Goal: Task Accomplishment & Management: Contribute content

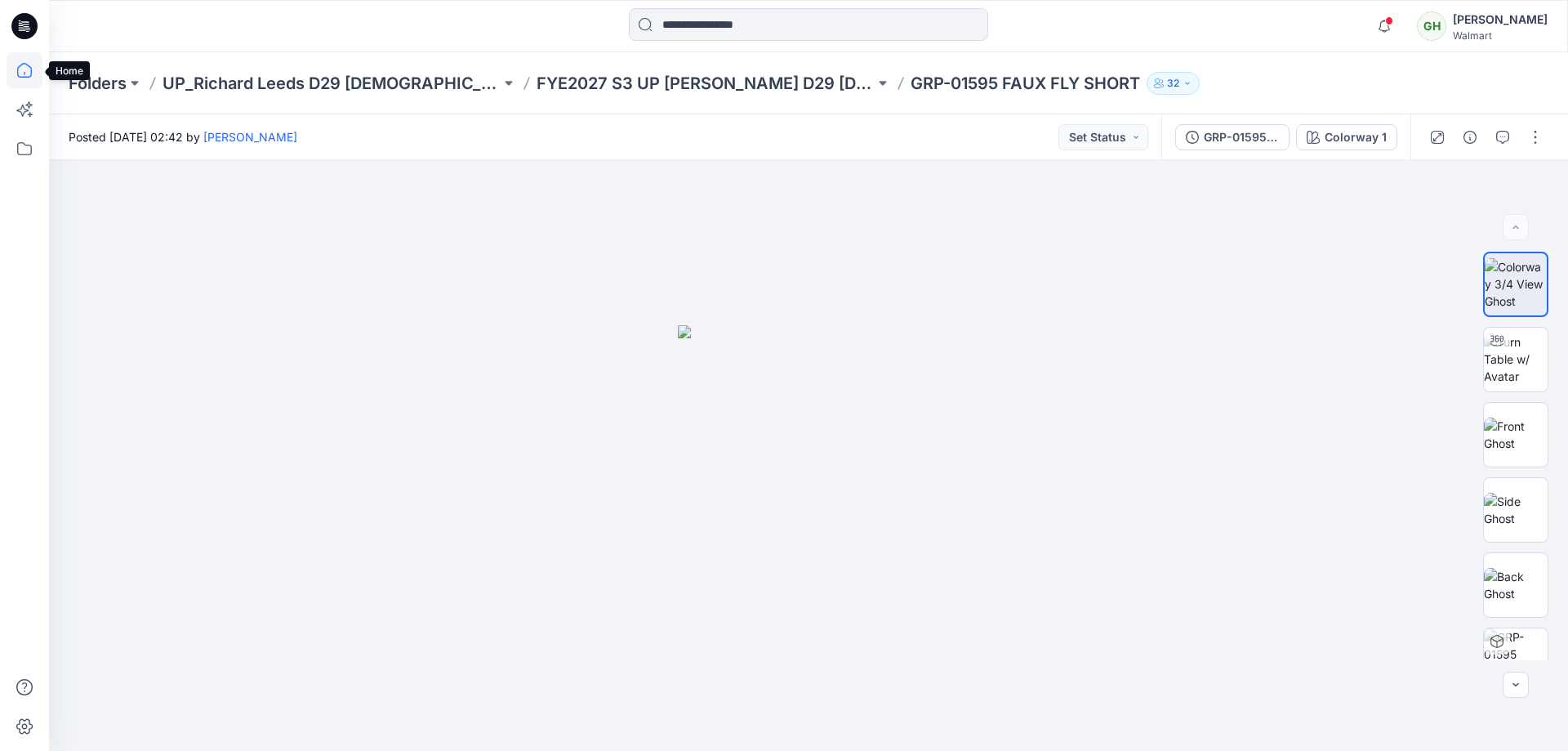
click at [19, 70] on icon at bounding box center [24, 70] width 36 height 36
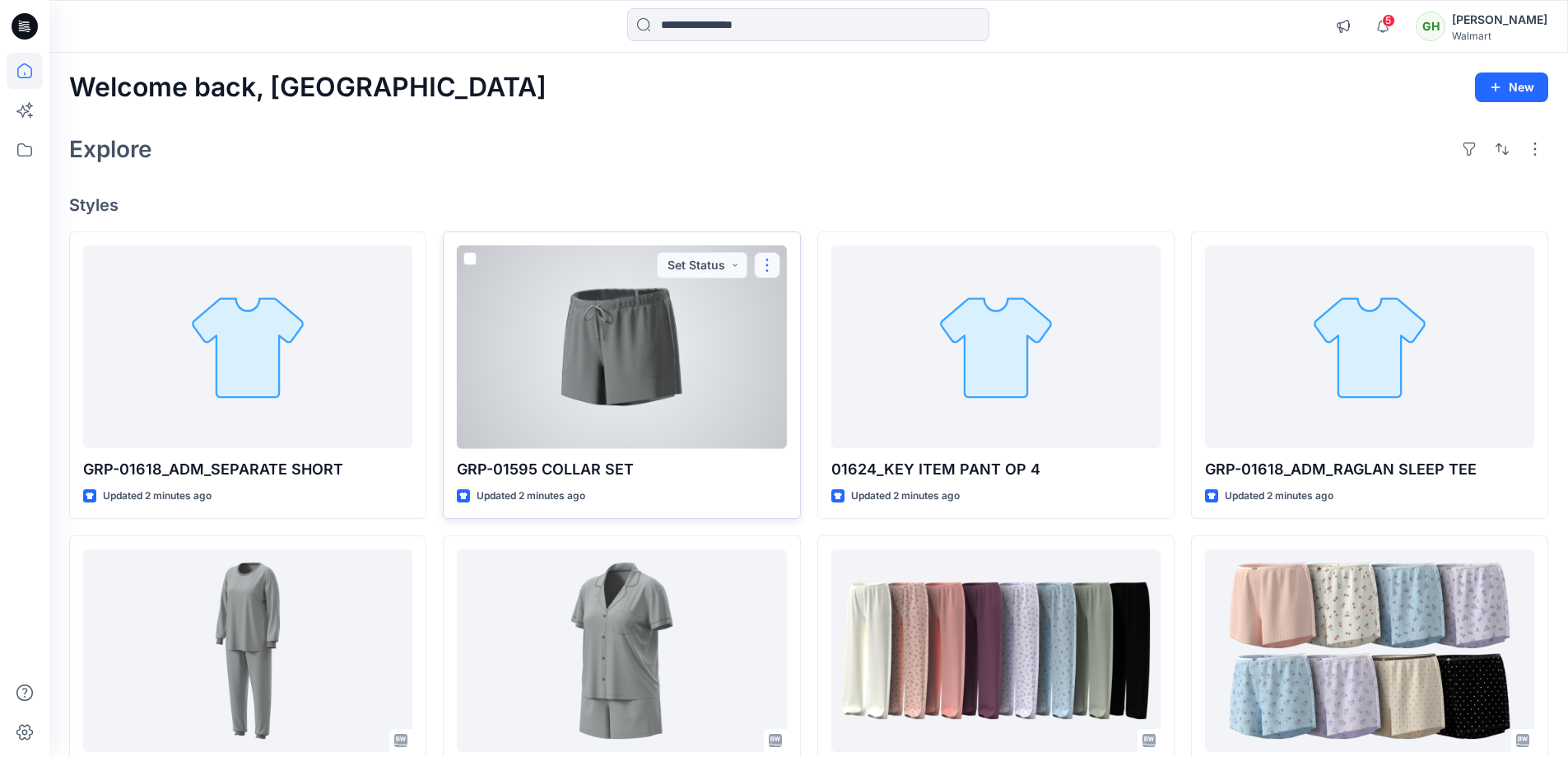
click at [773, 267] on button "button" at bounding box center [767, 265] width 26 height 26
click at [852, 306] on button "Edit" at bounding box center [846, 303] width 178 height 31
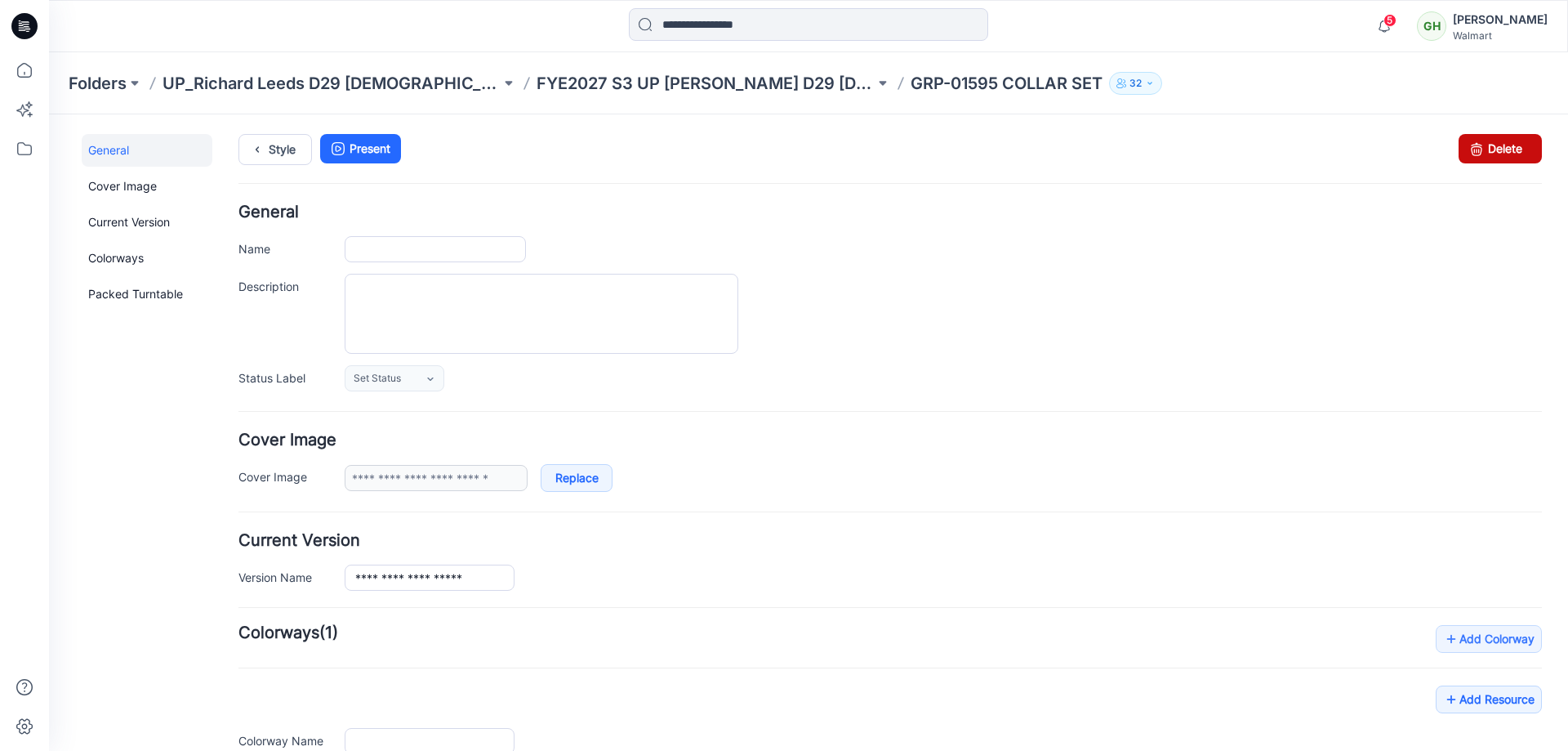
type input "**********"
drag, startPoint x: 898, startPoint y: 177, endPoint x: 1461, endPoint y: 144, distance: 564.0
click at [1465, 144] on icon at bounding box center [1476, 149] width 23 height 30
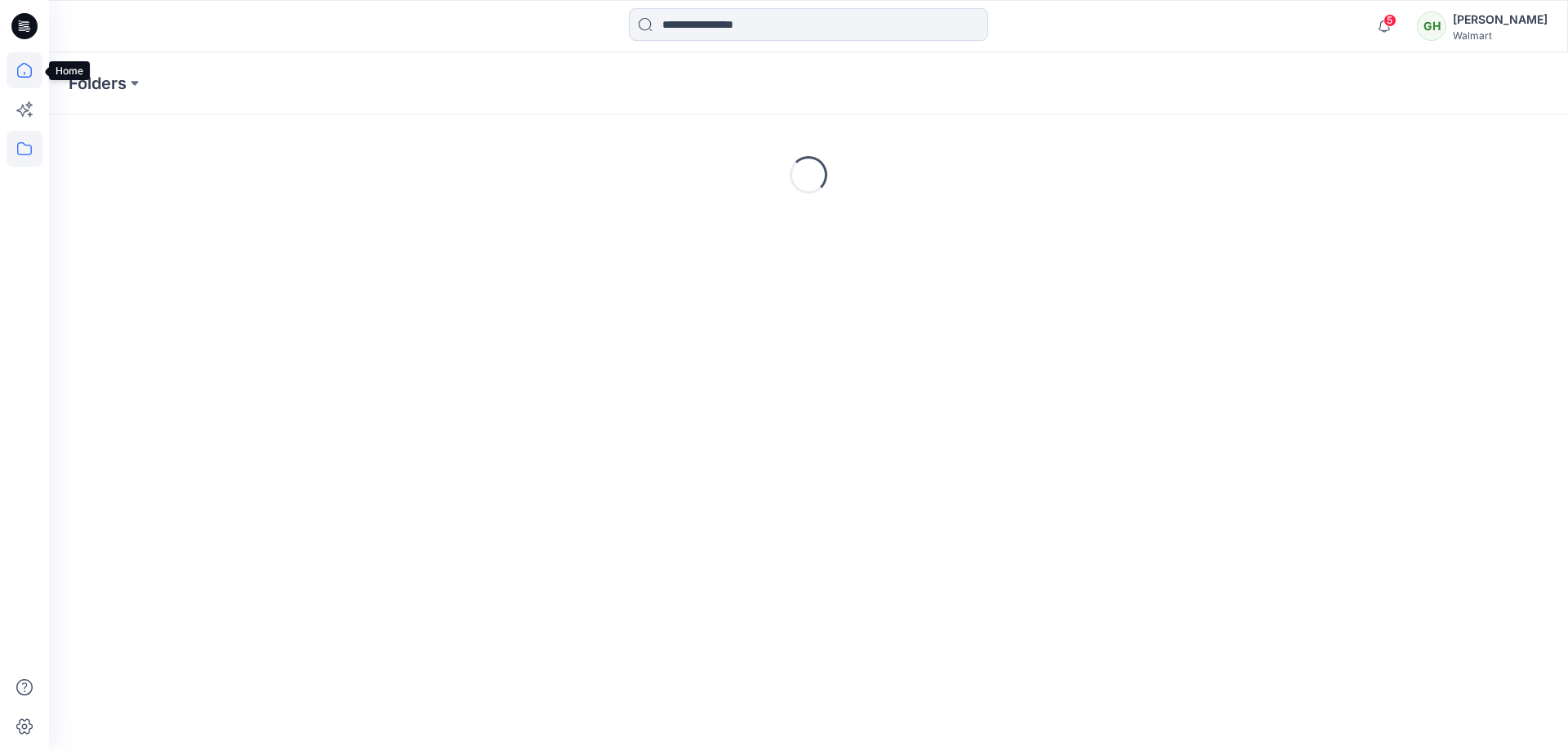
click at [27, 73] on icon at bounding box center [24, 70] width 36 height 36
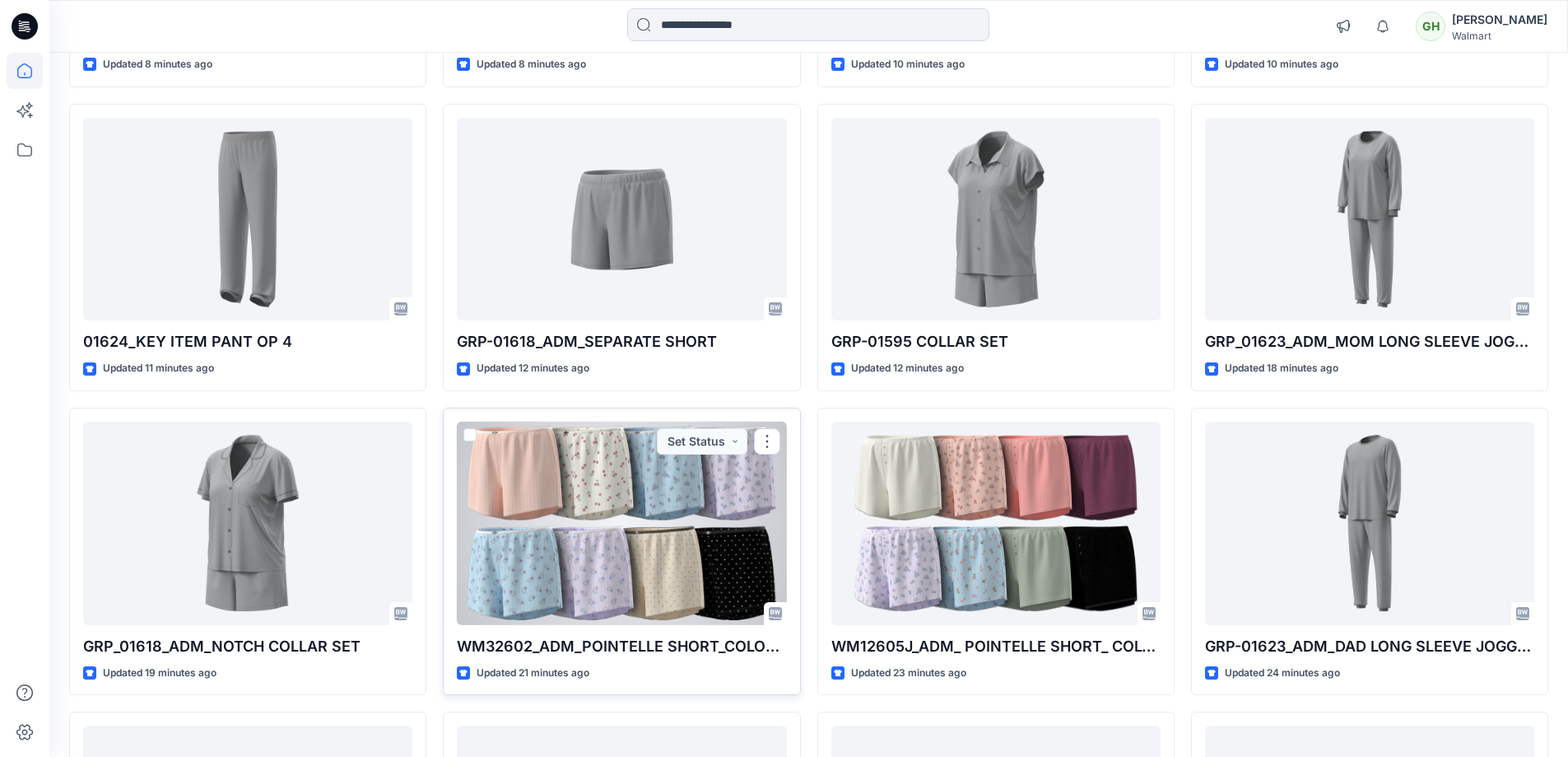
scroll to position [119, 0]
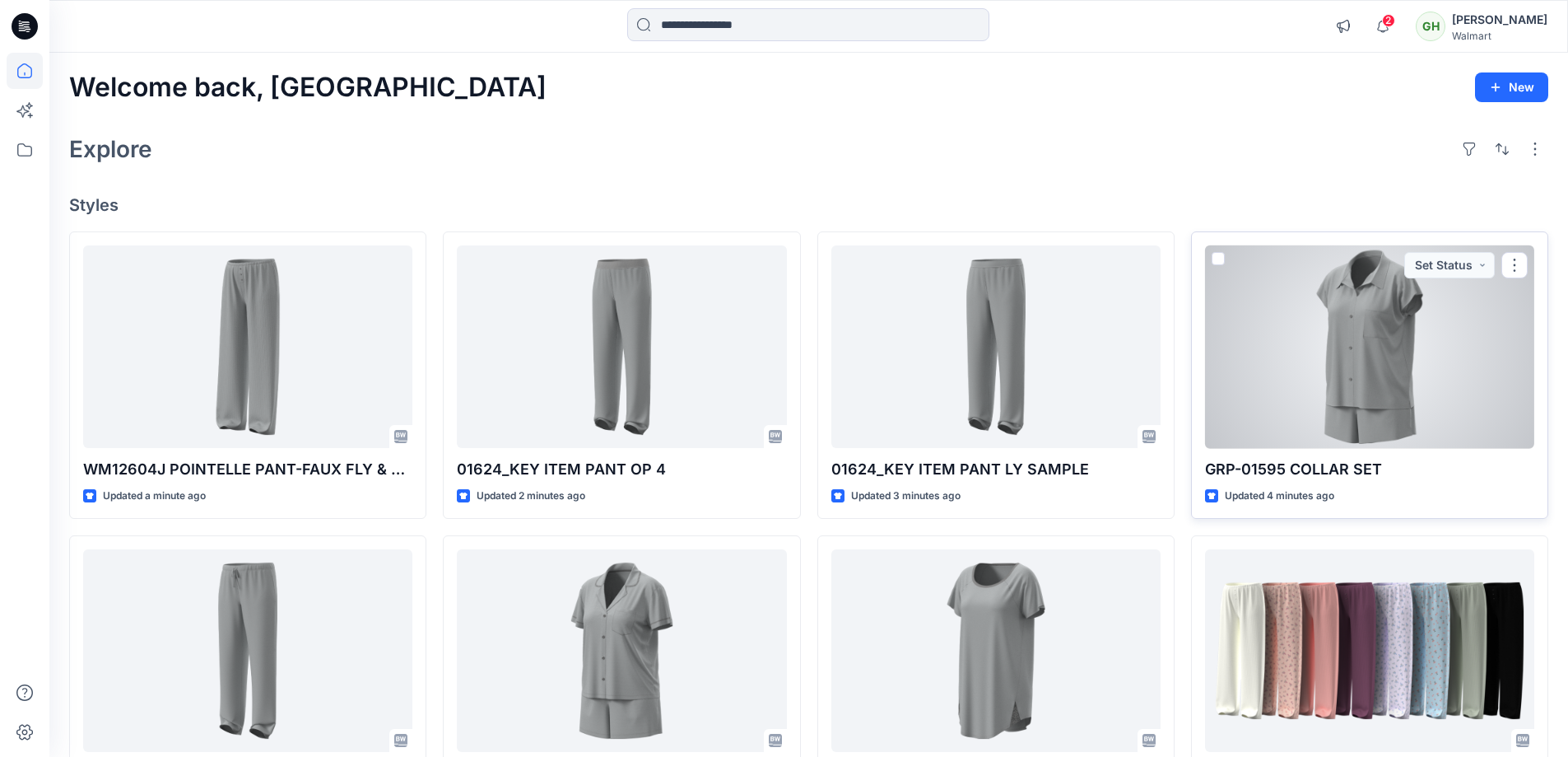
click at [1374, 347] on div at bounding box center [1370, 347] width 329 height 204
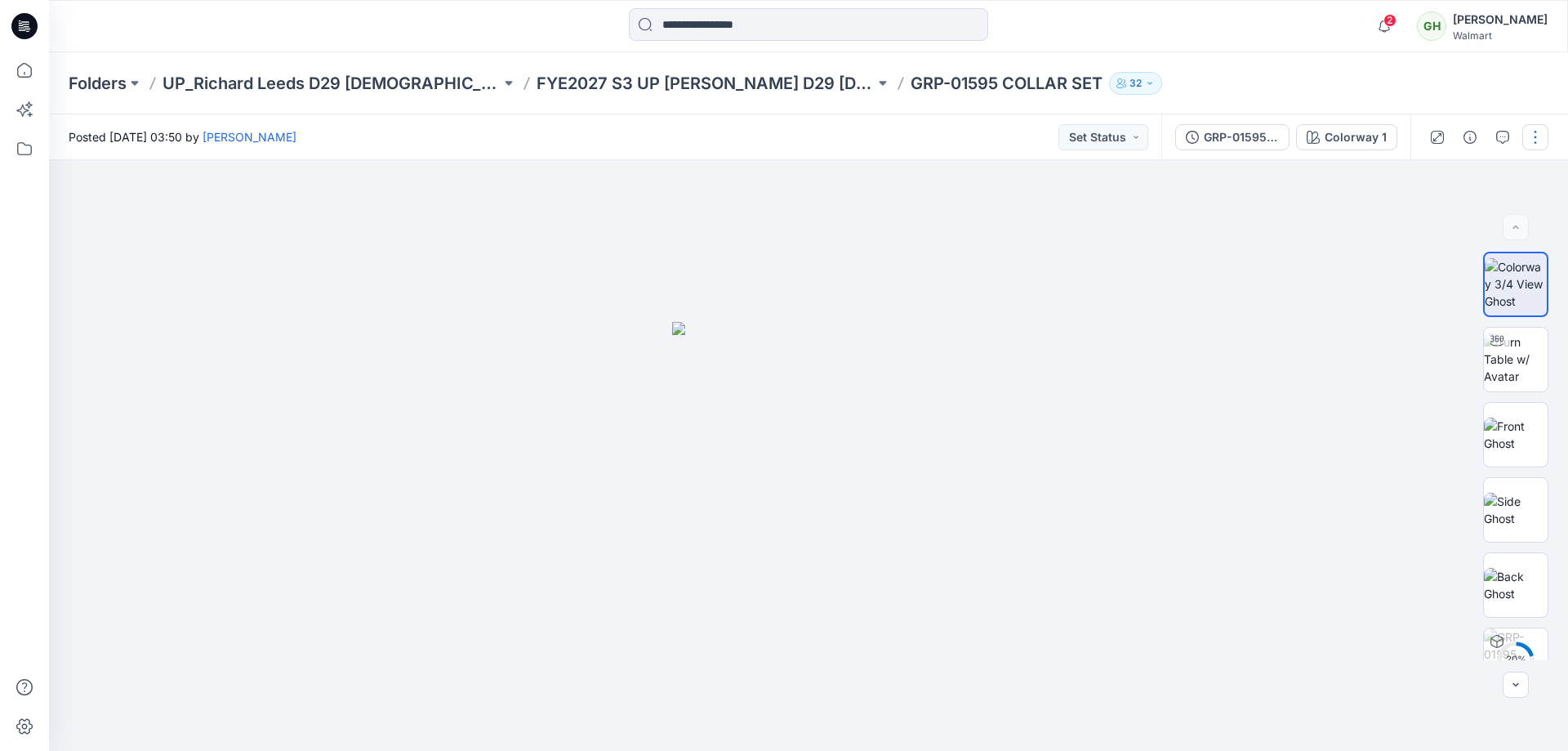
click at [1529, 136] on button "button" at bounding box center [1534, 137] width 26 height 26
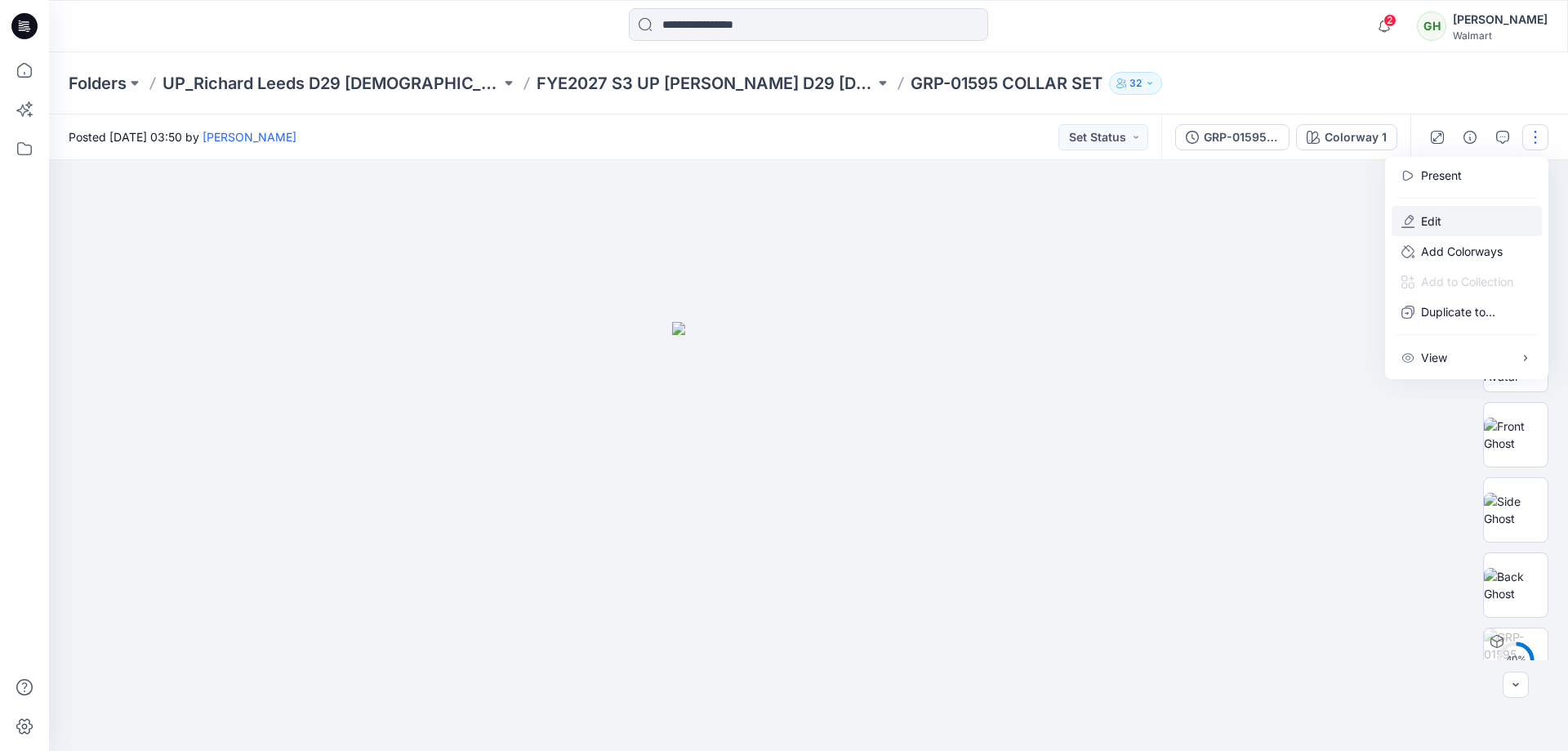
click at [1434, 215] on p "Edit" at bounding box center [1431, 220] width 20 height 17
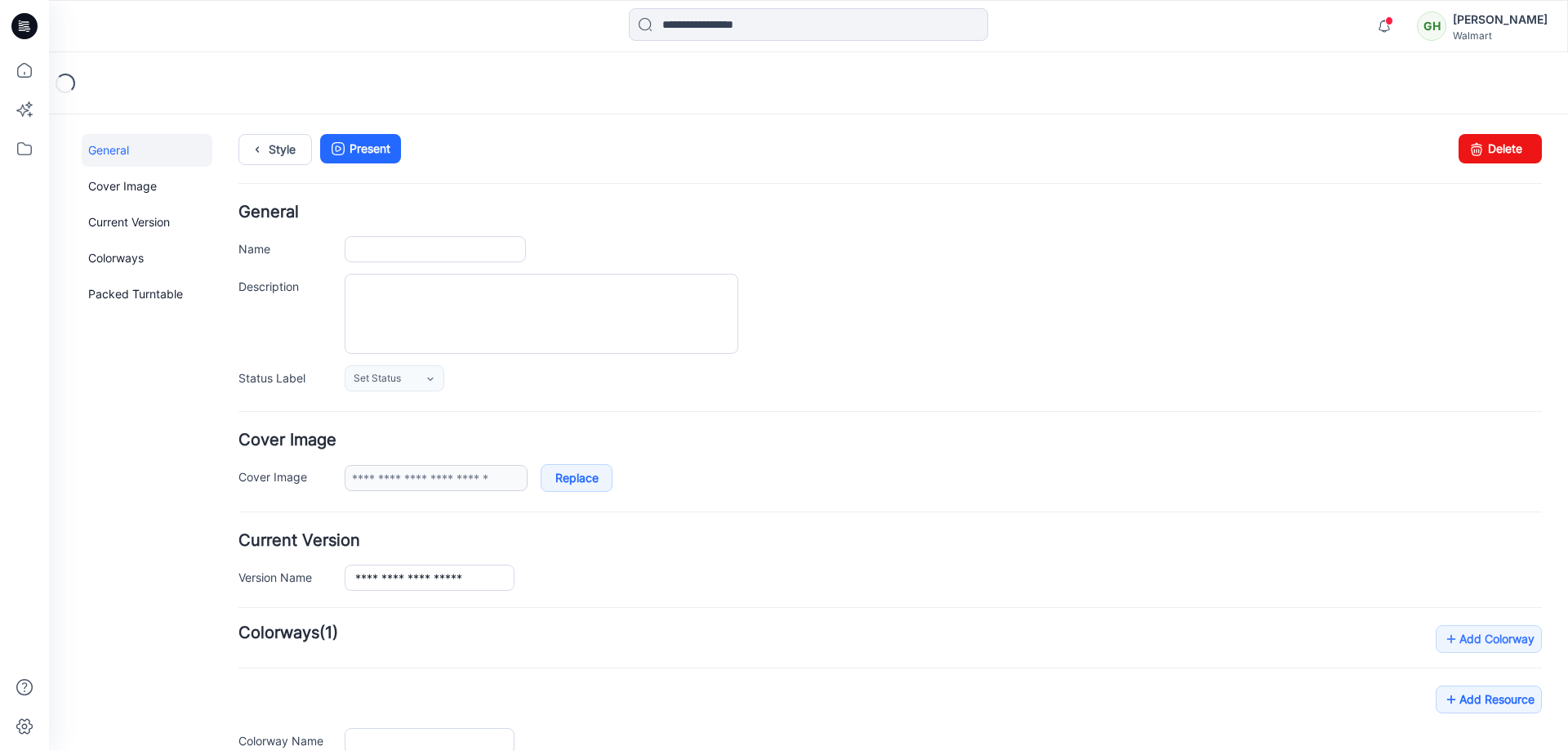
type input "**********"
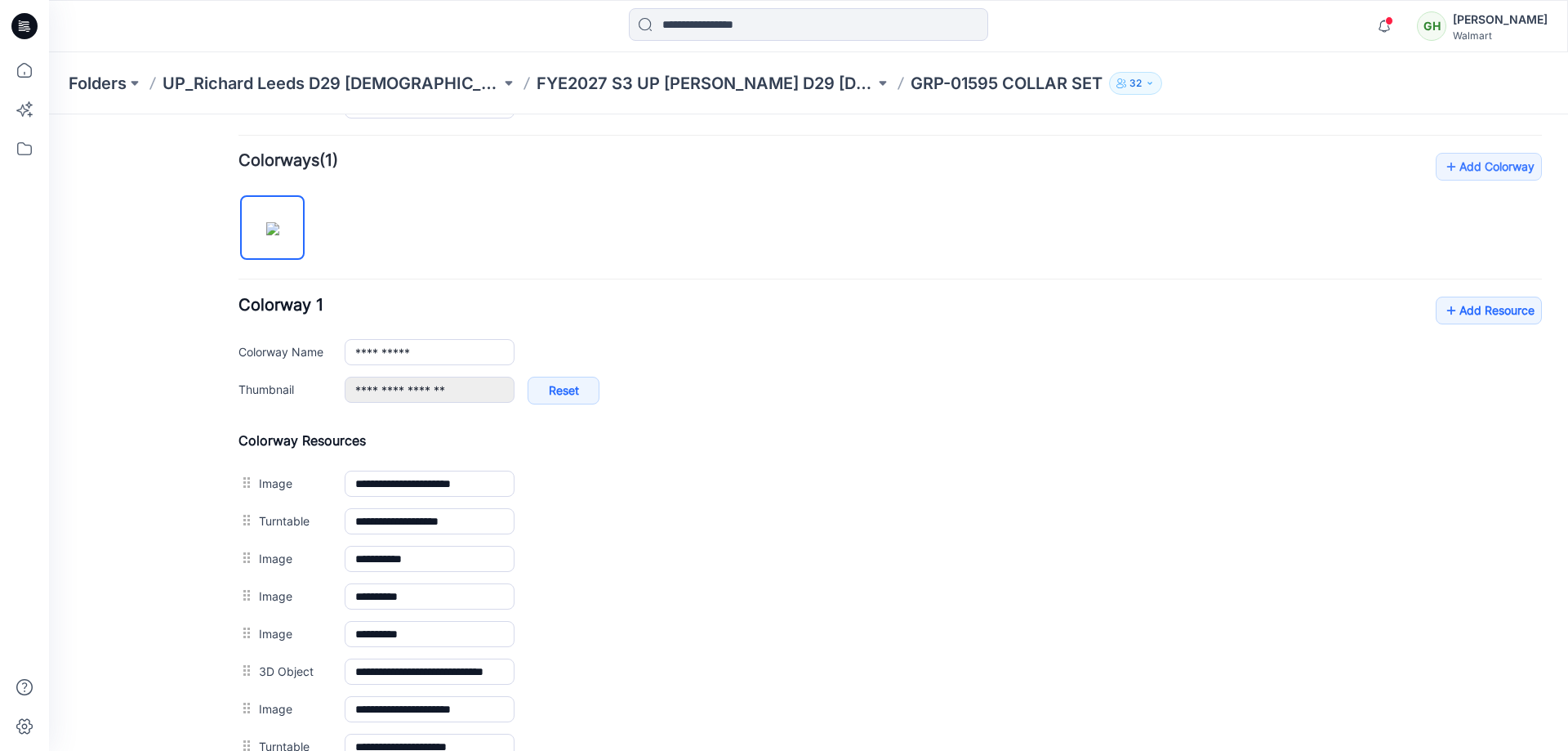
scroll to position [435, 0]
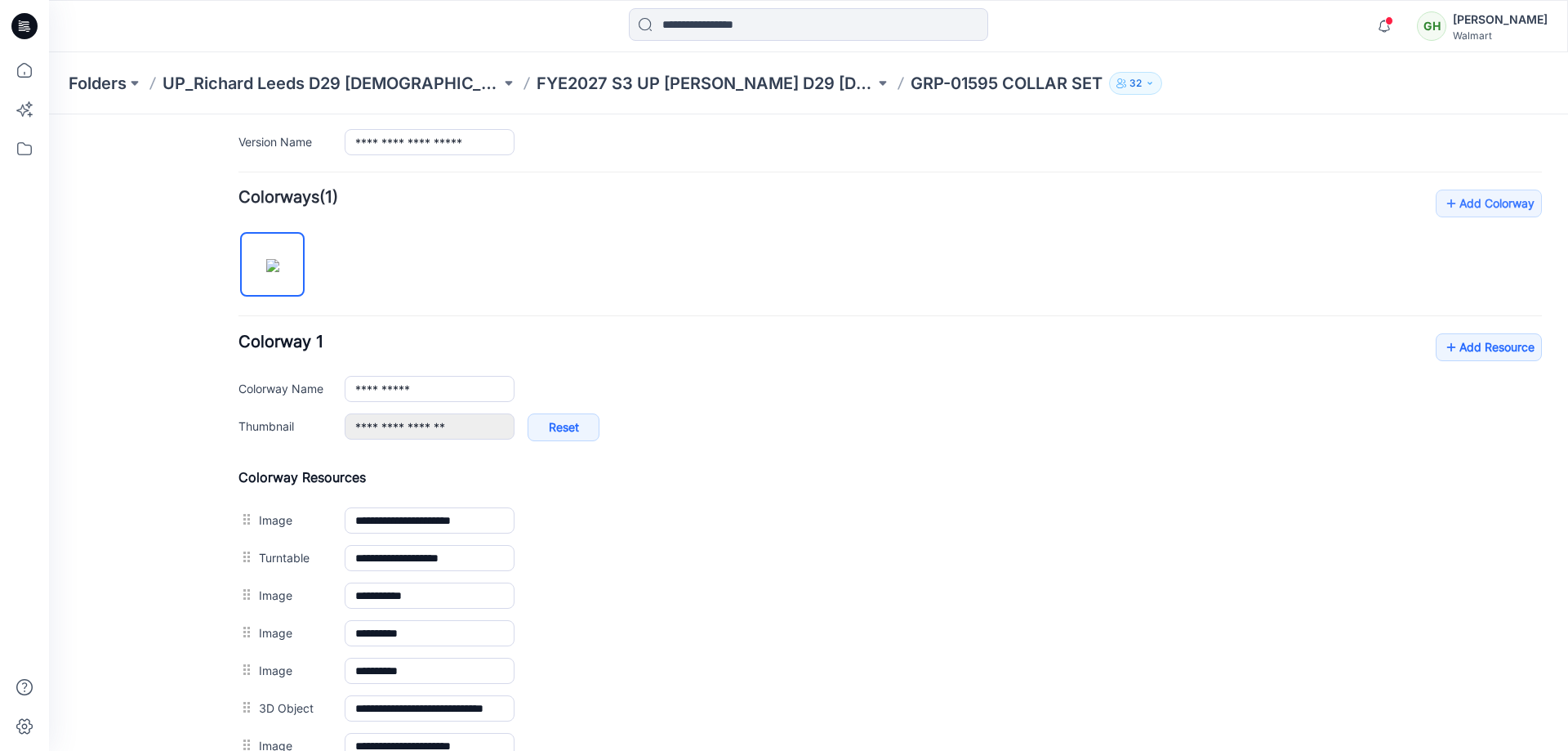
click at [266, 259] on img at bounding box center [272, 265] width 13 height 13
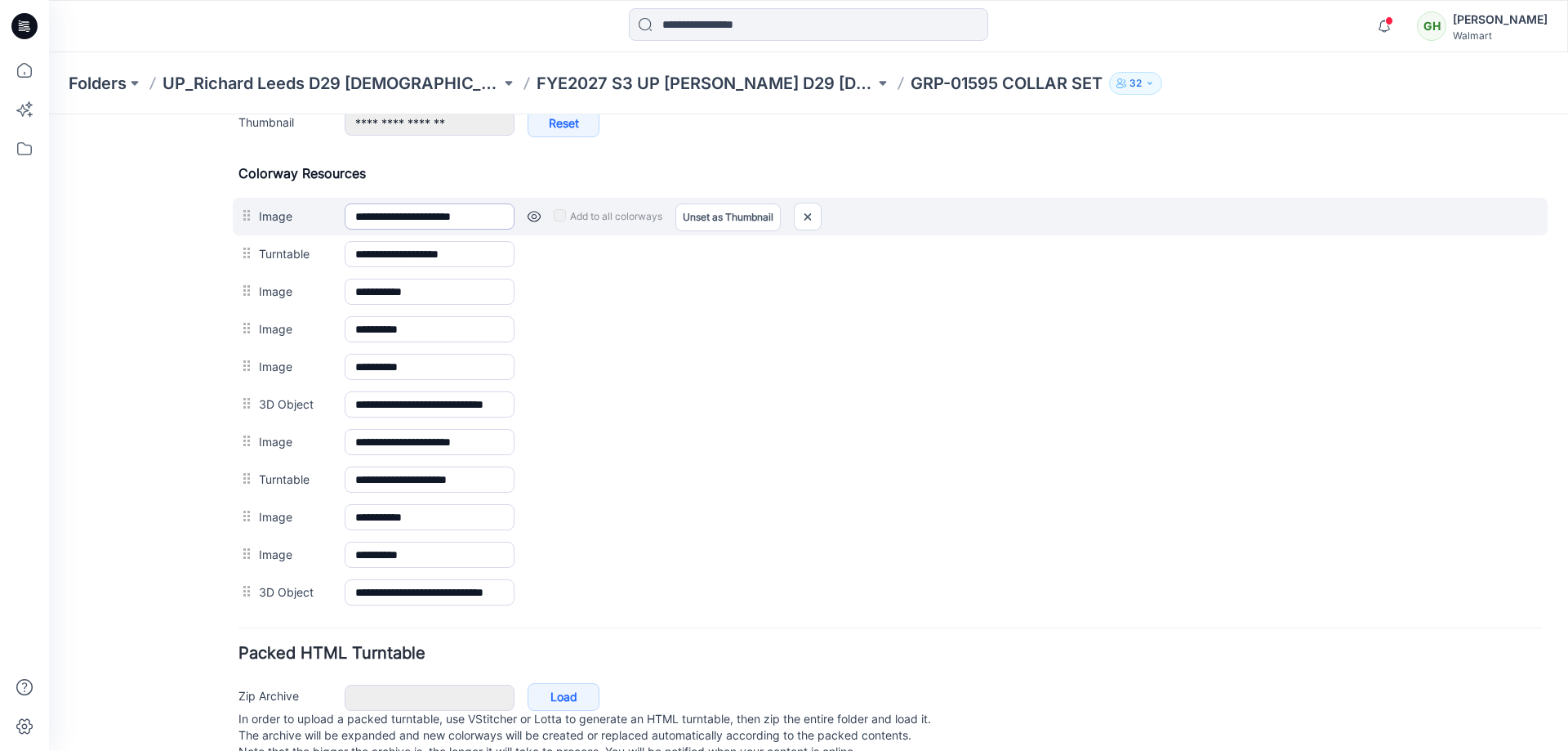
scroll to position [762, 0]
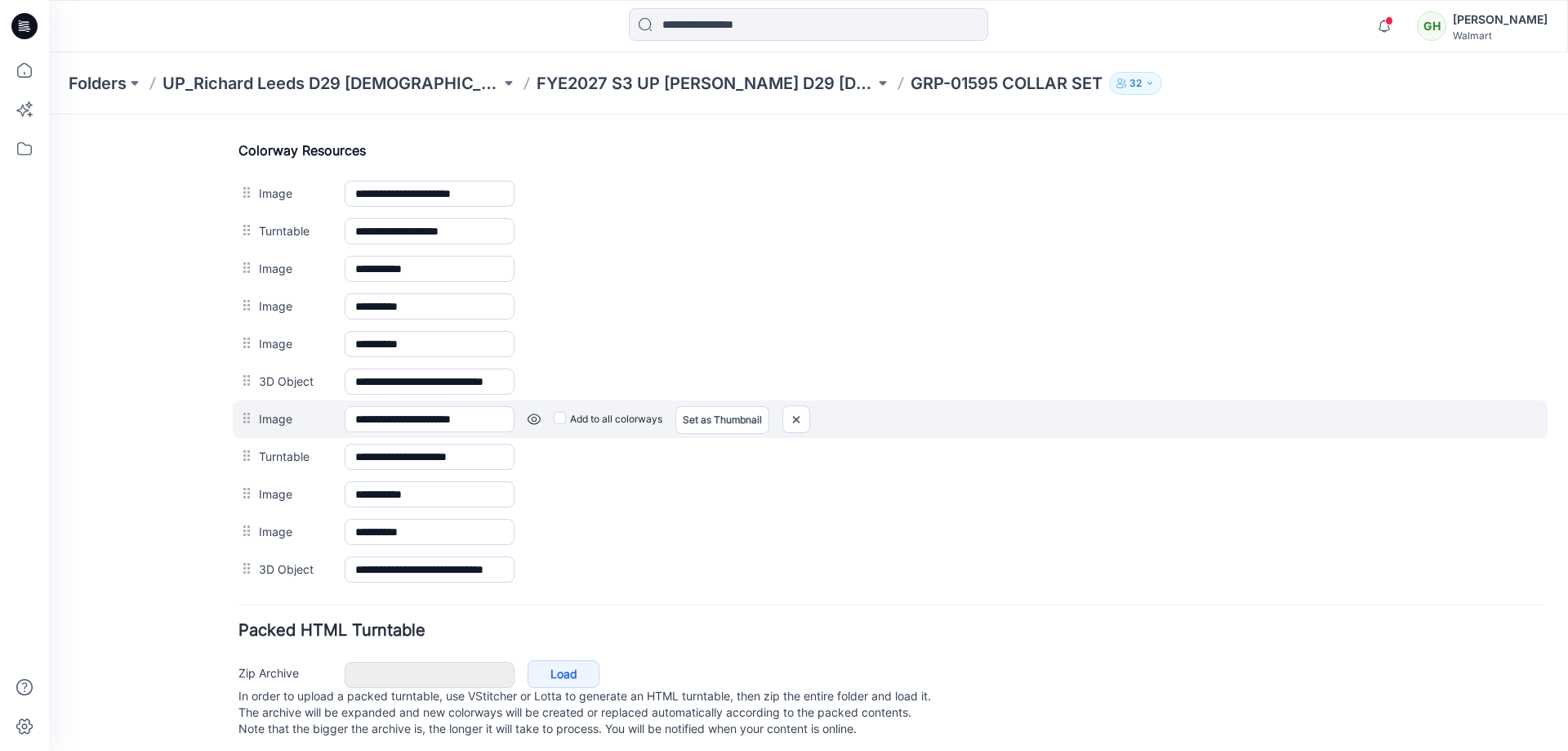
click at [534, 418] on link at bounding box center [534, 418] width 13 height 13
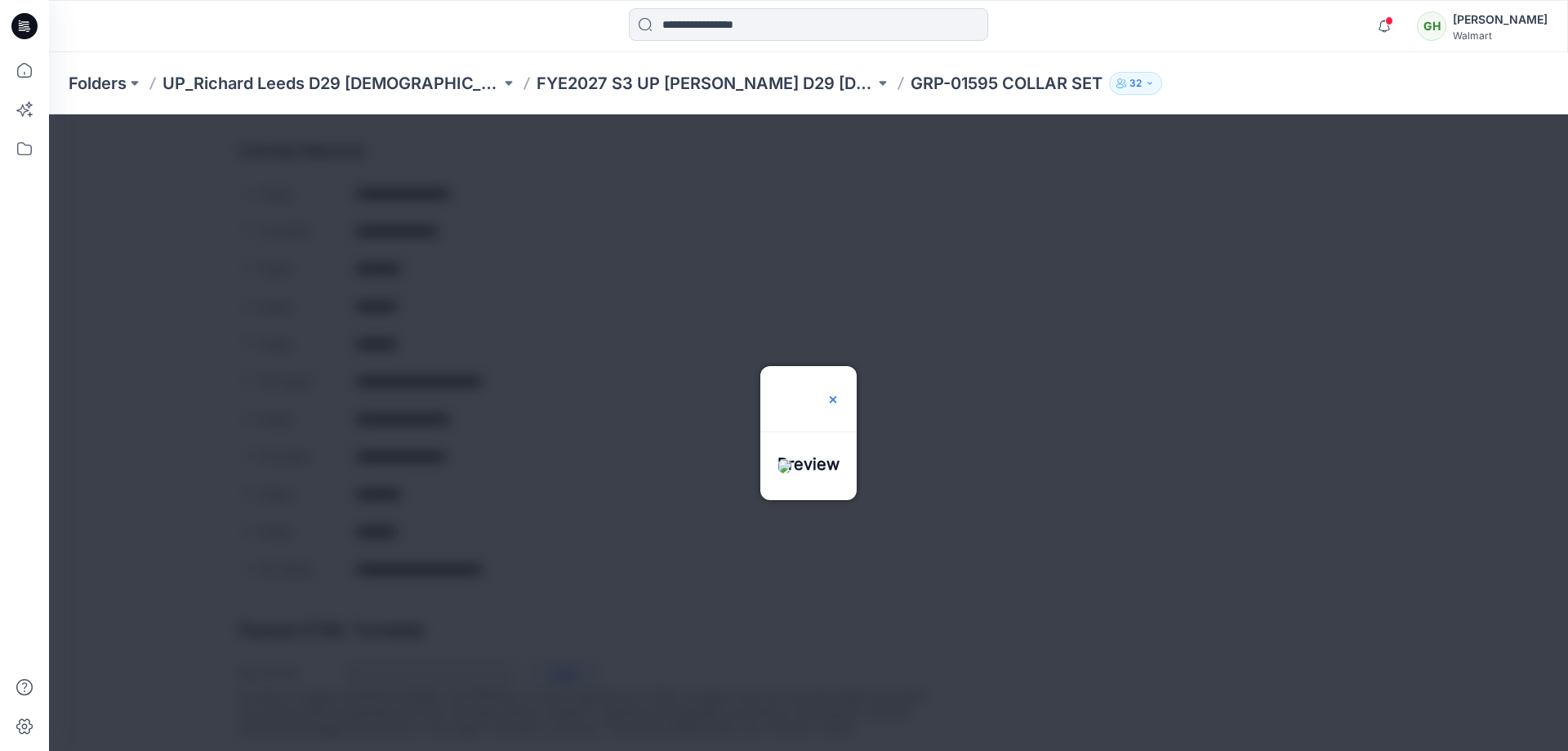
click at [839, 393] on img at bounding box center [833, 399] width 13 height 13
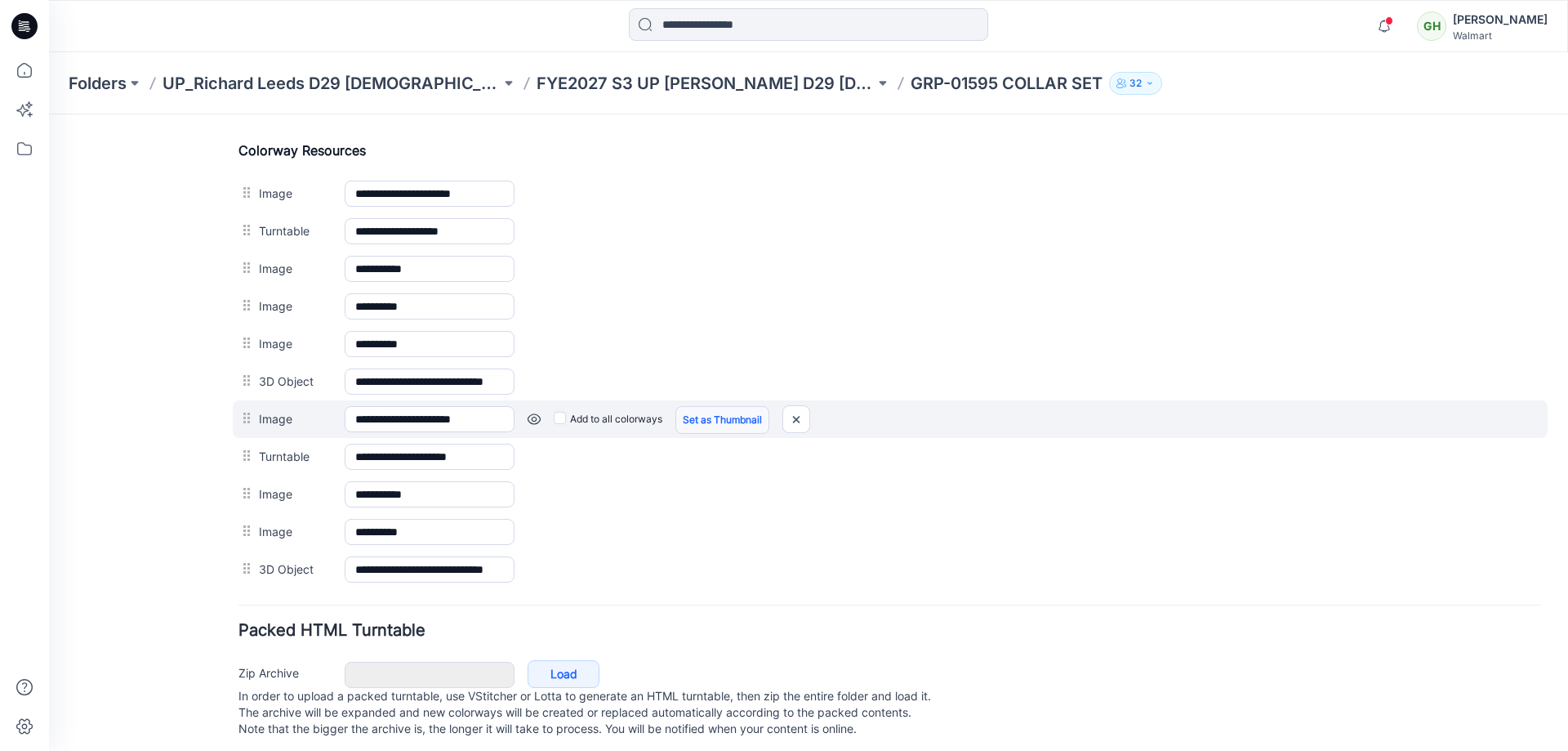
click at [711, 420] on link "Set as Thumbnail" at bounding box center [722, 420] width 94 height 28
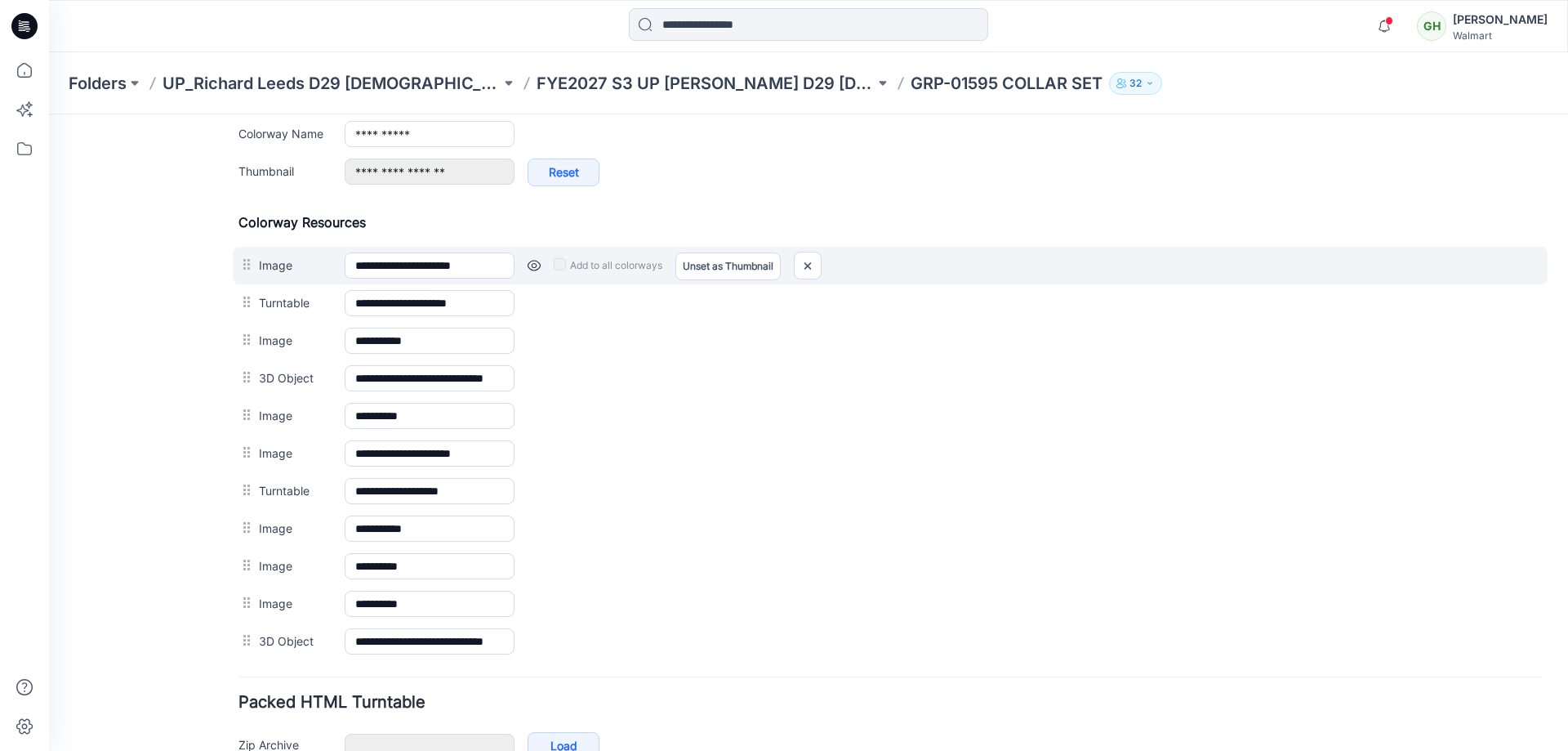
scroll to position [654, 0]
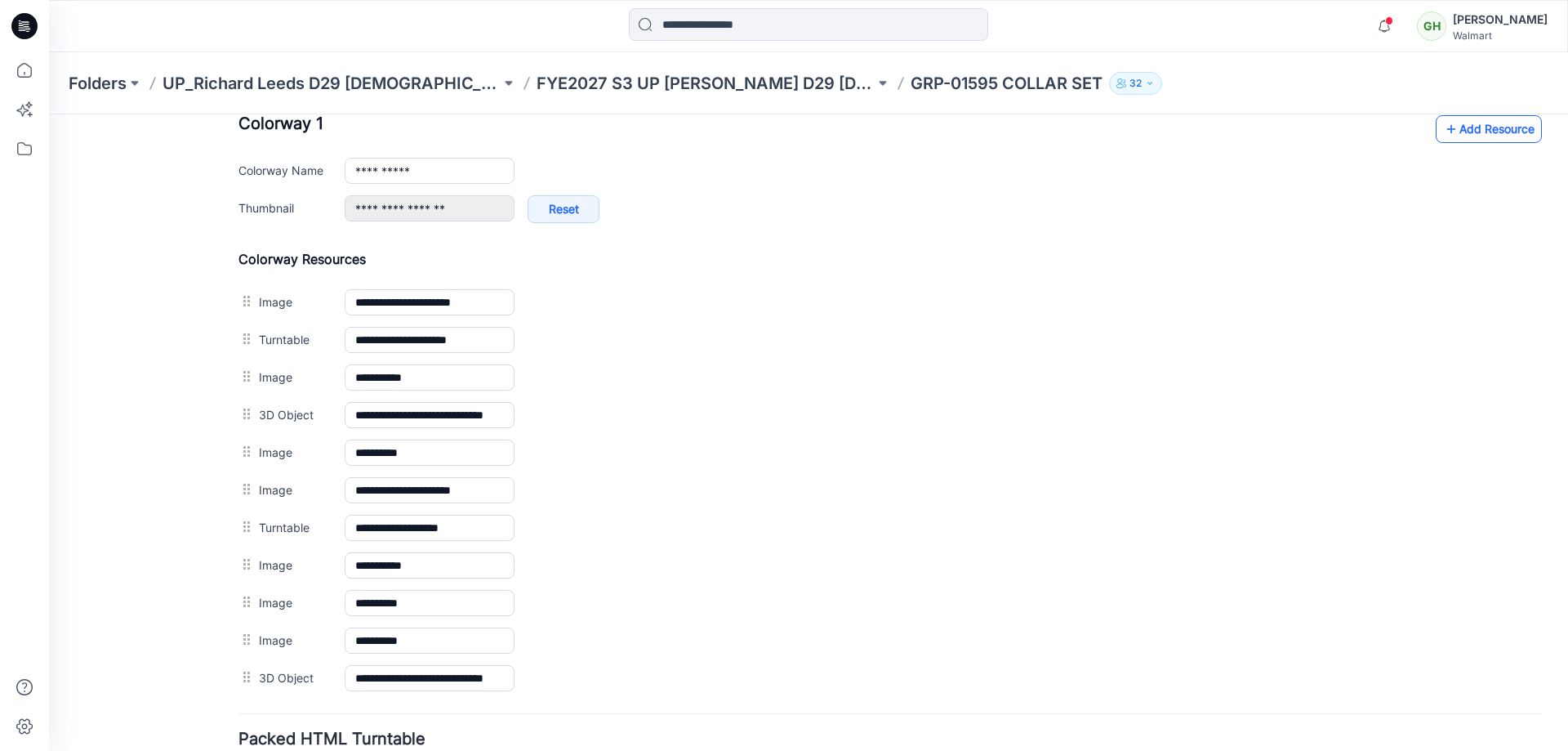
click at [1460, 133] on link "Add Resource" at bounding box center [1489, 128] width 106 height 28
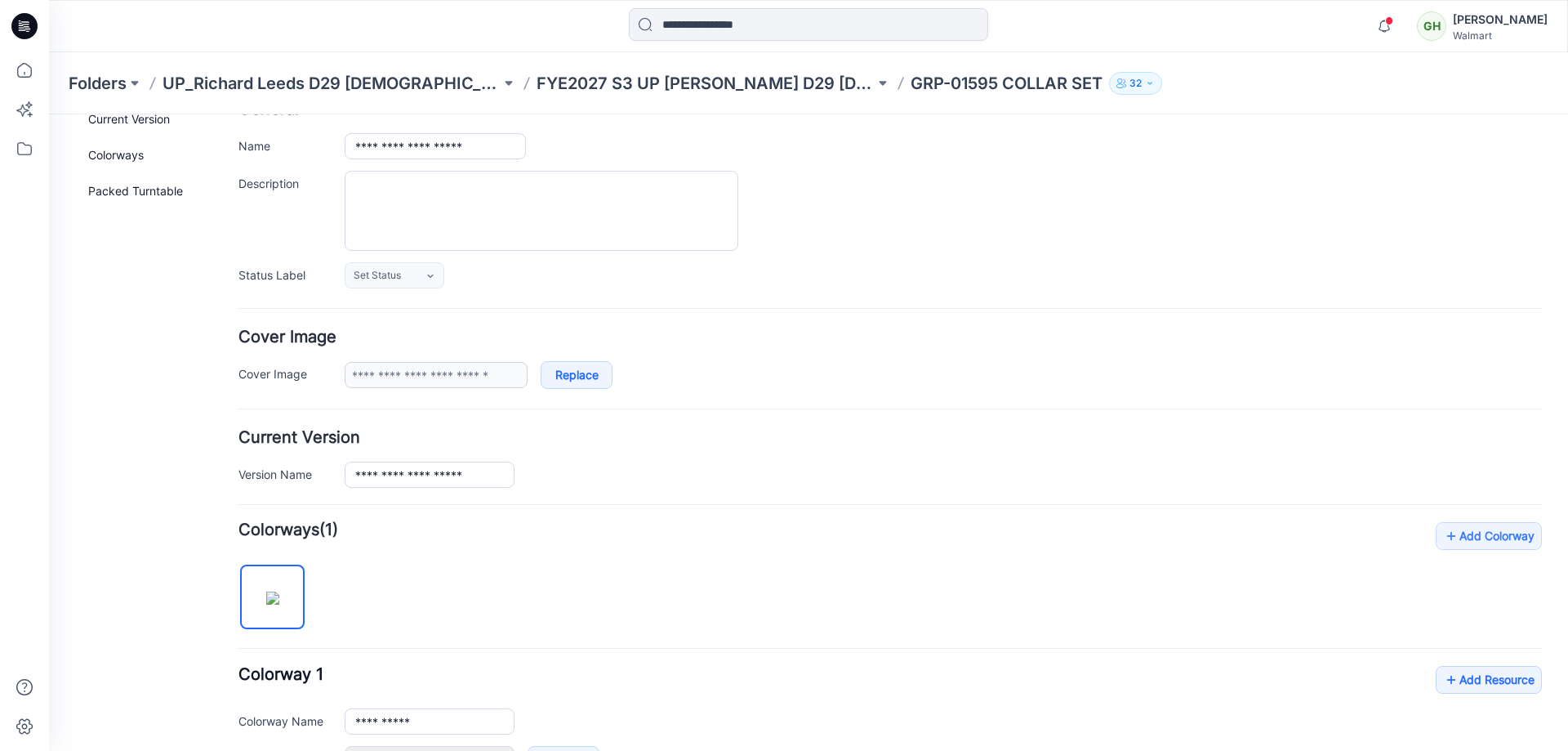
scroll to position [0, 0]
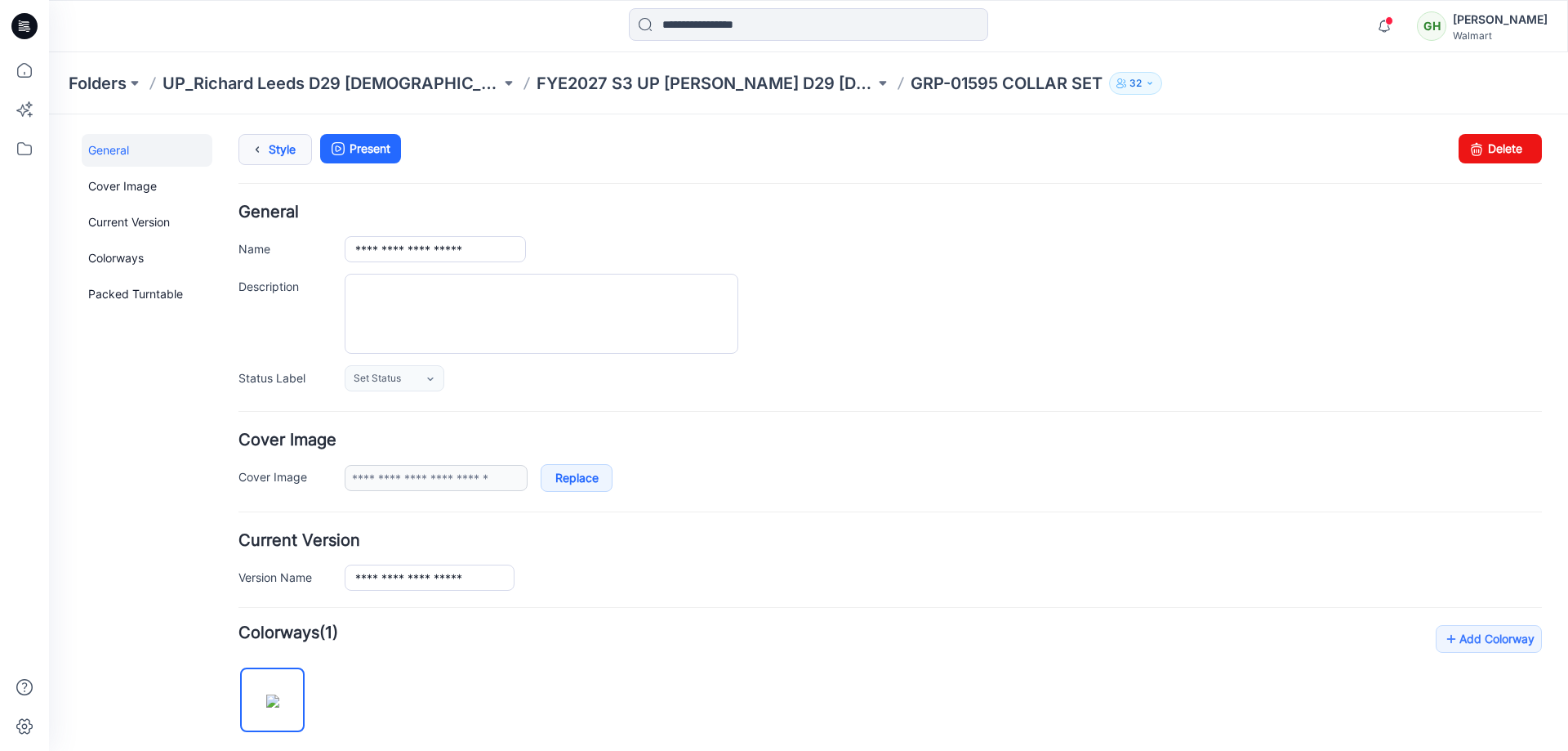
click at [274, 147] on link "Style" at bounding box center [274, 150] width 73 height 31
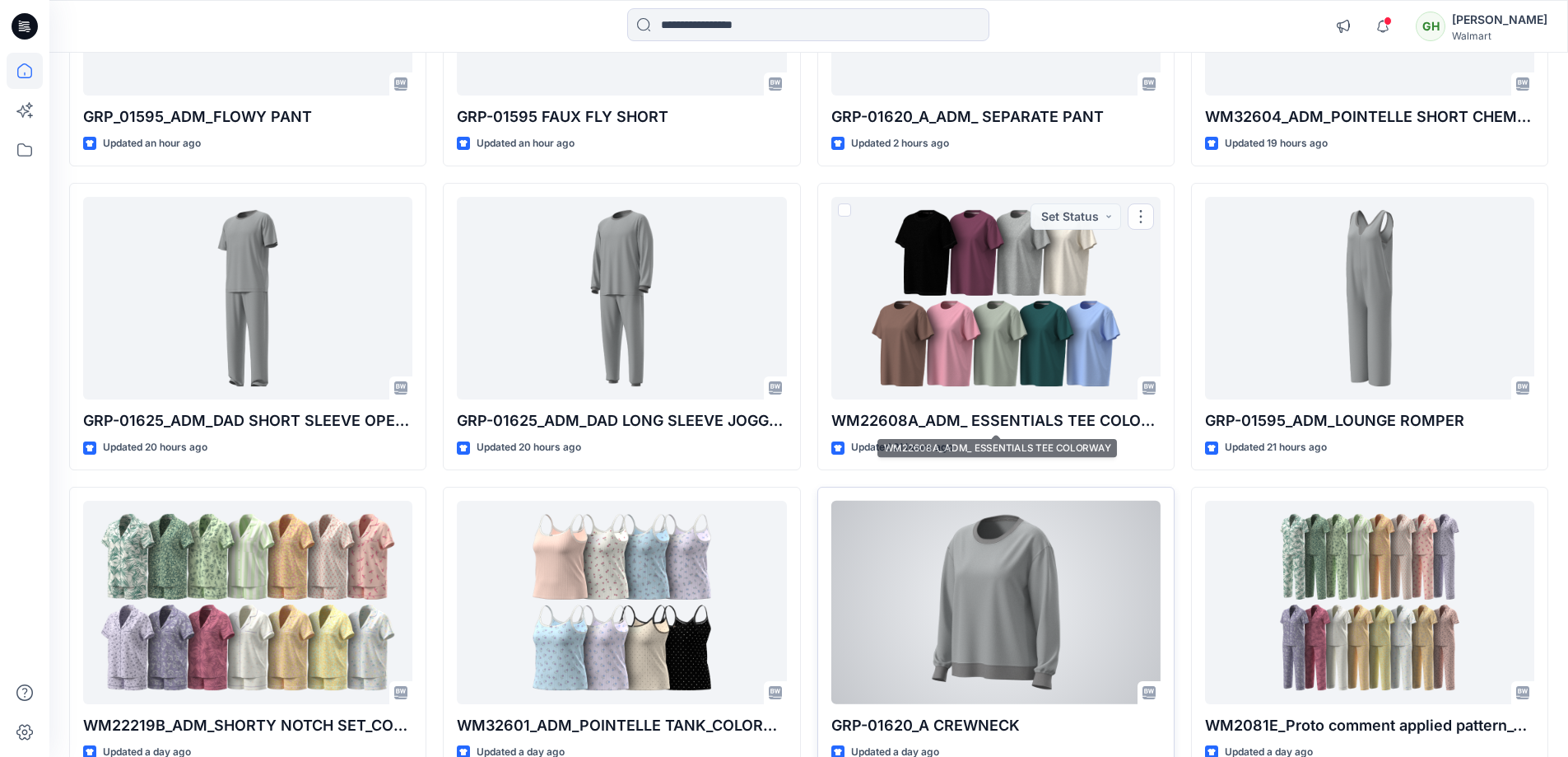
scroll to position [1910, 0]
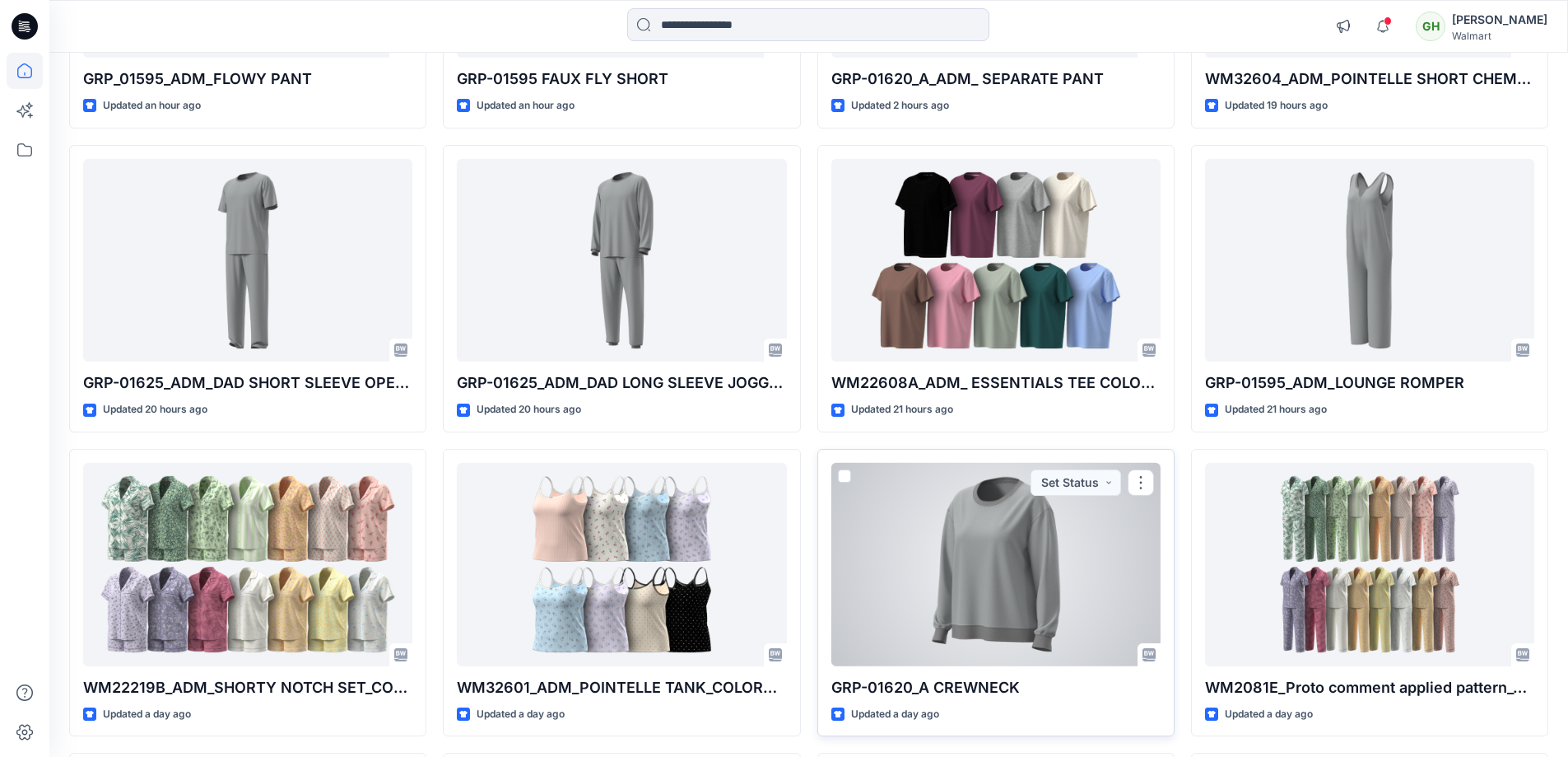
click at [997, 580] on div at bounding box center [996, 564] width 329 height 204
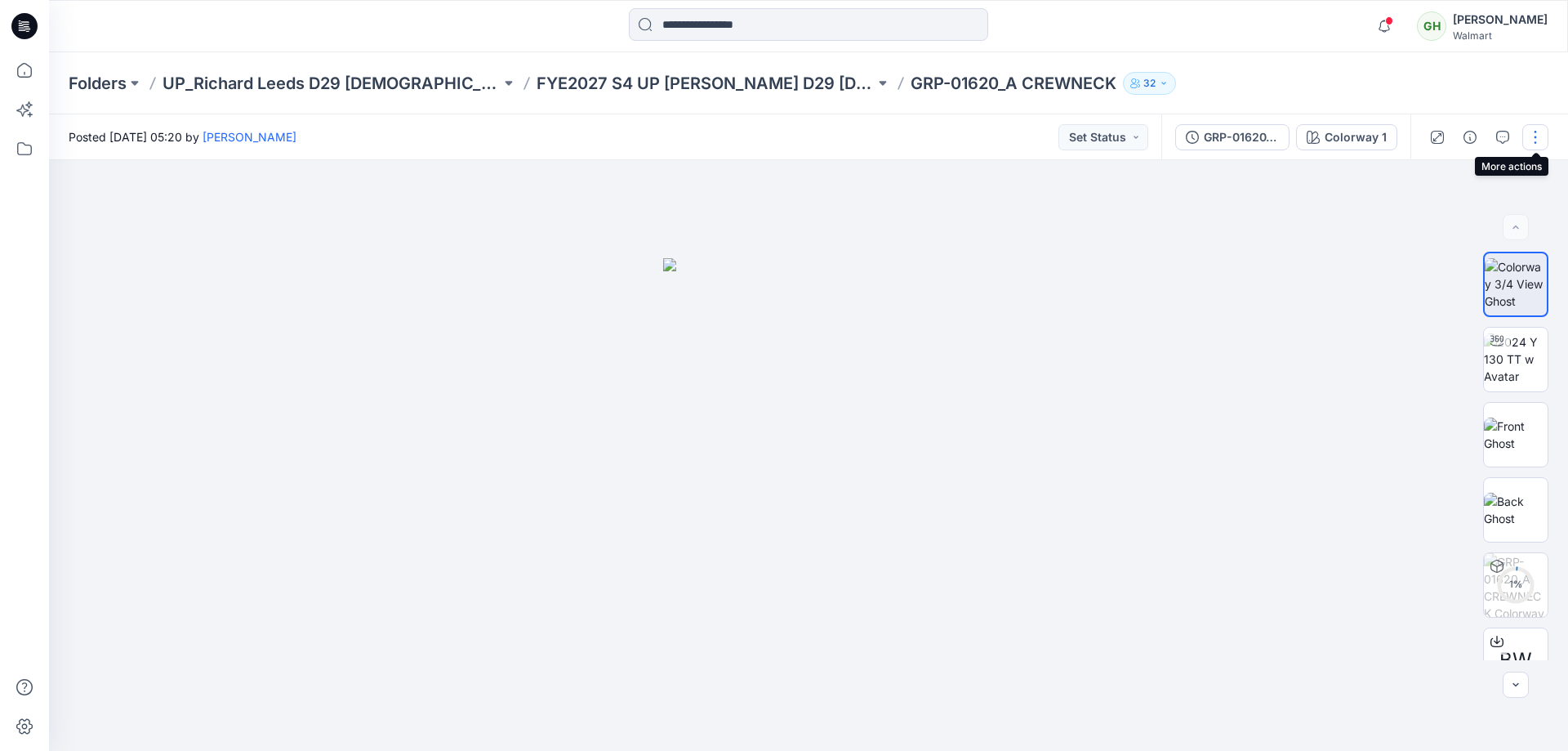
click at [1533, 138] on button "button" at bounding box center [1534, 137] width 26 height 26
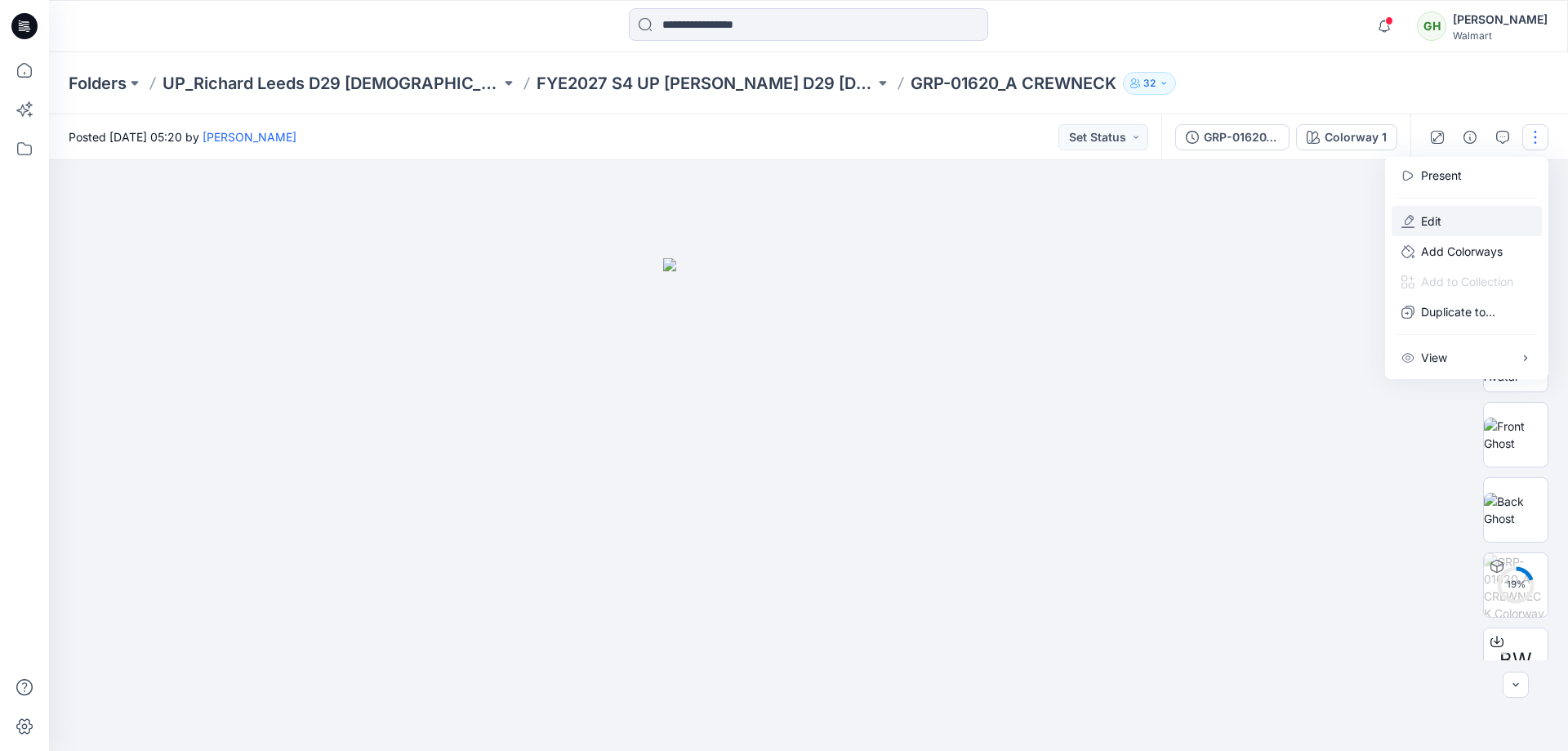
click at [1436, 217] on p "Edit" at bounding box center [1431, 220] width 20 height 17
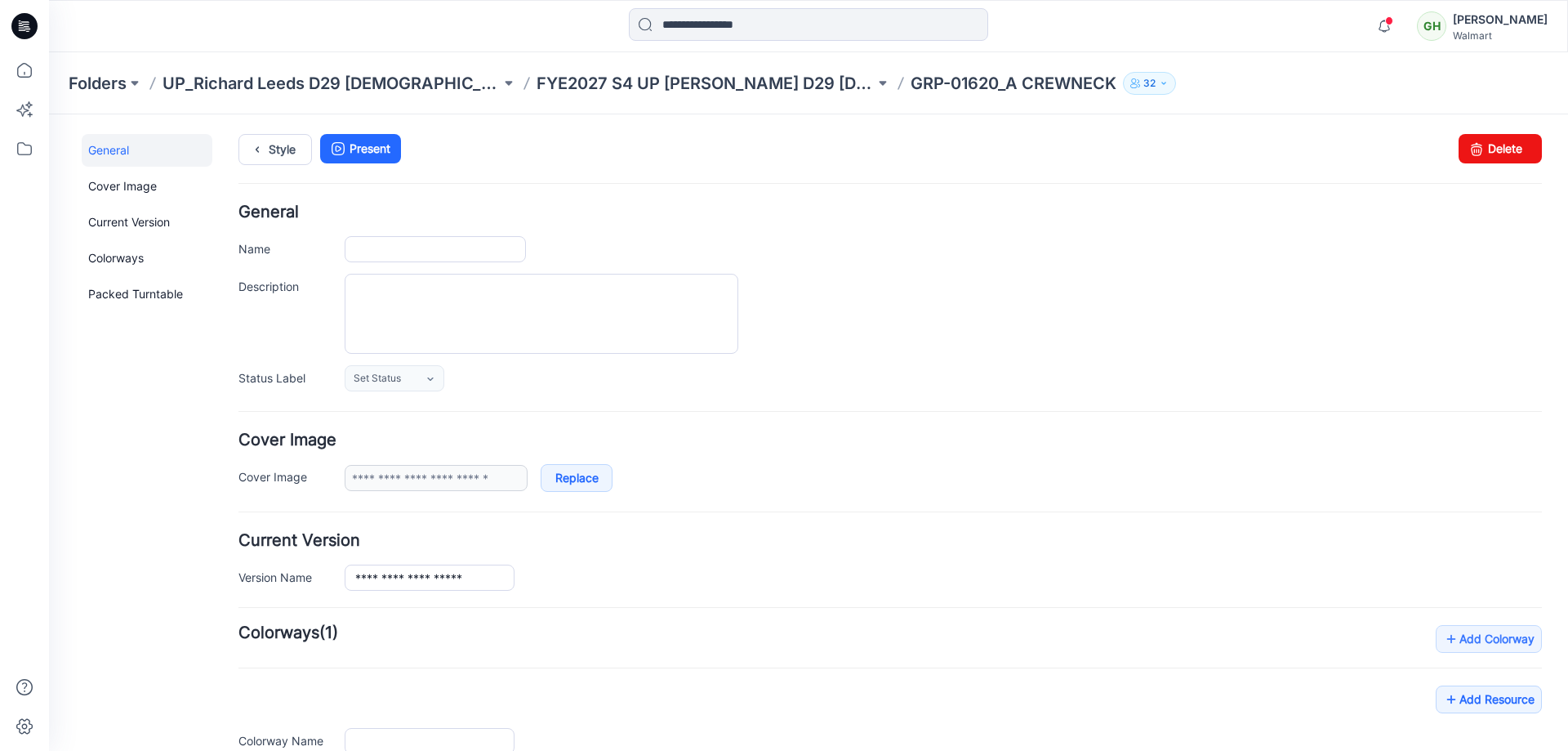
scroll to position [228, 0]
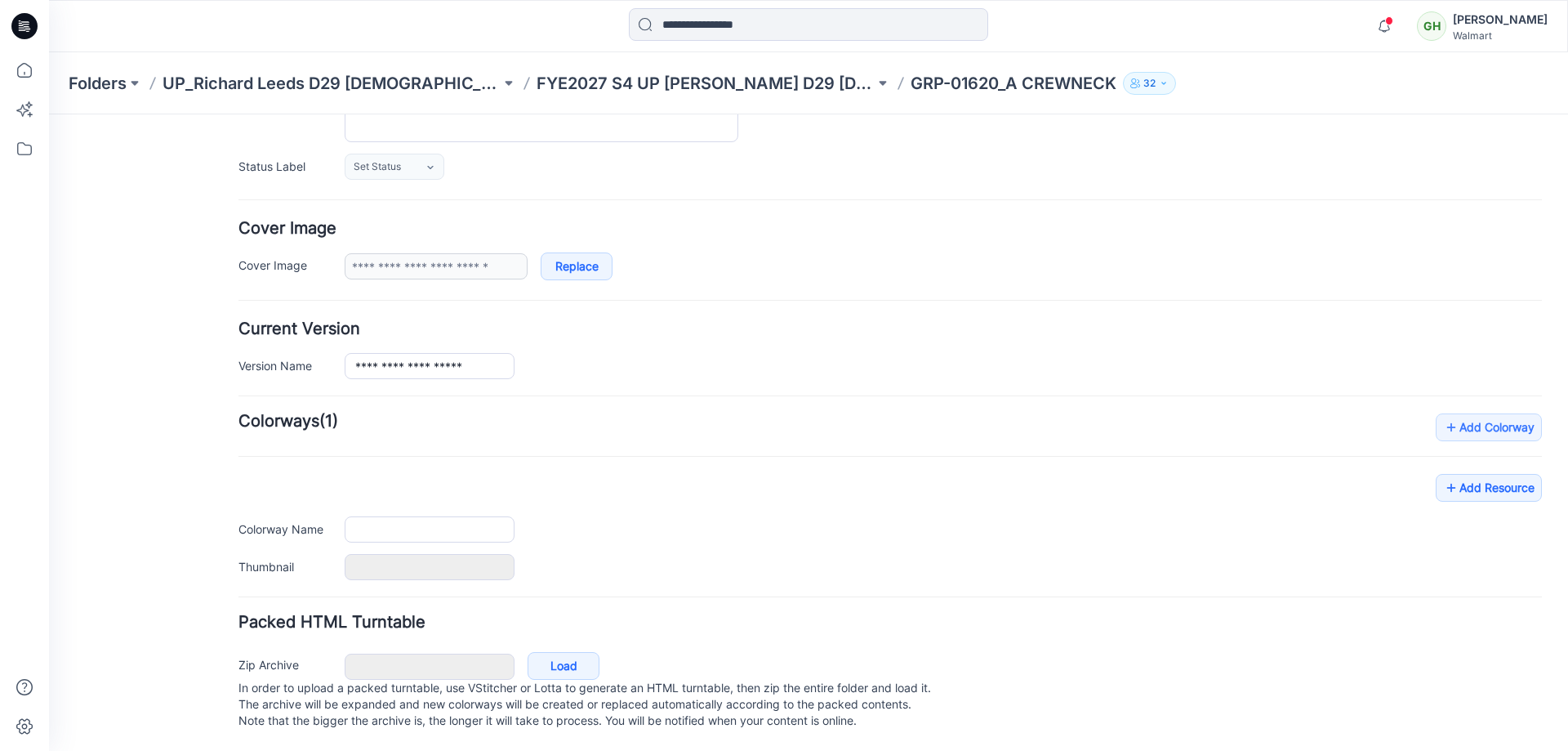
type input "**********"
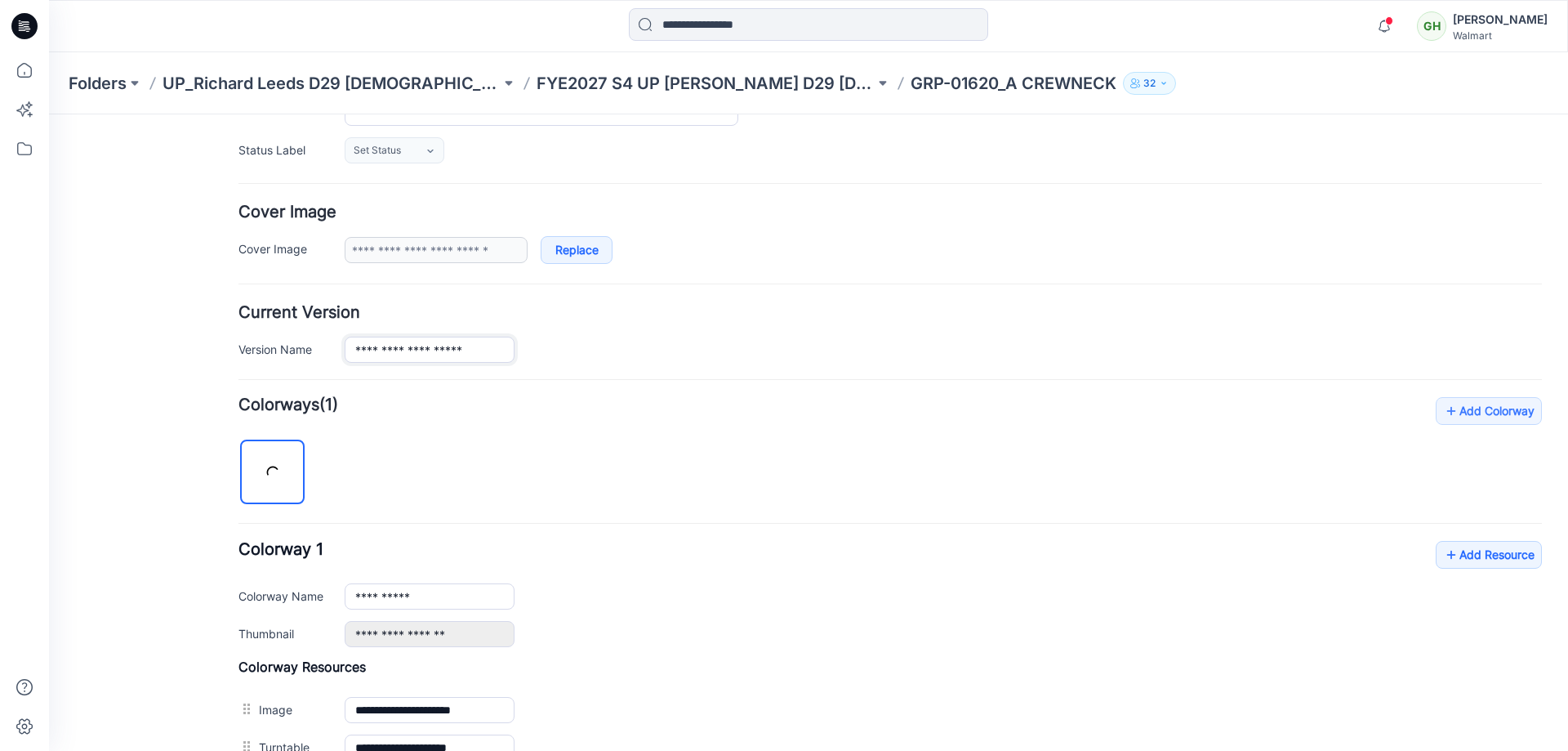
click at [406, 351] on input "**********" at bounding box center [429, 349] width 170 height 26
click at [414, 351] on input "**********" at bounding box center [429, 349] width 170 height 26
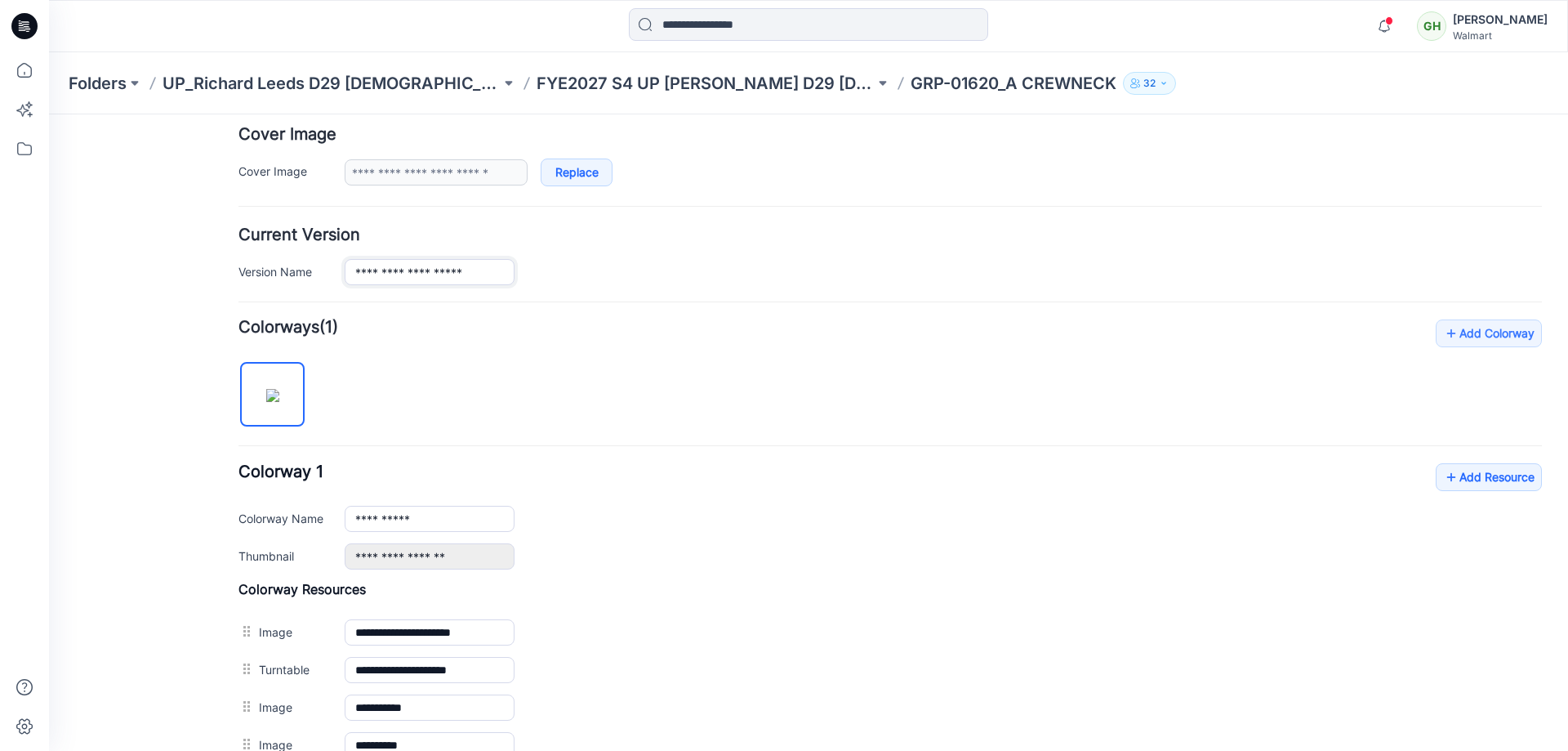
scroll to position [446, 0]
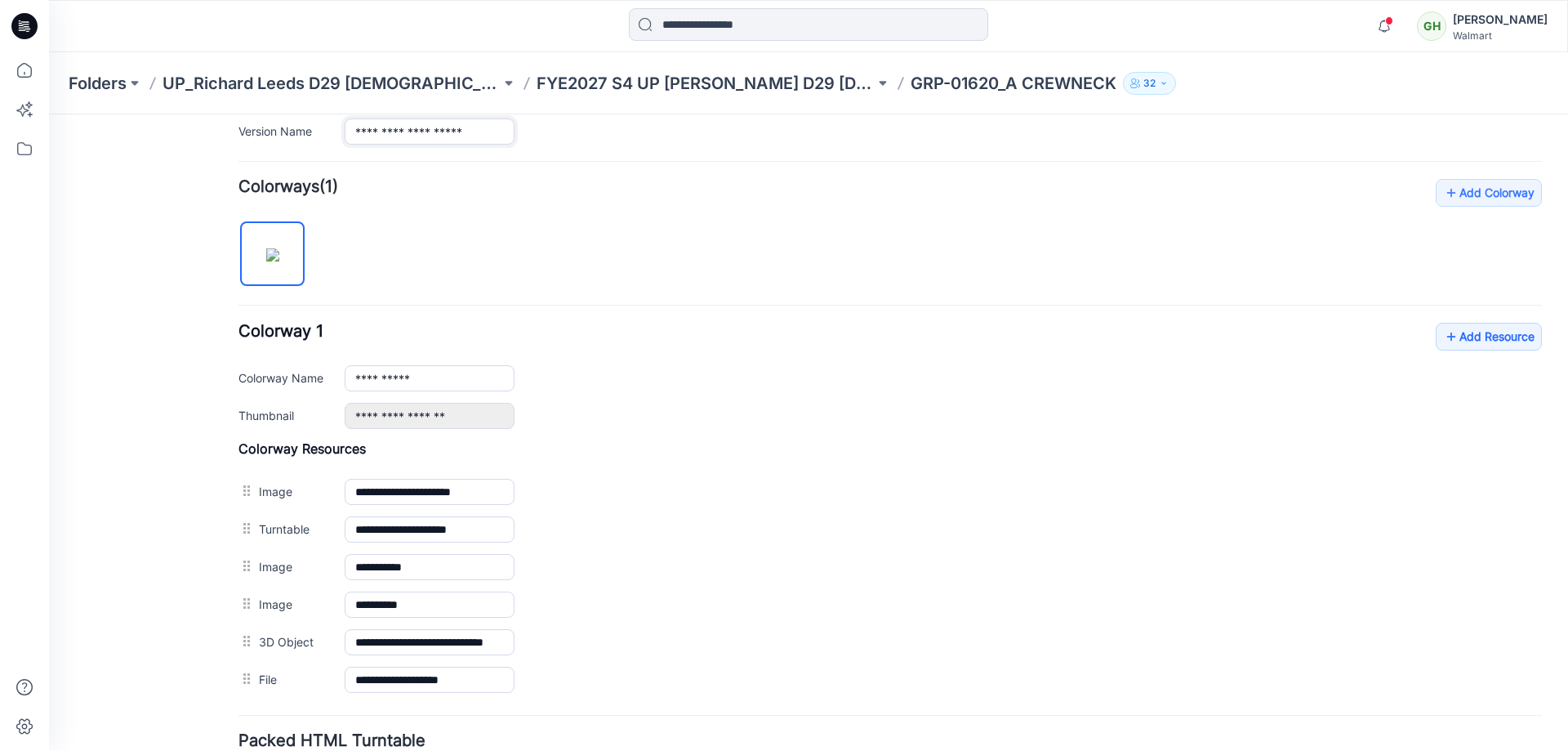
type input "**********"
click at [789, 280] on div "**********" at bounding box center [889, 438] width 1303 height 520
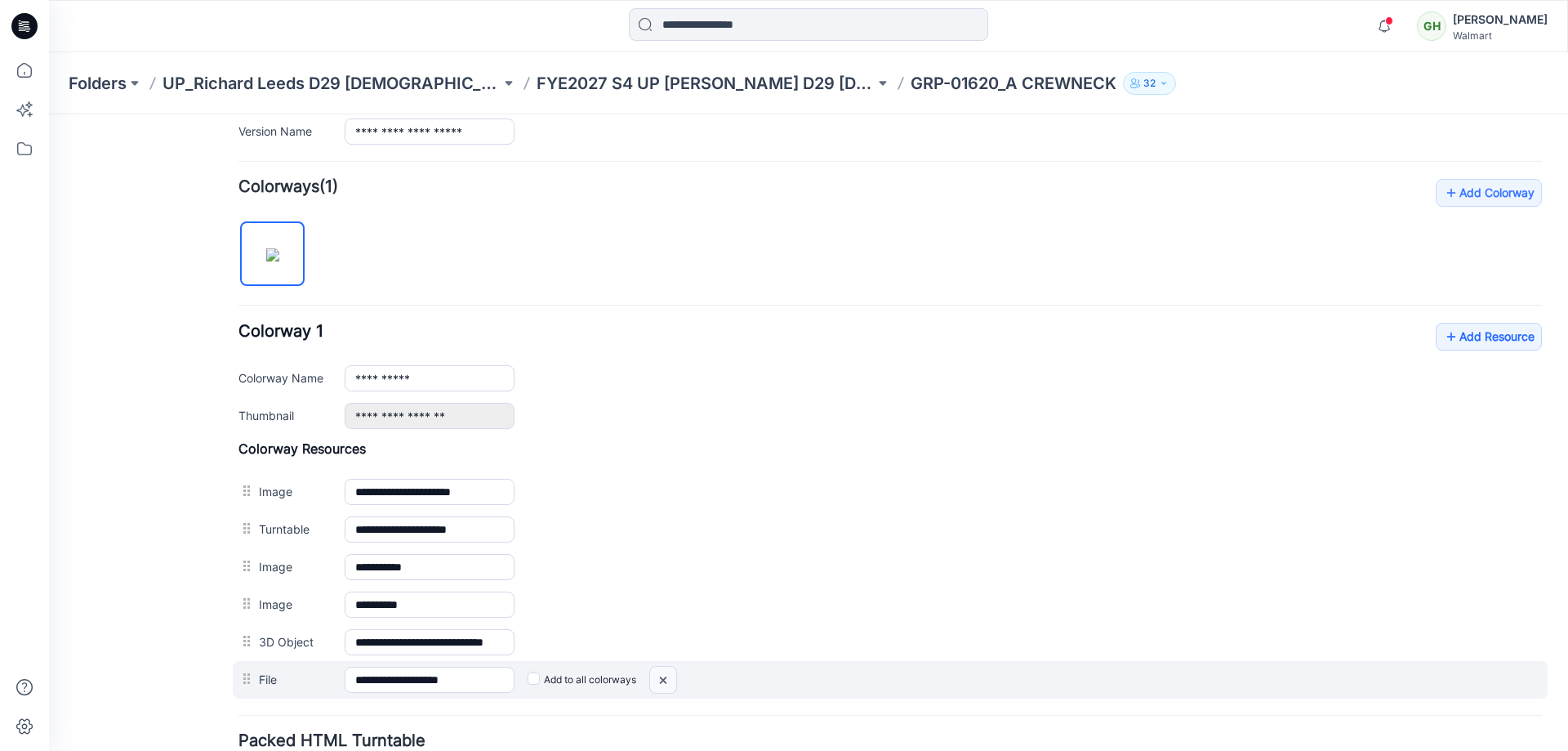
drag, startPoint x: 893, startPoint y: 174, endPoint x: 664, endPoint y: 678, distance: 553.6
click at [664, 678] on img at bounding box center [663, 680] width 26 height 27
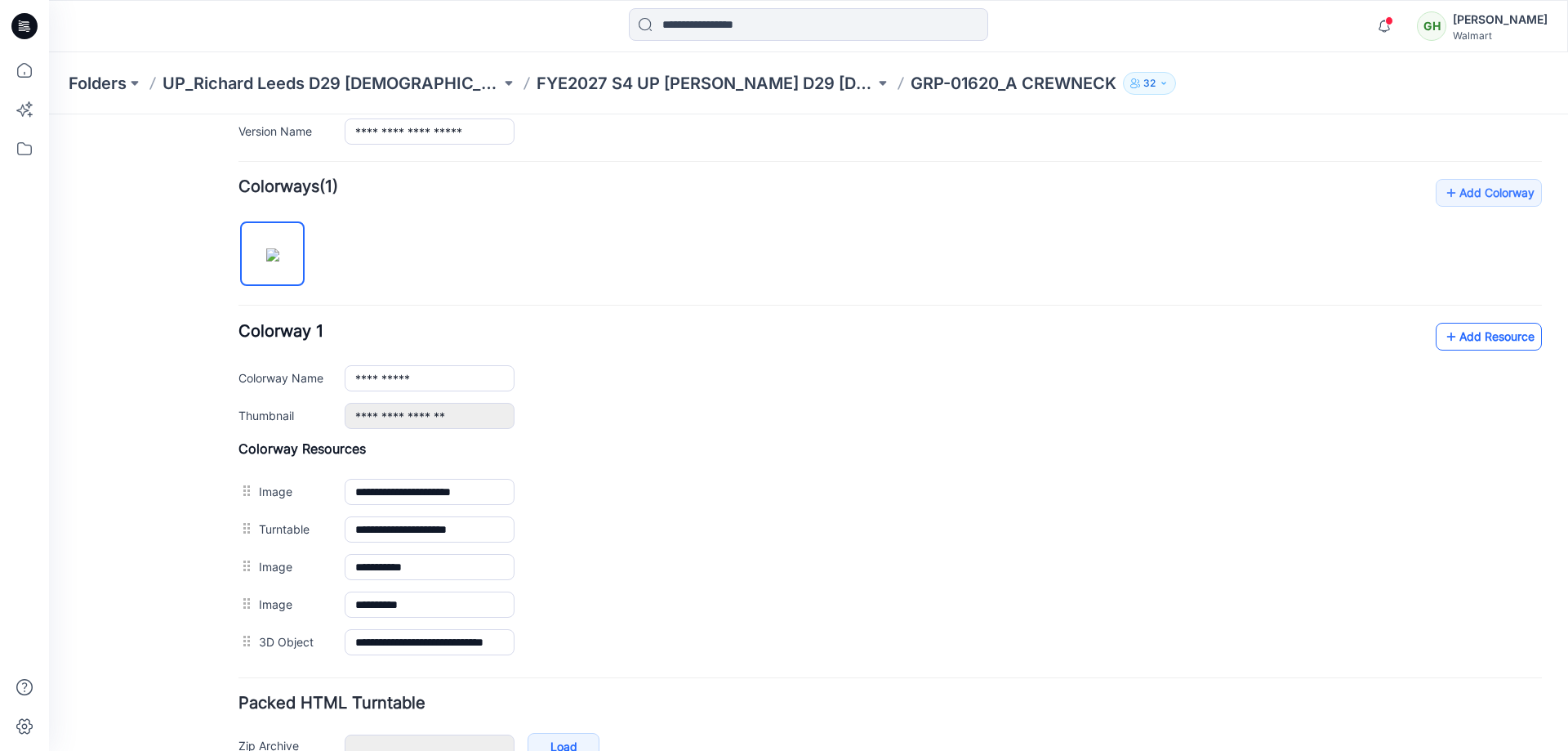
click at [1468, 336] on link "Add Resource" at bounding box center [1489, 336] width 106 height 28
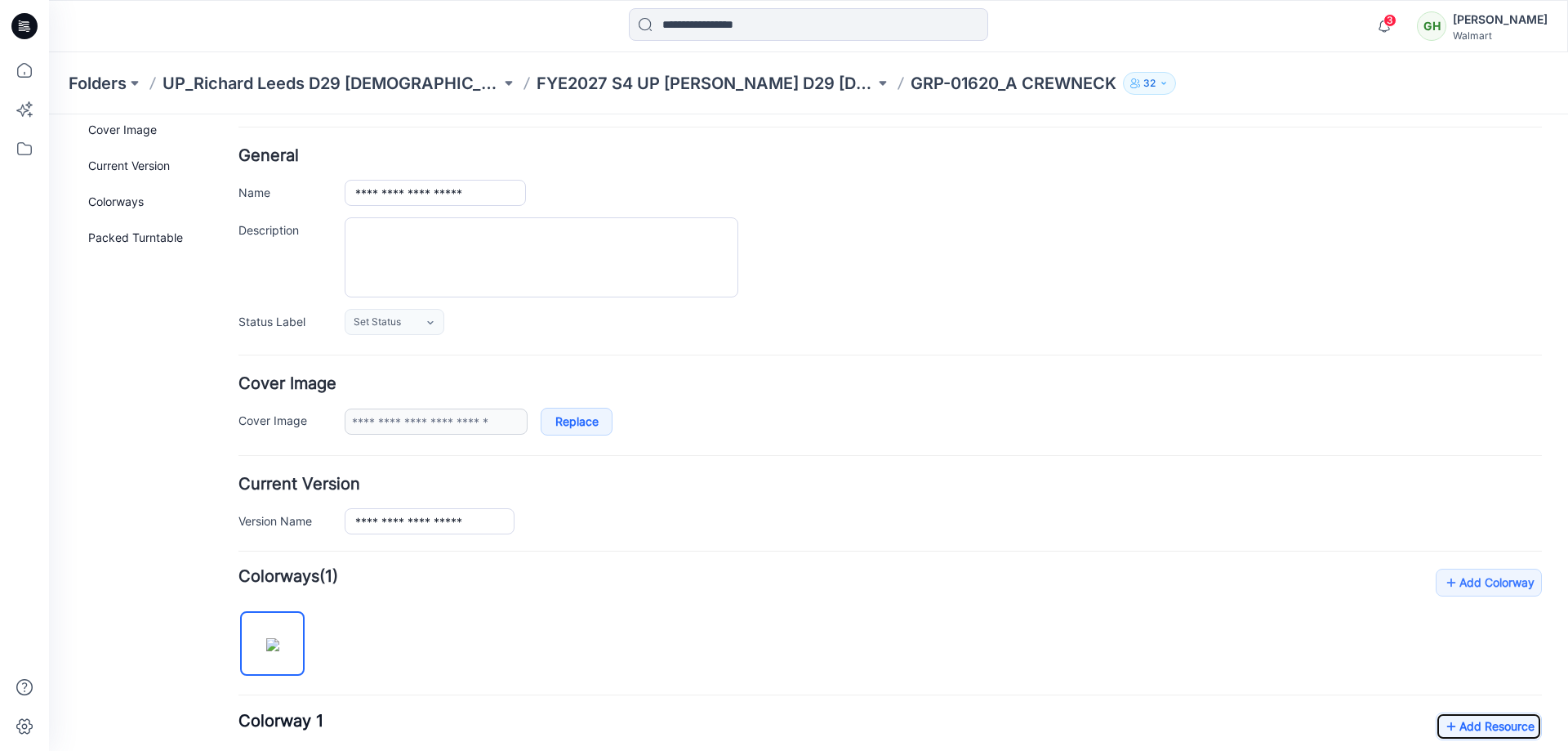
scroll to position [0, 0]
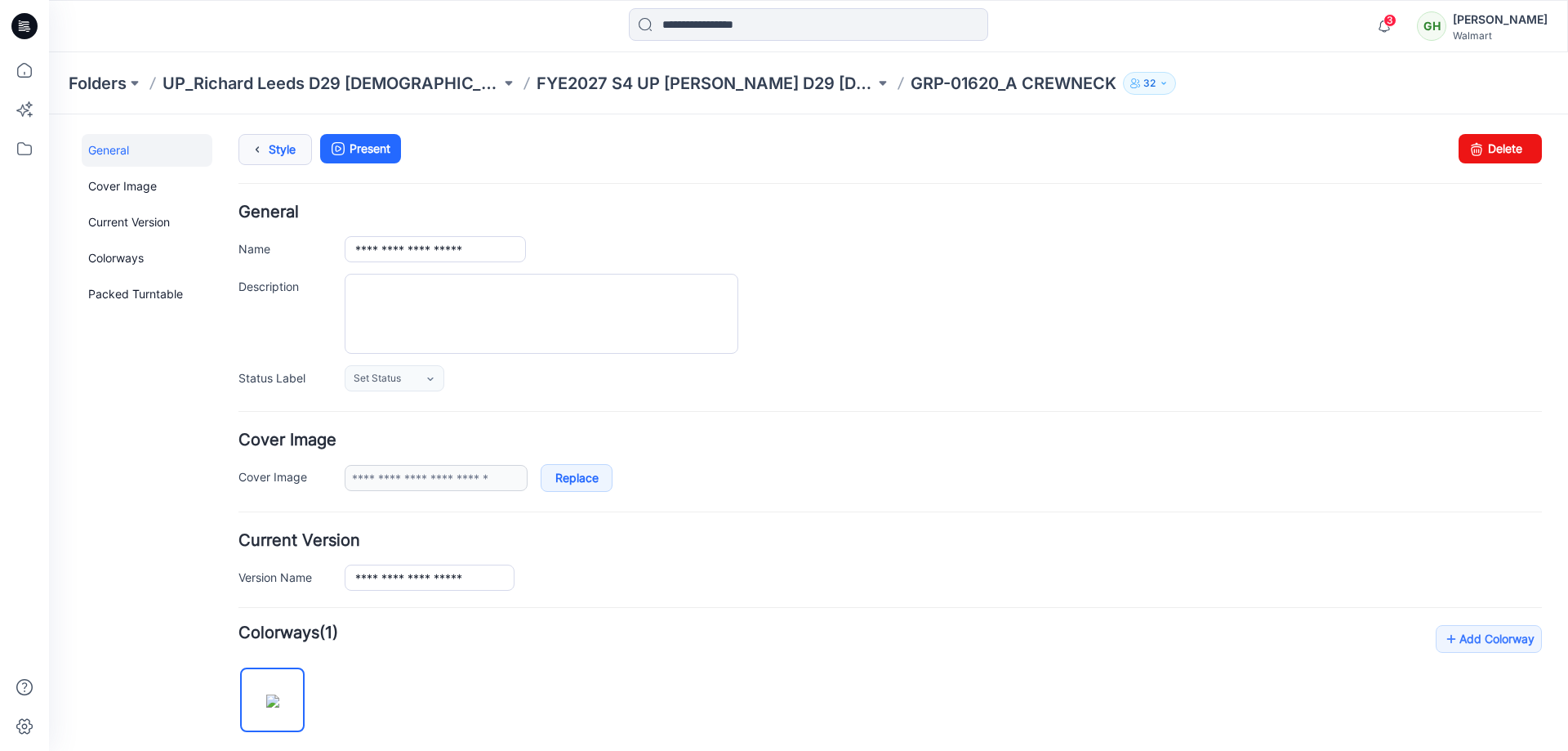
click at [261, 151] on icon at bounding box center [257, 150] width 23 height 30
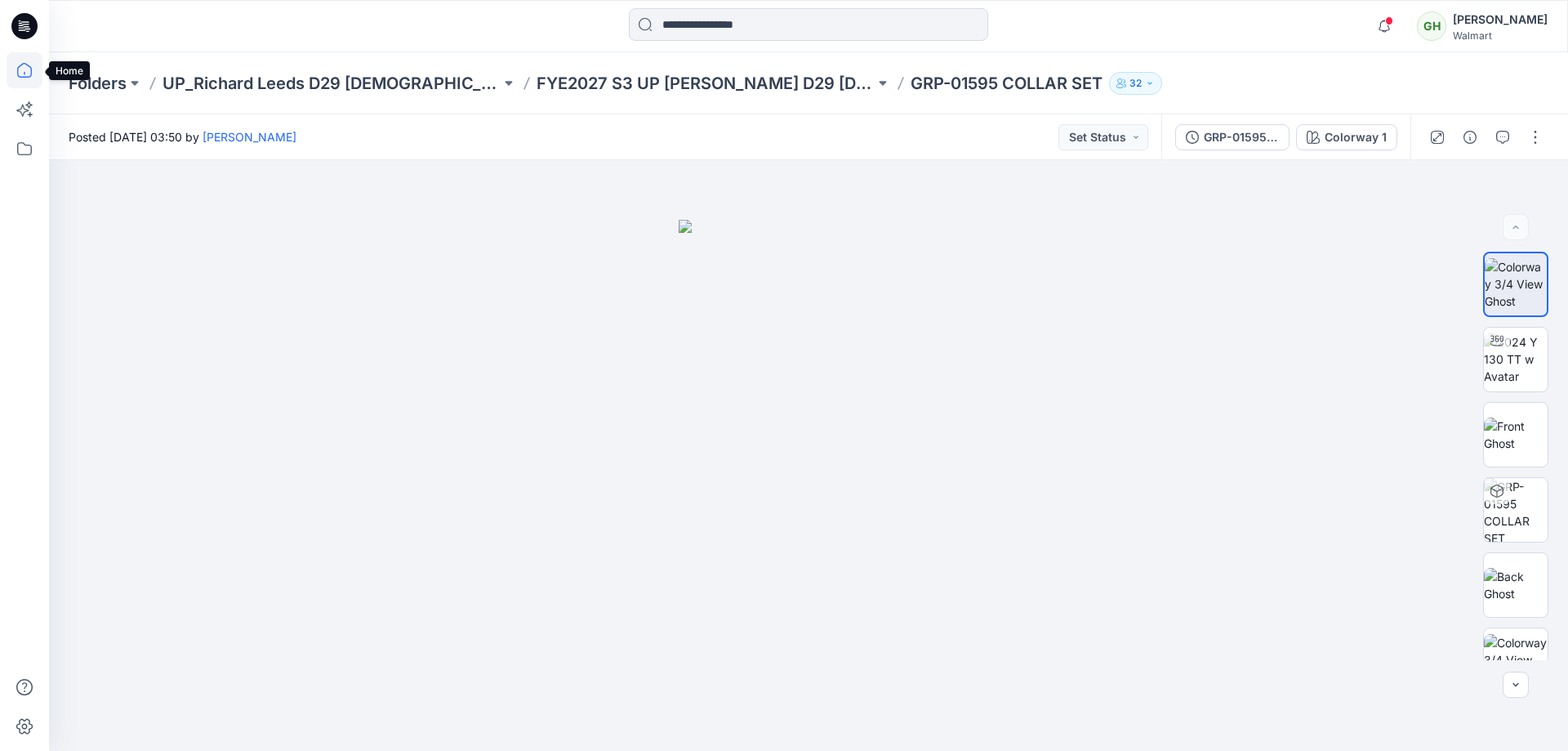
click at [26, 71] on icon at bounding box center [24, 70] width 36 height 36
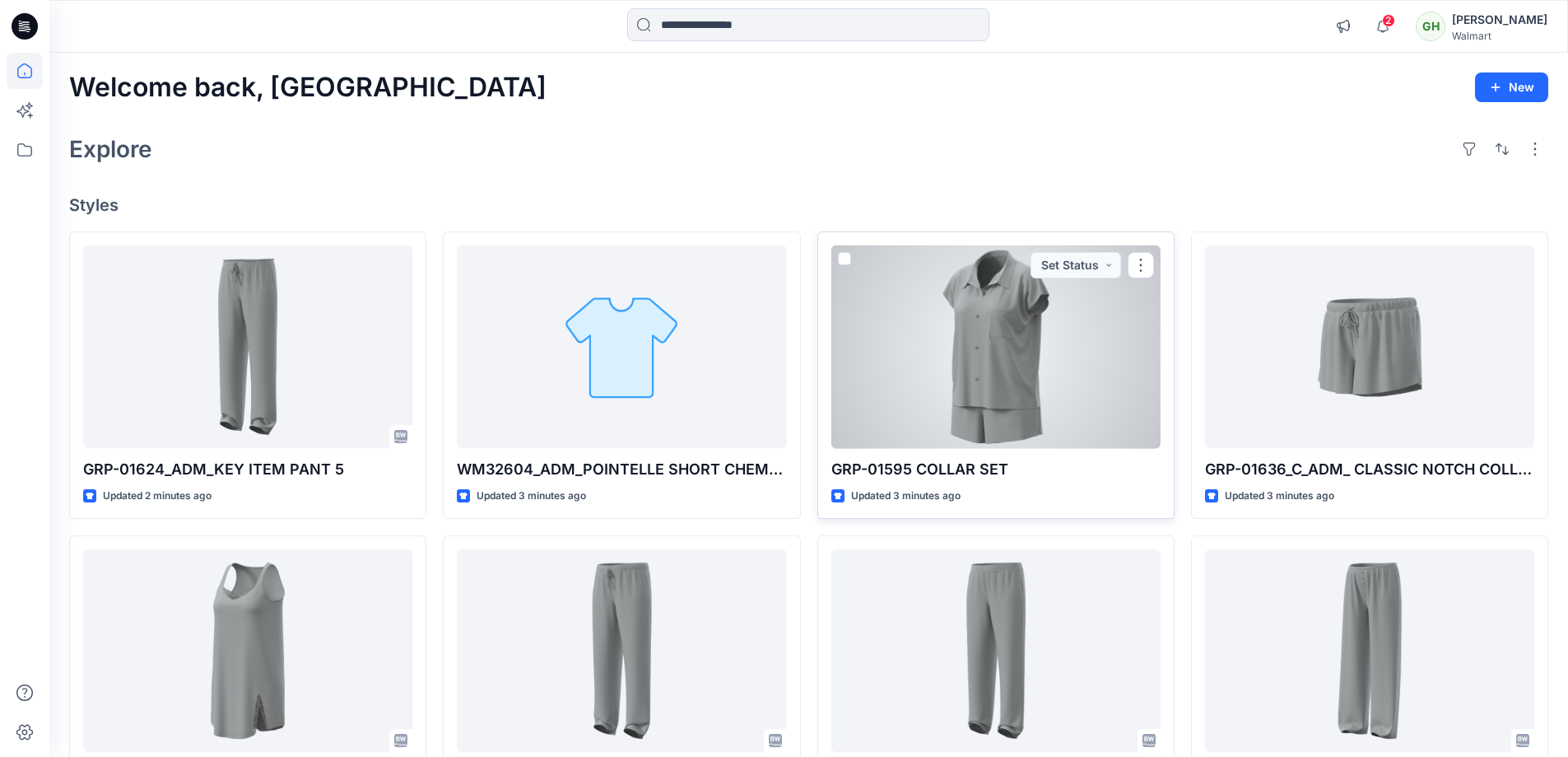
click at [998, 341] on div at bounding box center [996, 347] width 329 height 204
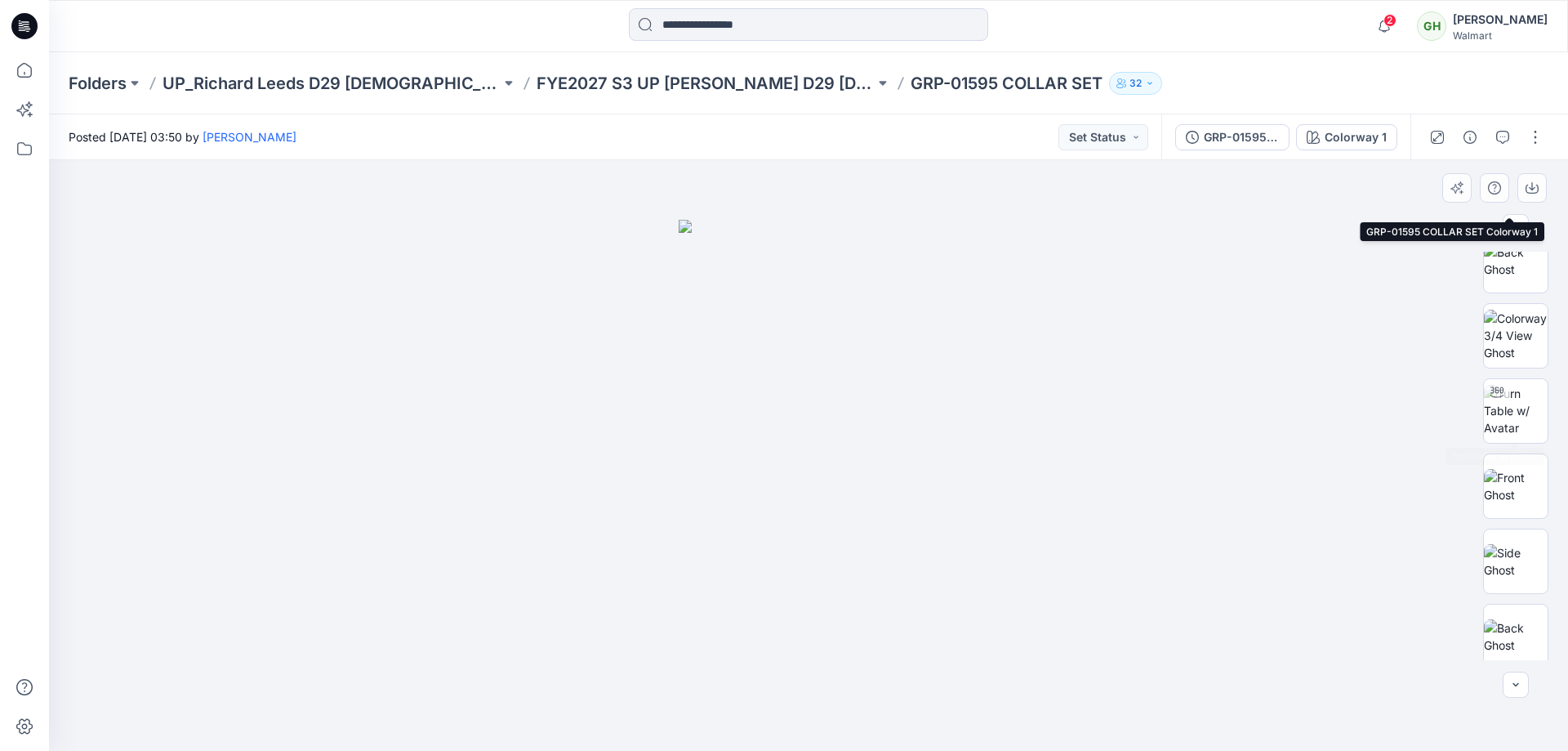
scroll to position [327, 0]
click at [1512, 406] on img at bounding box center [1515, 408] width 63 height 52
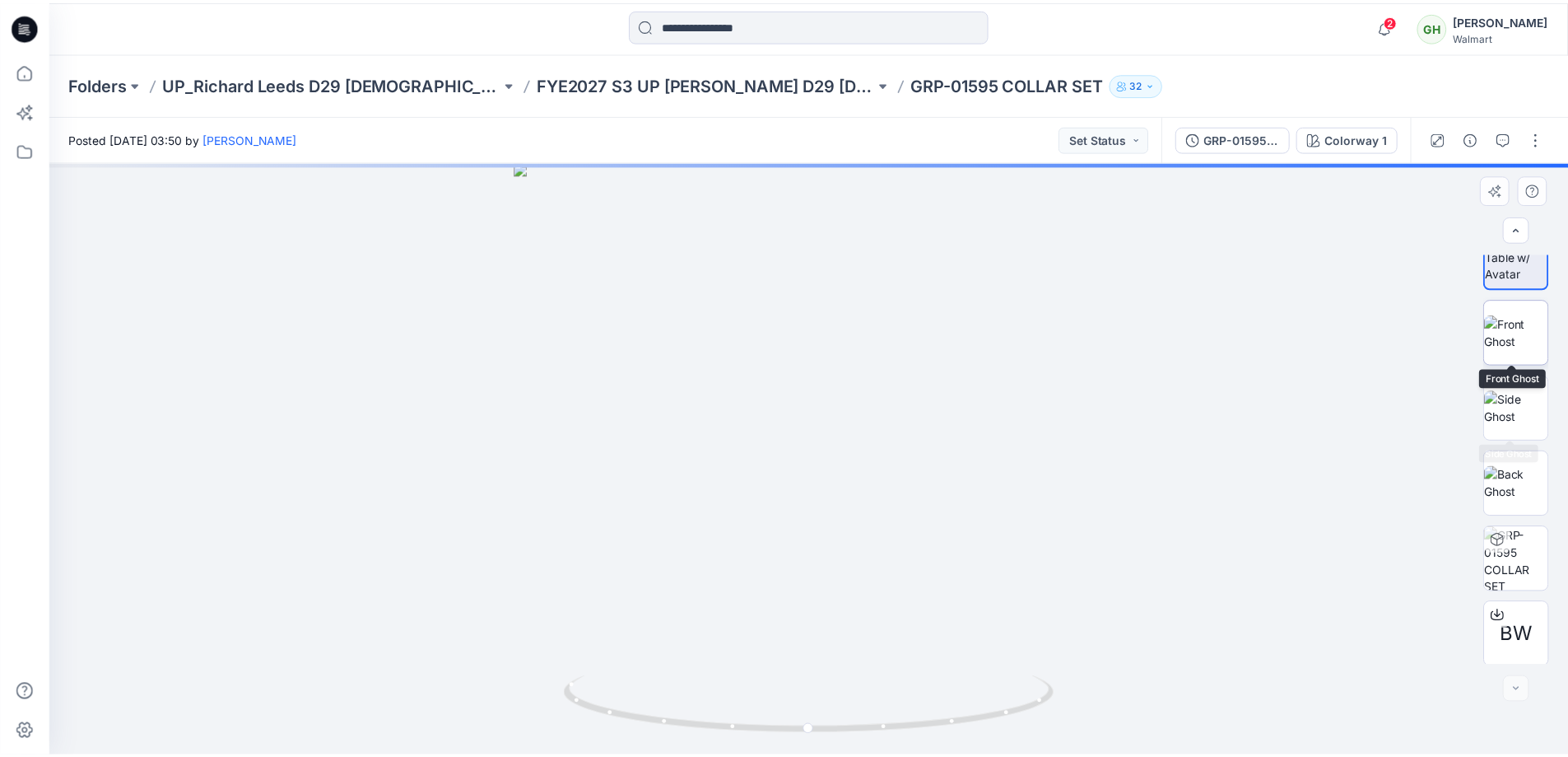
scroll to position [487, 0]
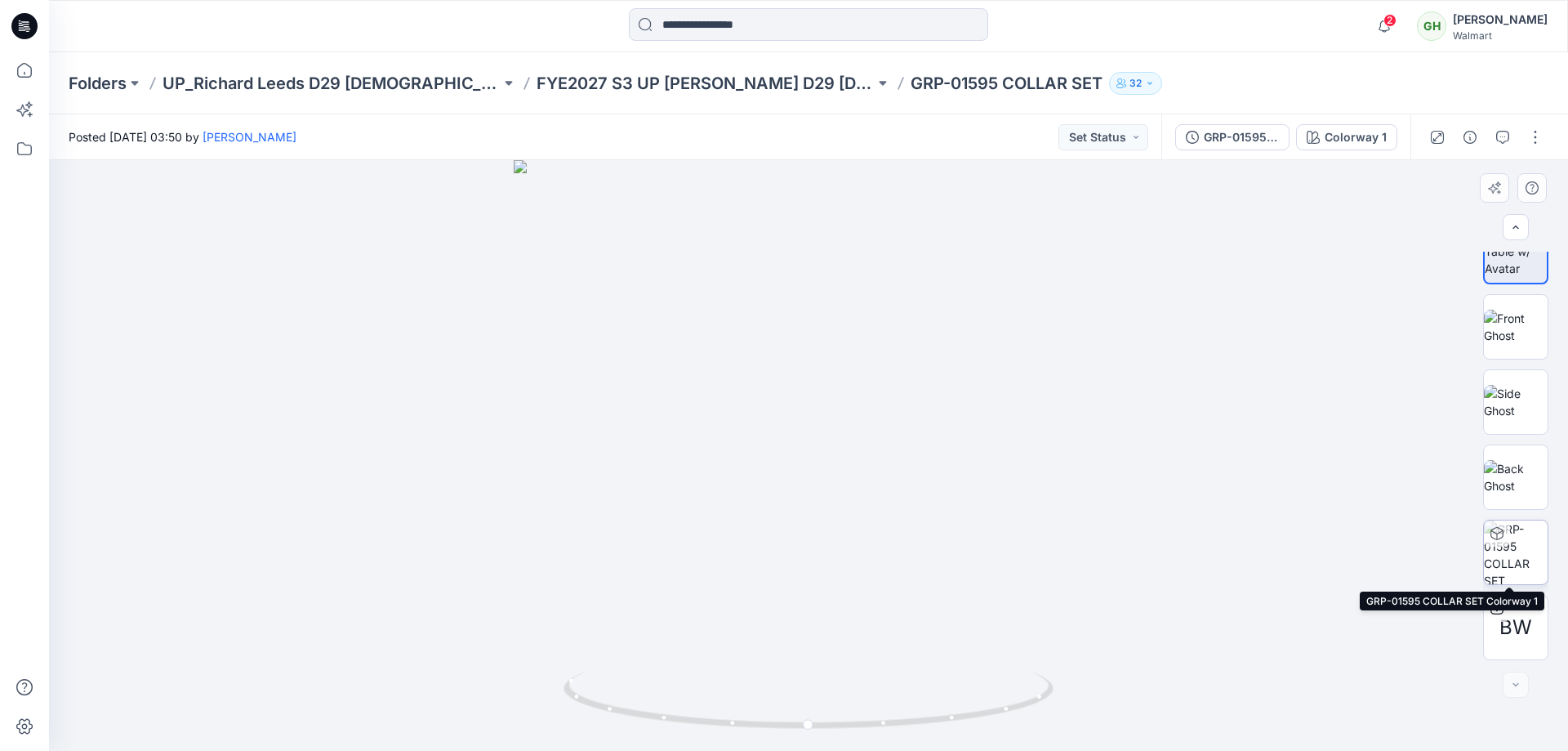
click at [1511, 548] on img at bounding box center [1515, 552] width 63 height 63
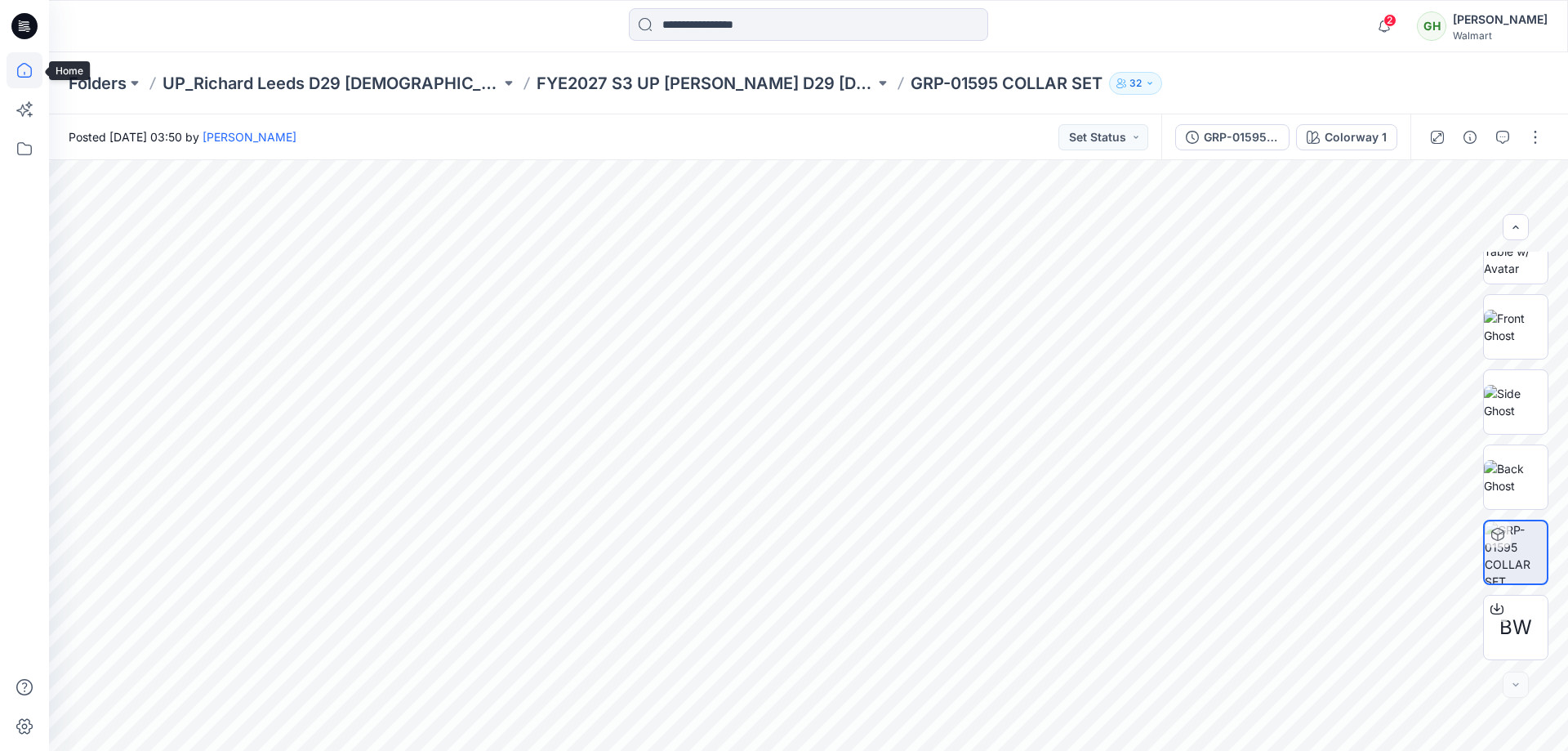
click at [24, 63] on icon at bounding box center [24, 69] width 14 height 14
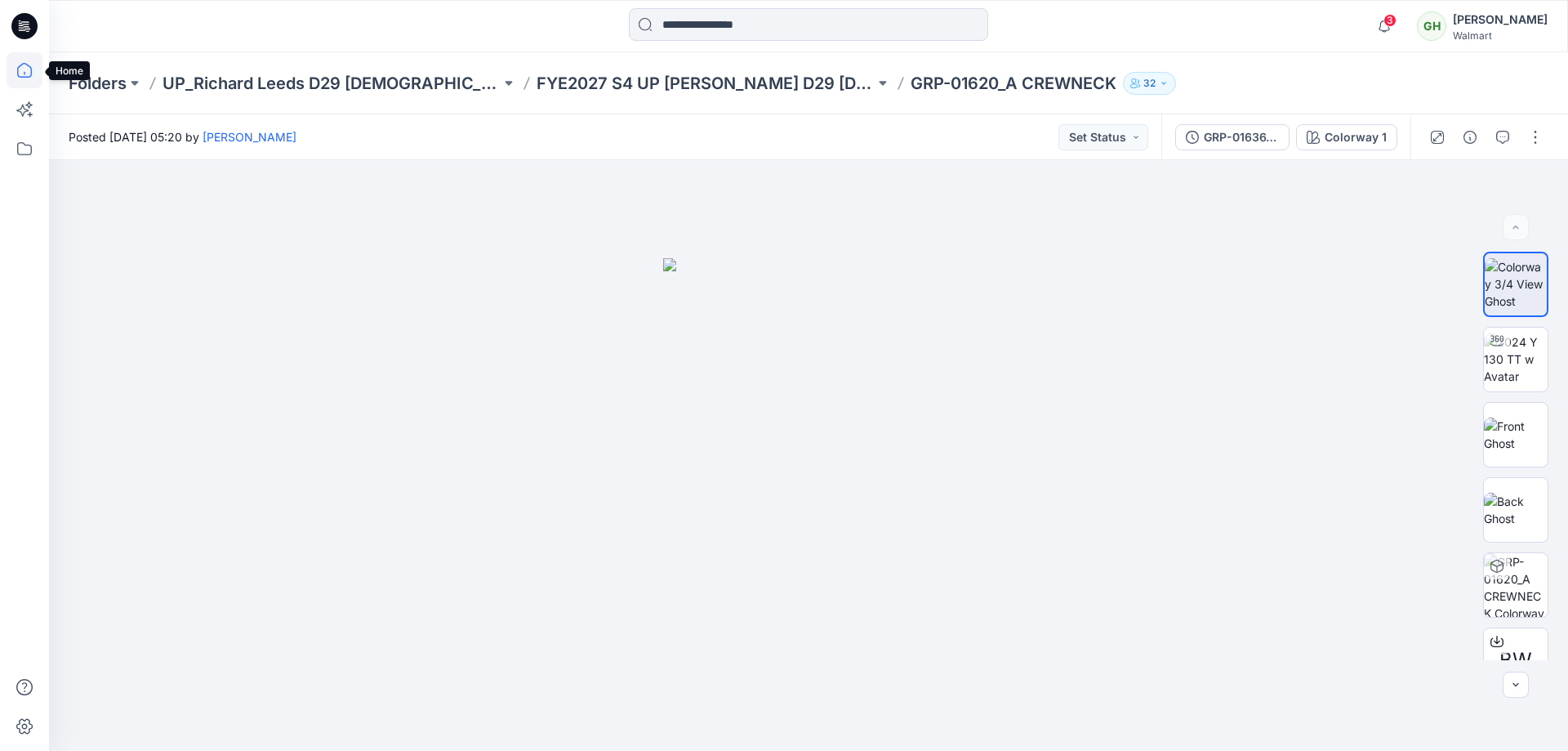
click at [19, 71] on icon at bounding box center [24, 70] width 36 height 36
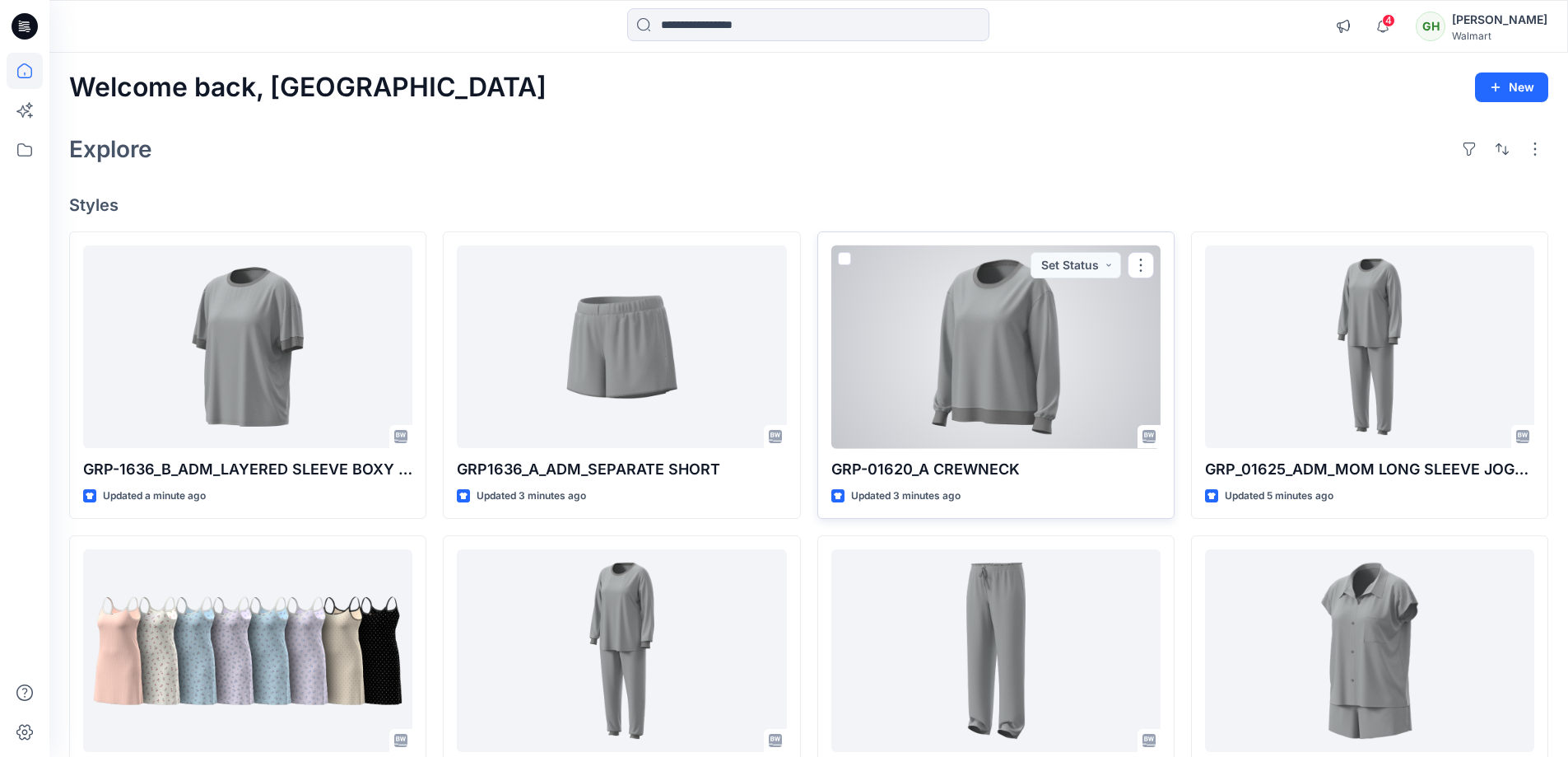
click at [1004, 355] on div at bounding box center [996, 347] width 329 height 204
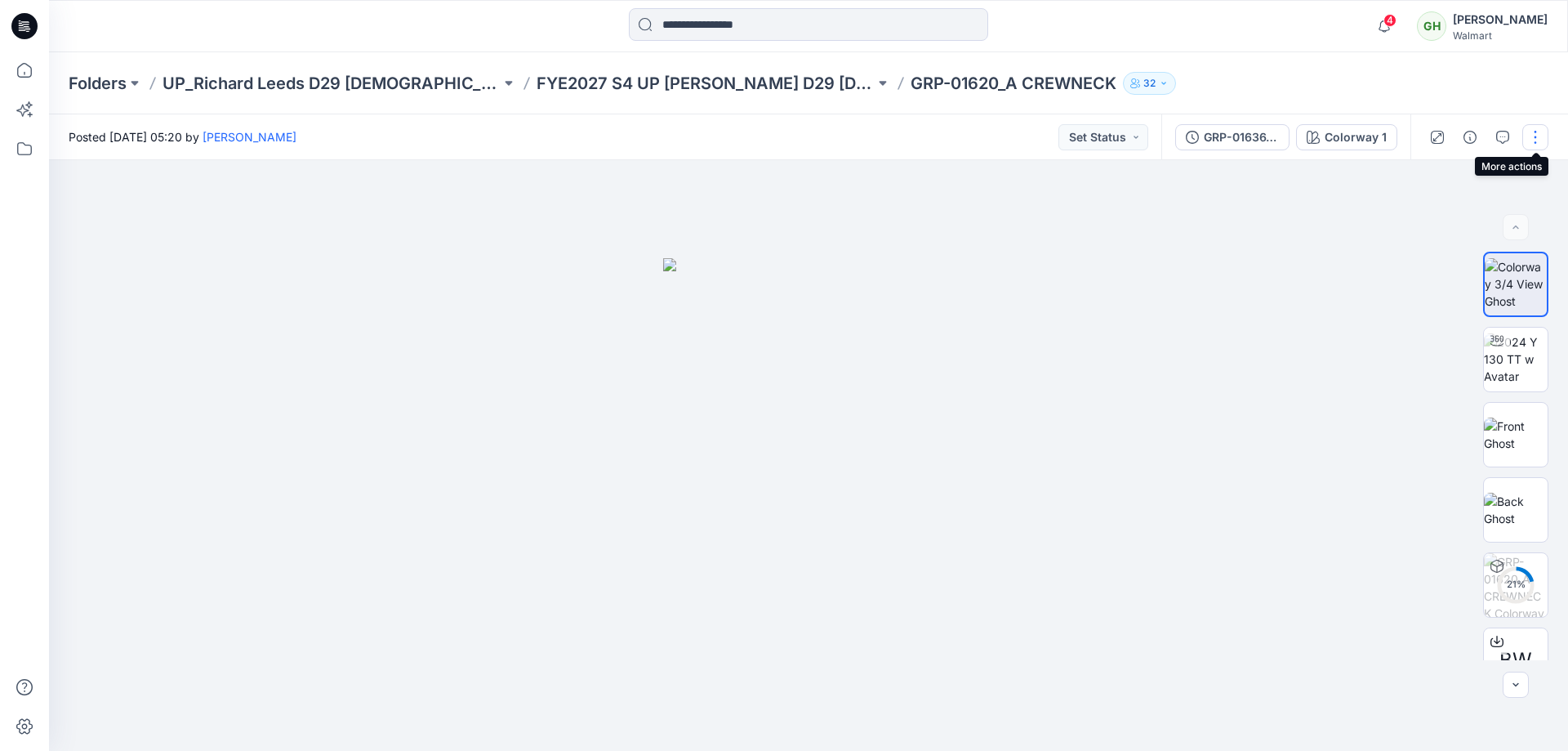
click at [1544, 131] on button "button" at bounding box center [1534, 137] width 26 height 26
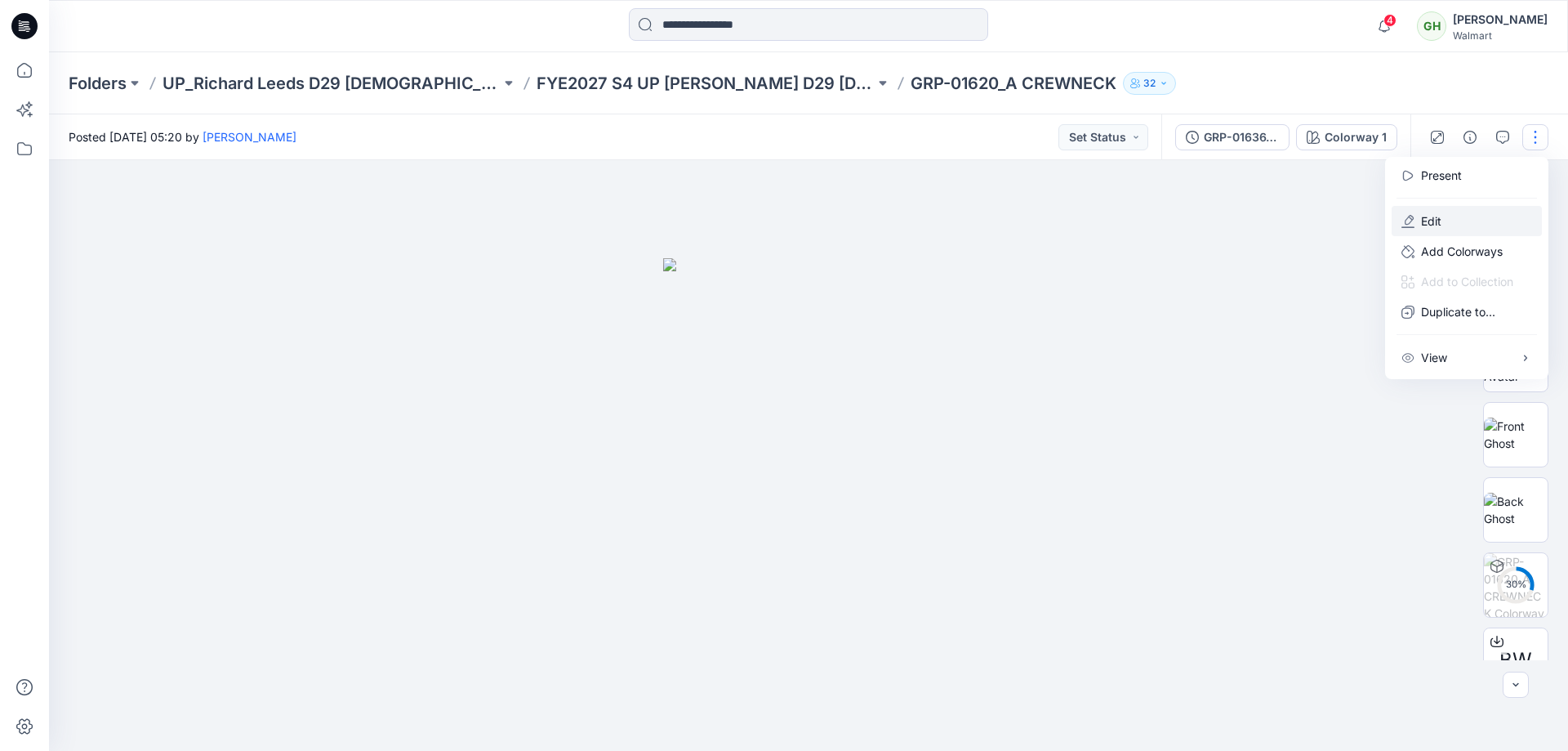
click at [1445, 215] on button "Edit" at bounding box center [1467, 221] width 150 height 30
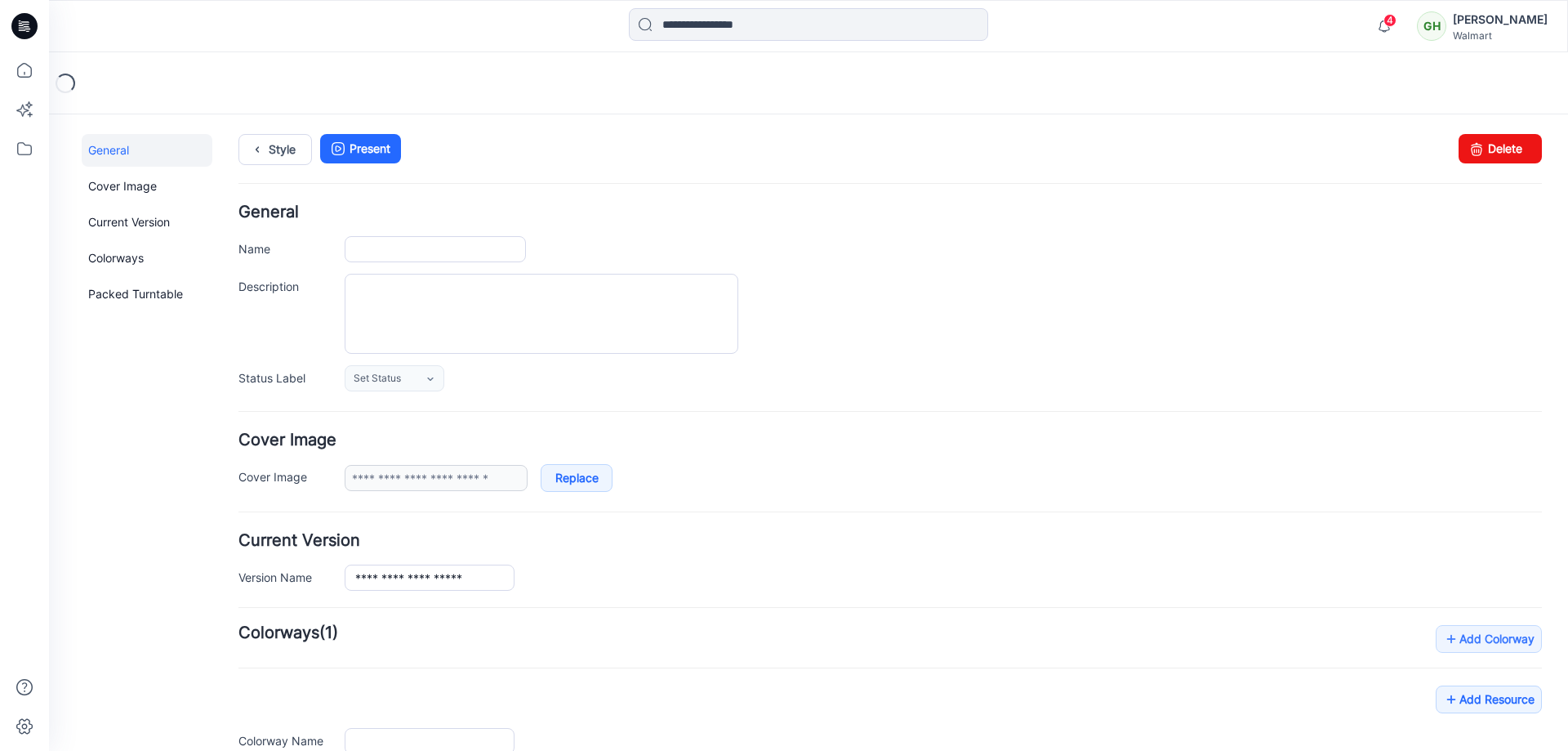
type input "**********"
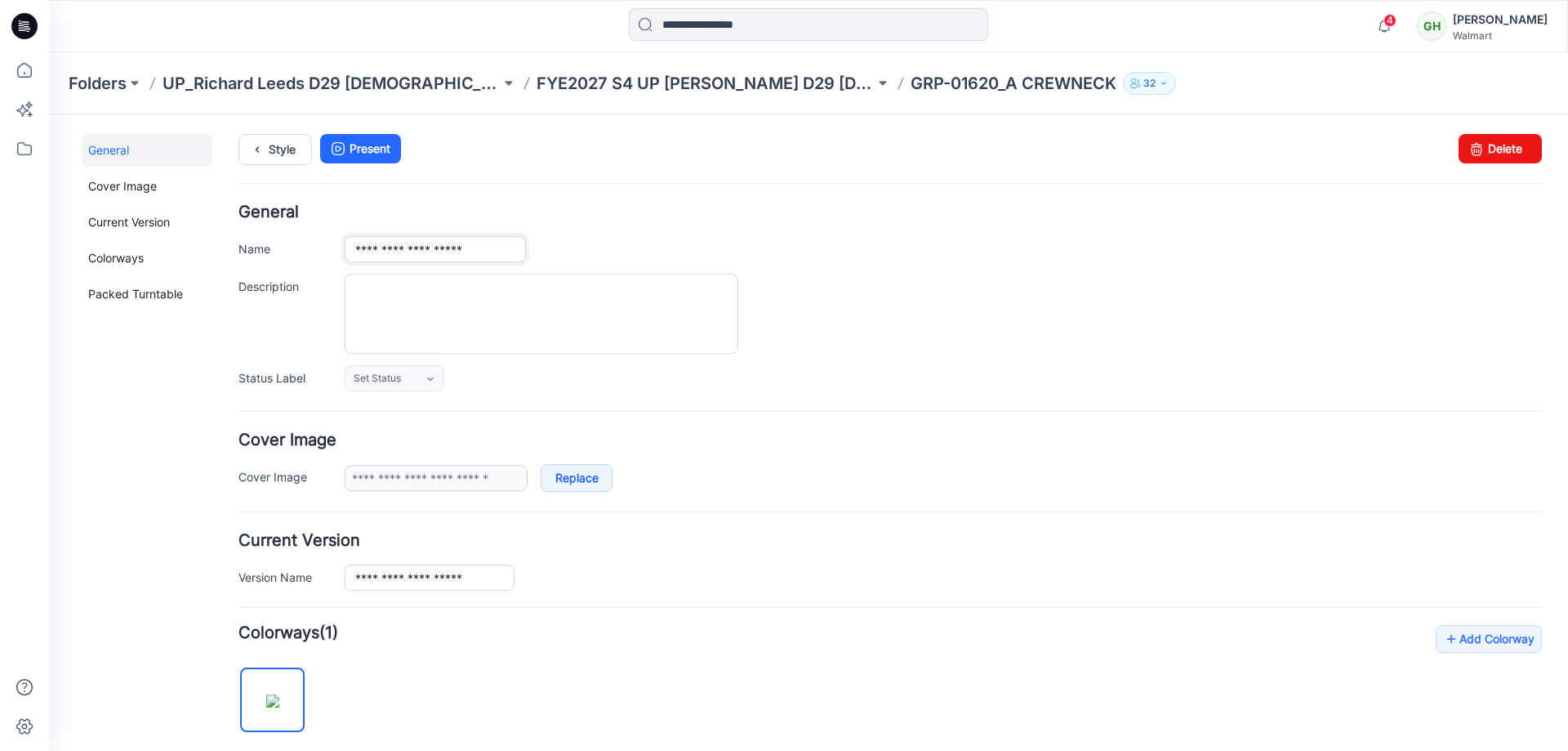
click at [415, 252] on input "**********" at bounding box center [435, 248] width 182 height 26
type input "**********"
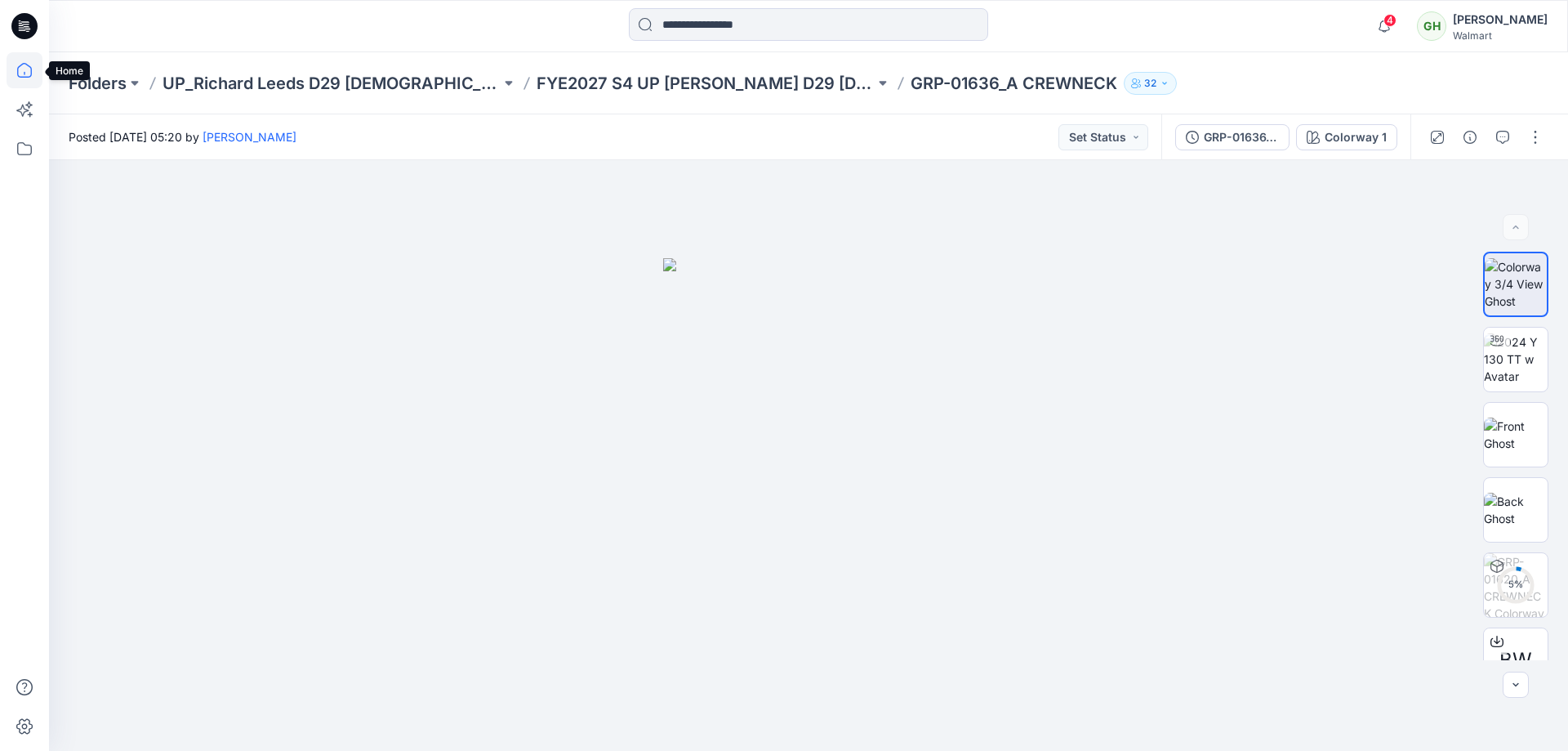
click at [15, 68] on icon at bounding box center [24, 70] width 36 height 36
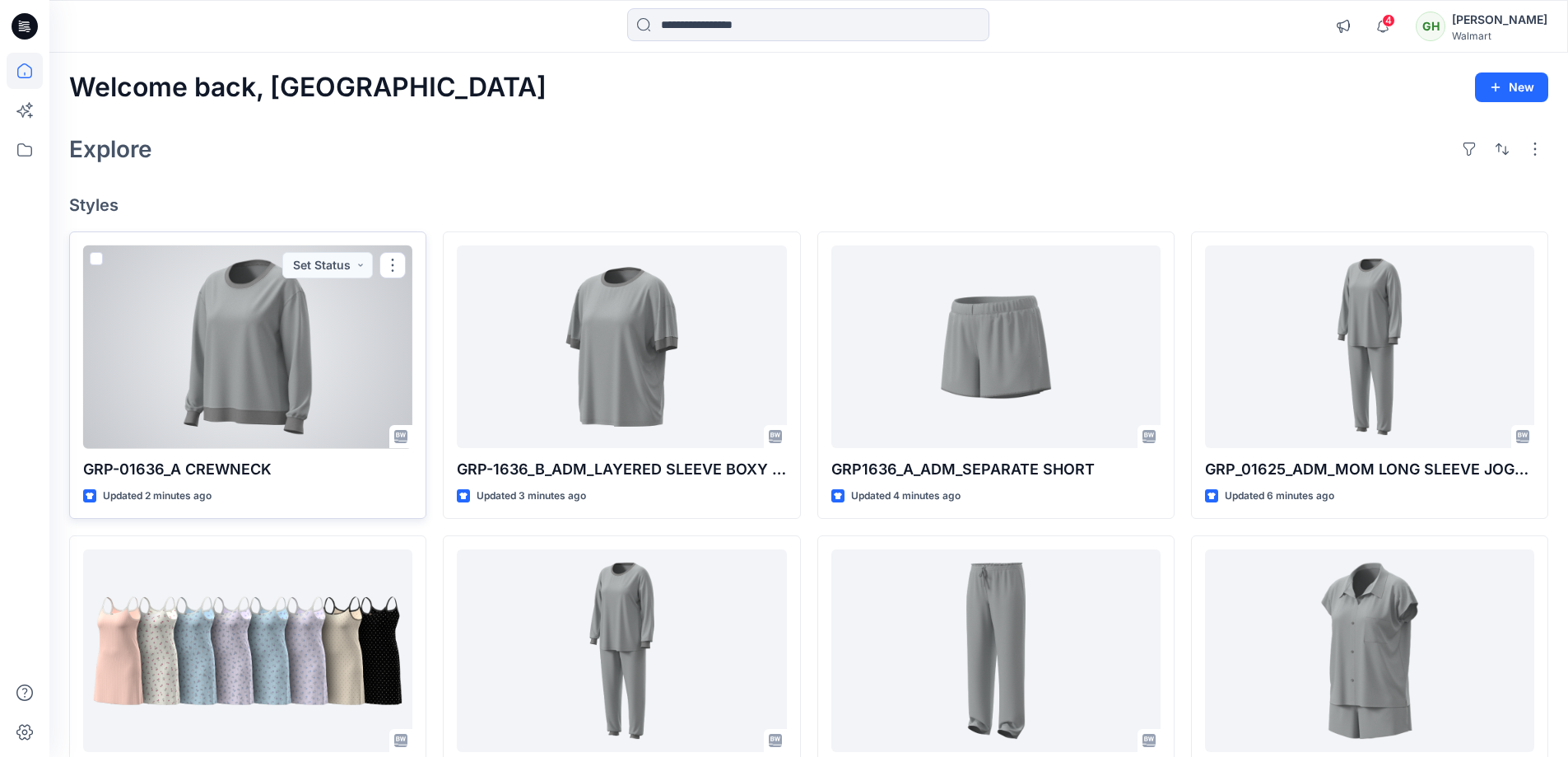
click at [197, 370] on div at bounding box center [248, 347] width 329 height 204
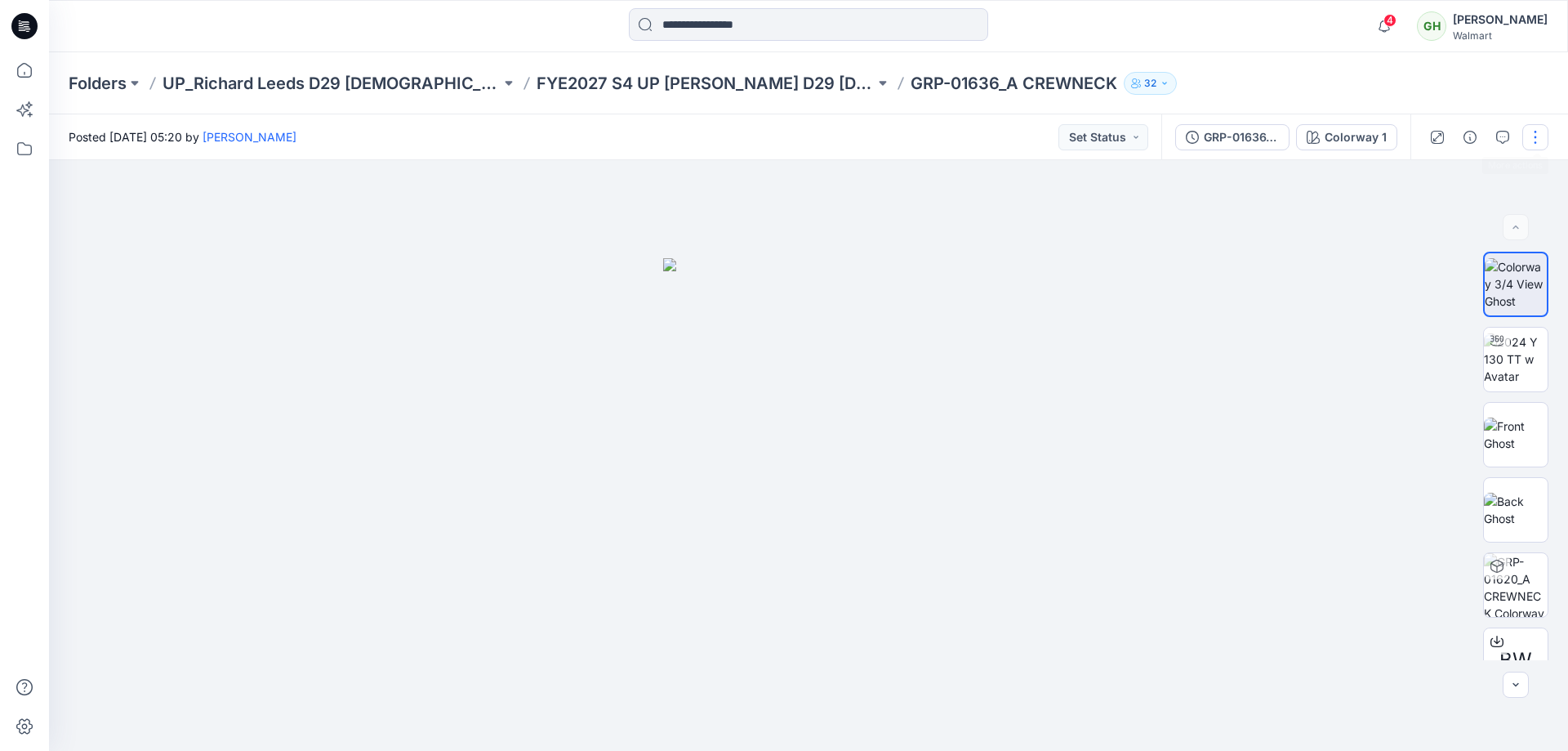
click at [1538, 132] on button "button" at bounding box center [1534, 137] width 26 height 26
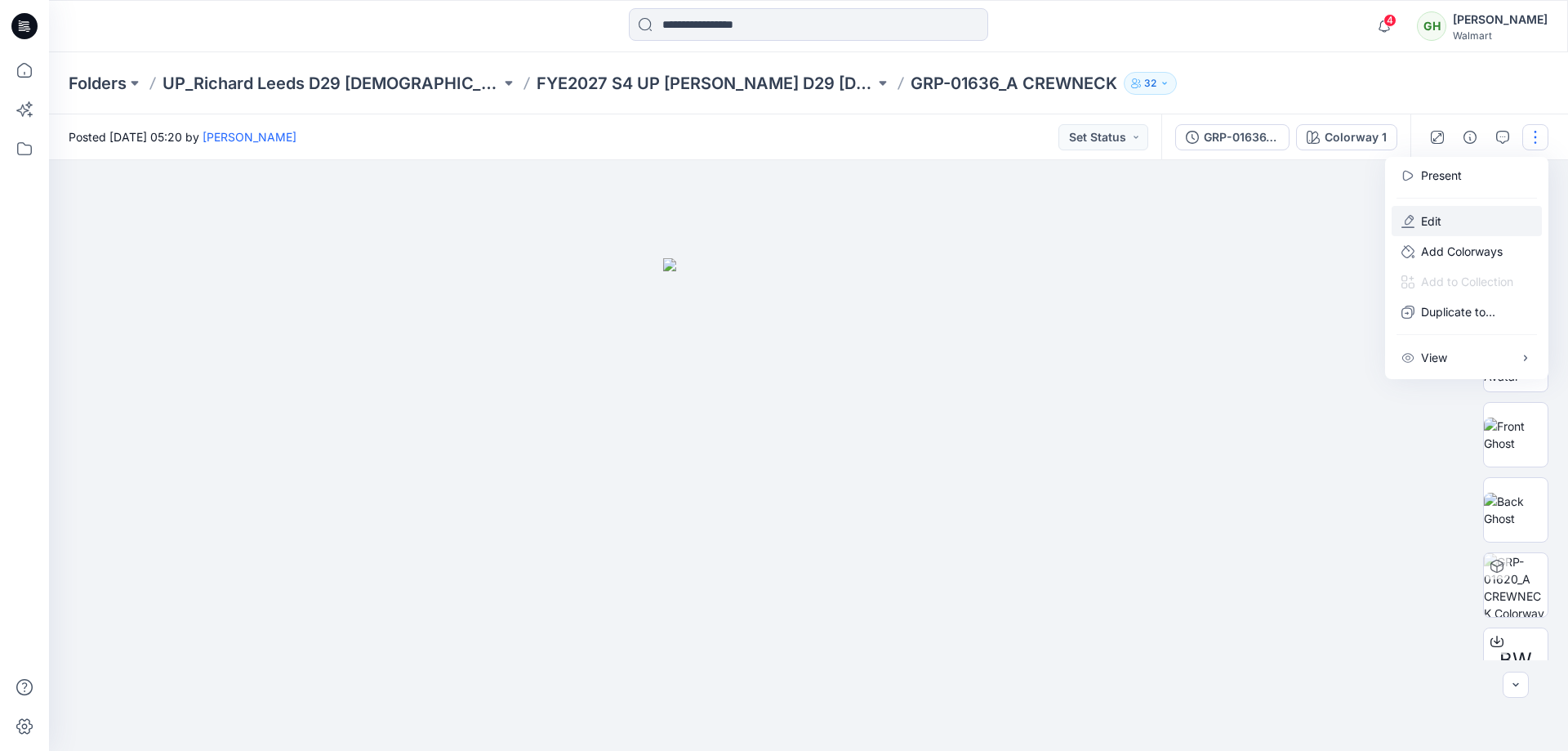
click at [1433, 220] on p "Edit" at bounding box center [1431, 220] width 20 height 17
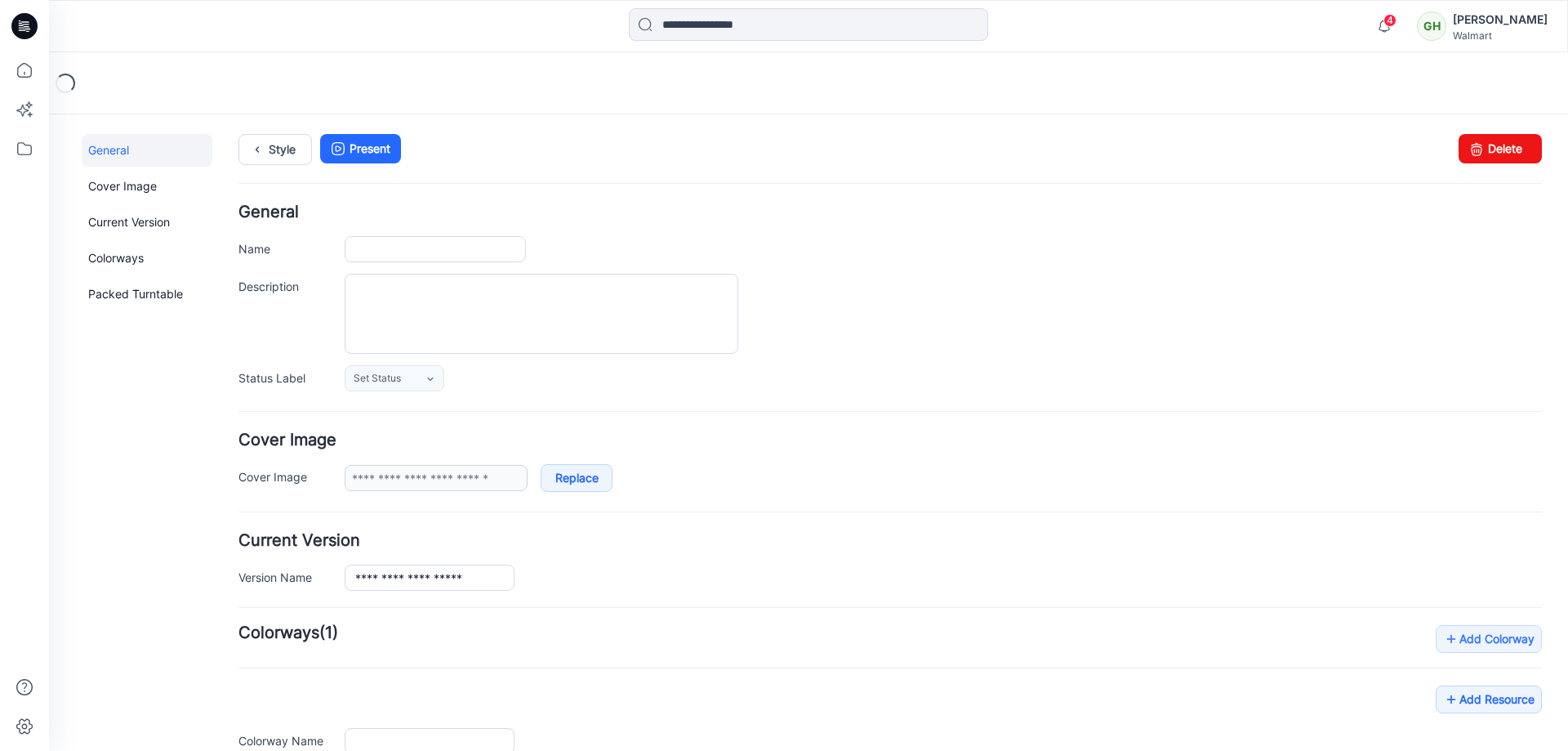
type input "**********"
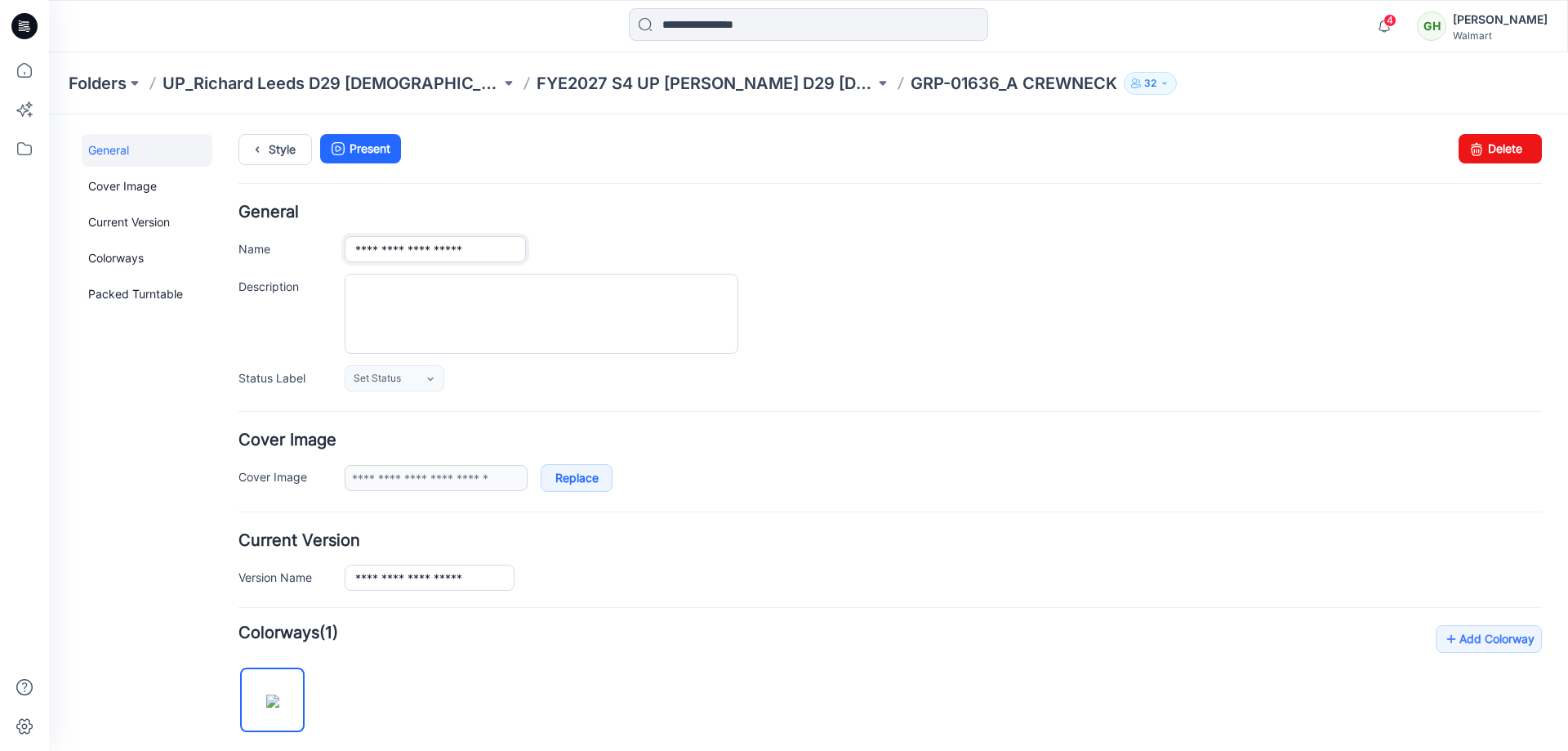
click at [430, 253] on input "**********" at bounding box center [435, 248] width 182 height 26
type input "**********"
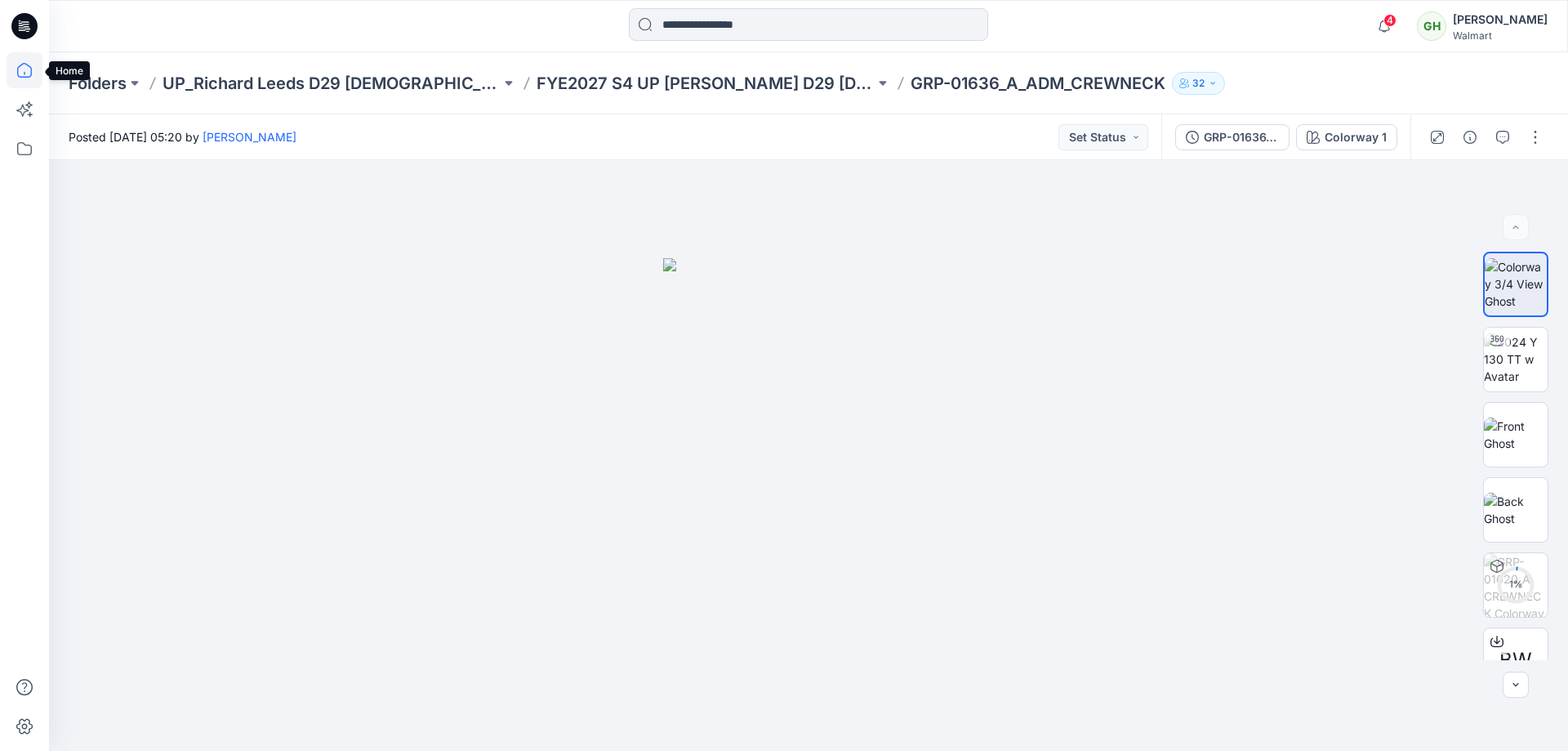
click at [24, 79] on icon at bounding box center [24, 70] width 36 height 36
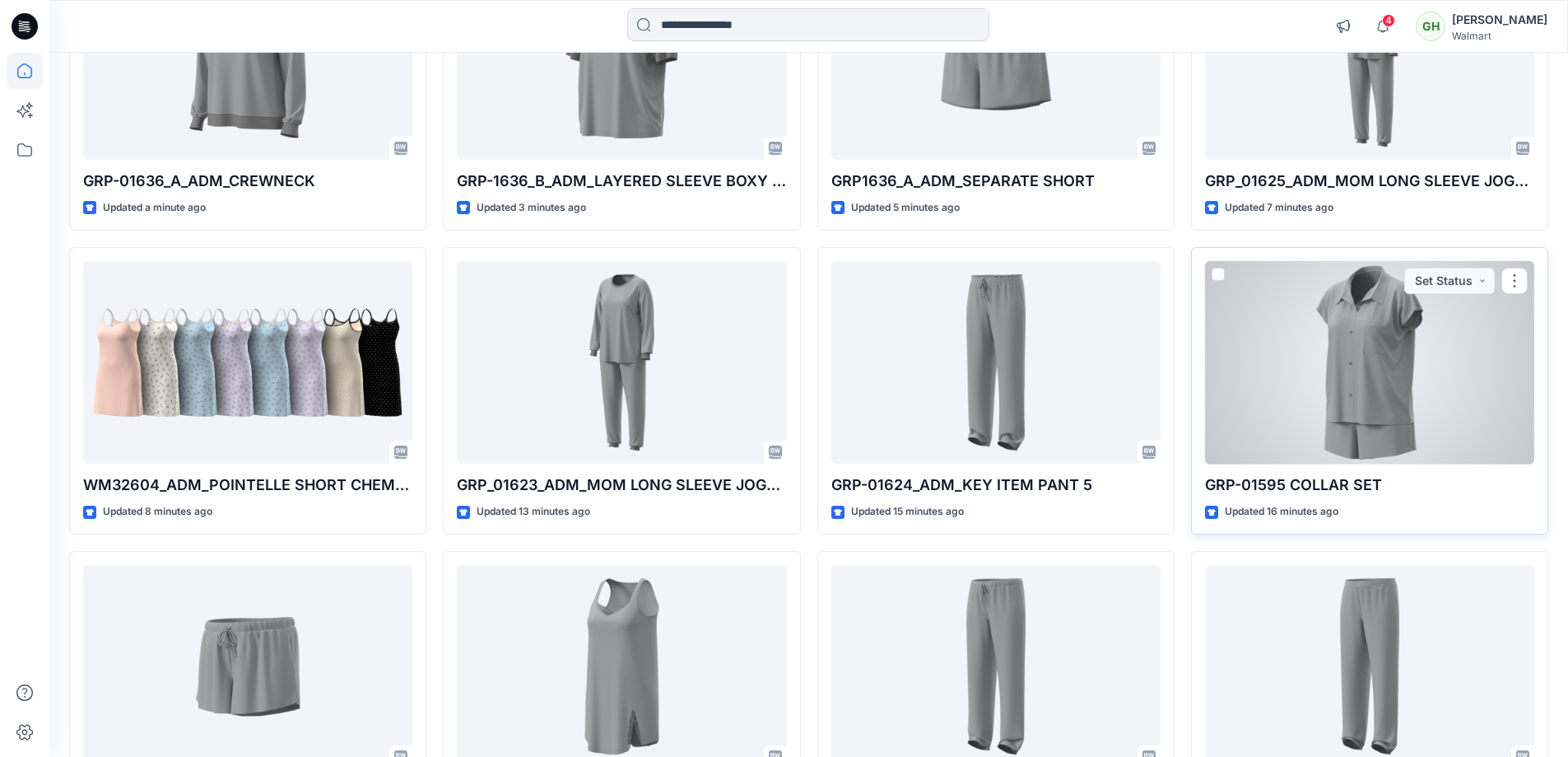
scroll to position [330, 0]
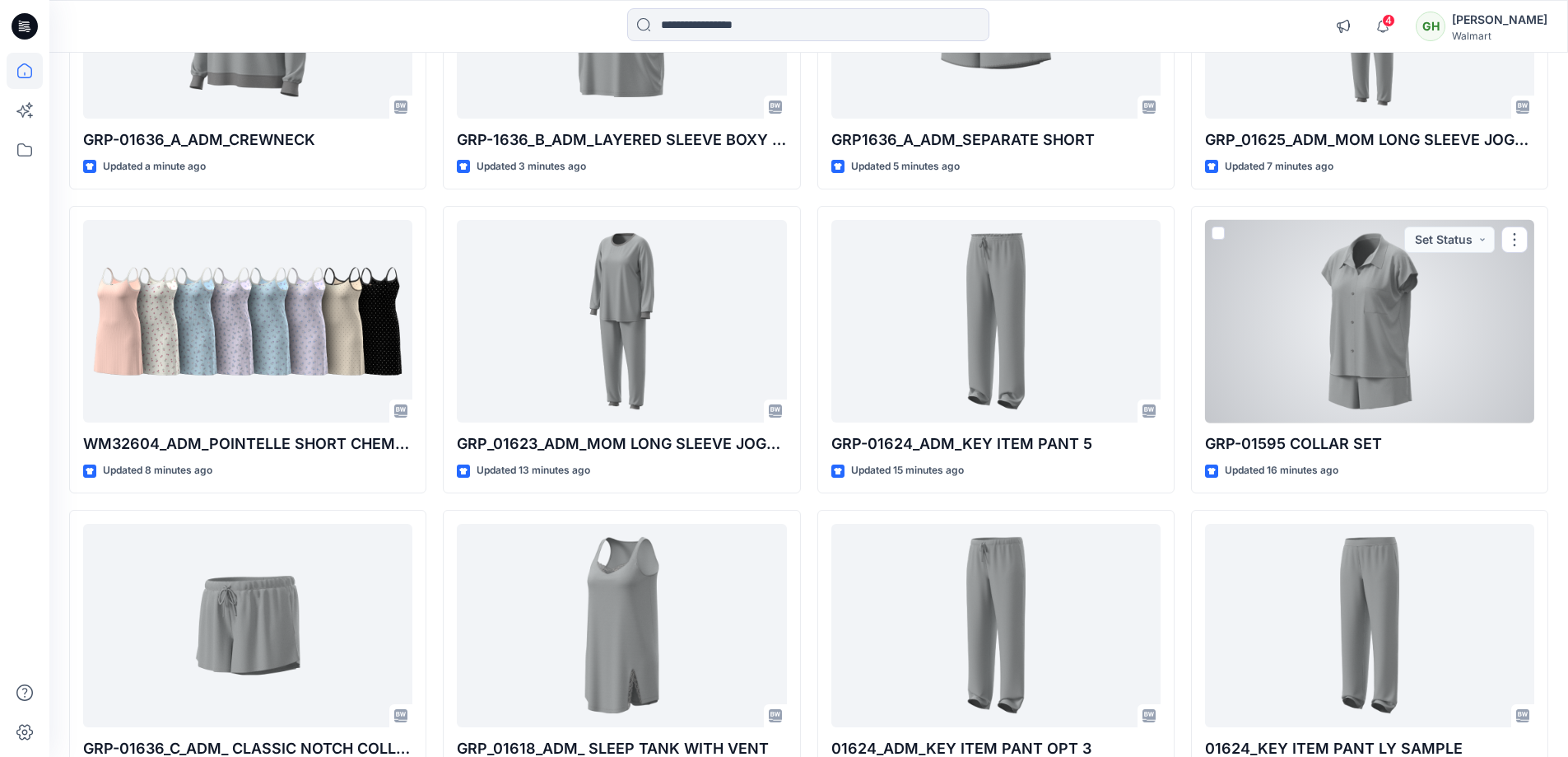
click at [1365, 337] on div at bounding box center [1370, 321] width 329 height 204
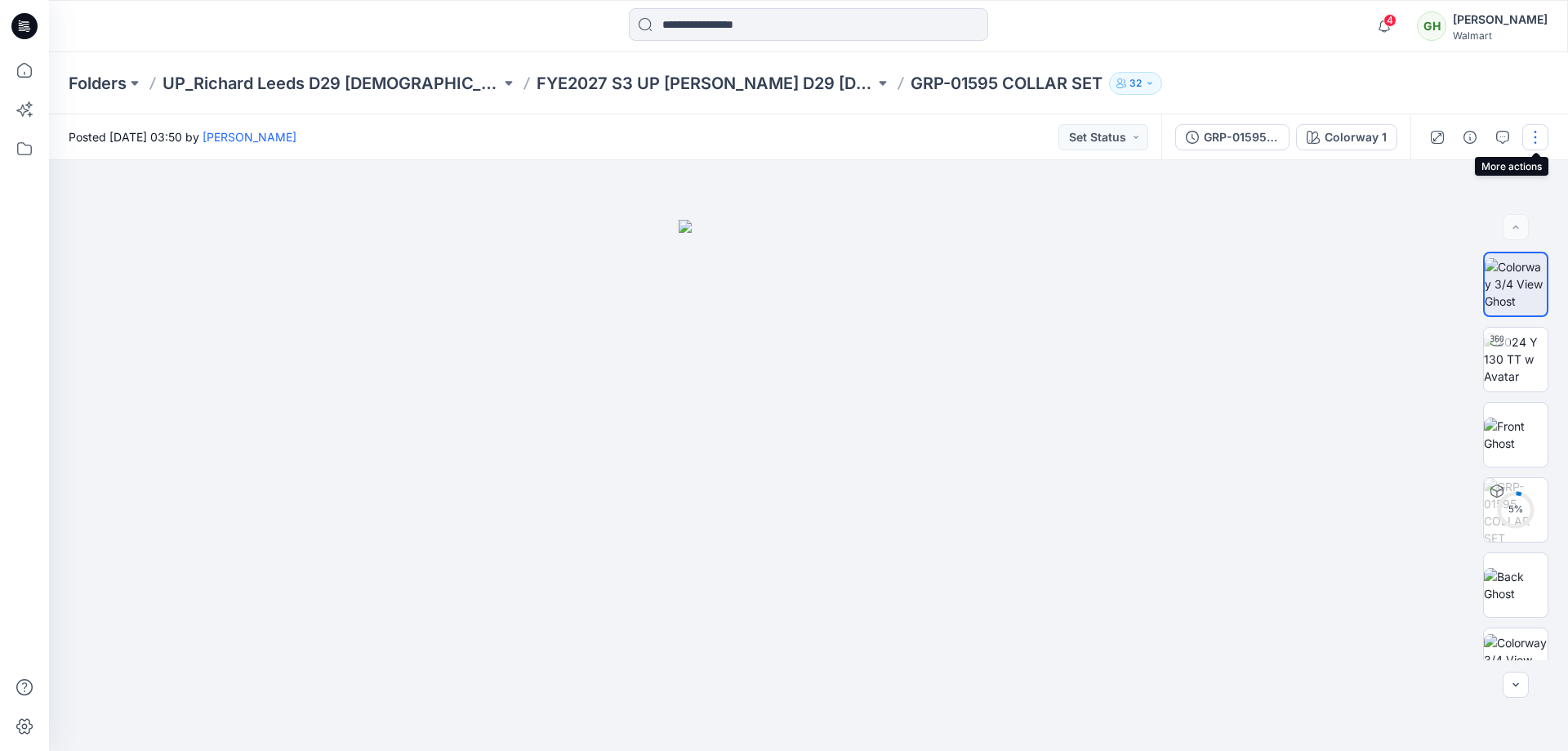
click at [1530, 136] on button "button" at bounding box center [1534, 137] width 26 height 26
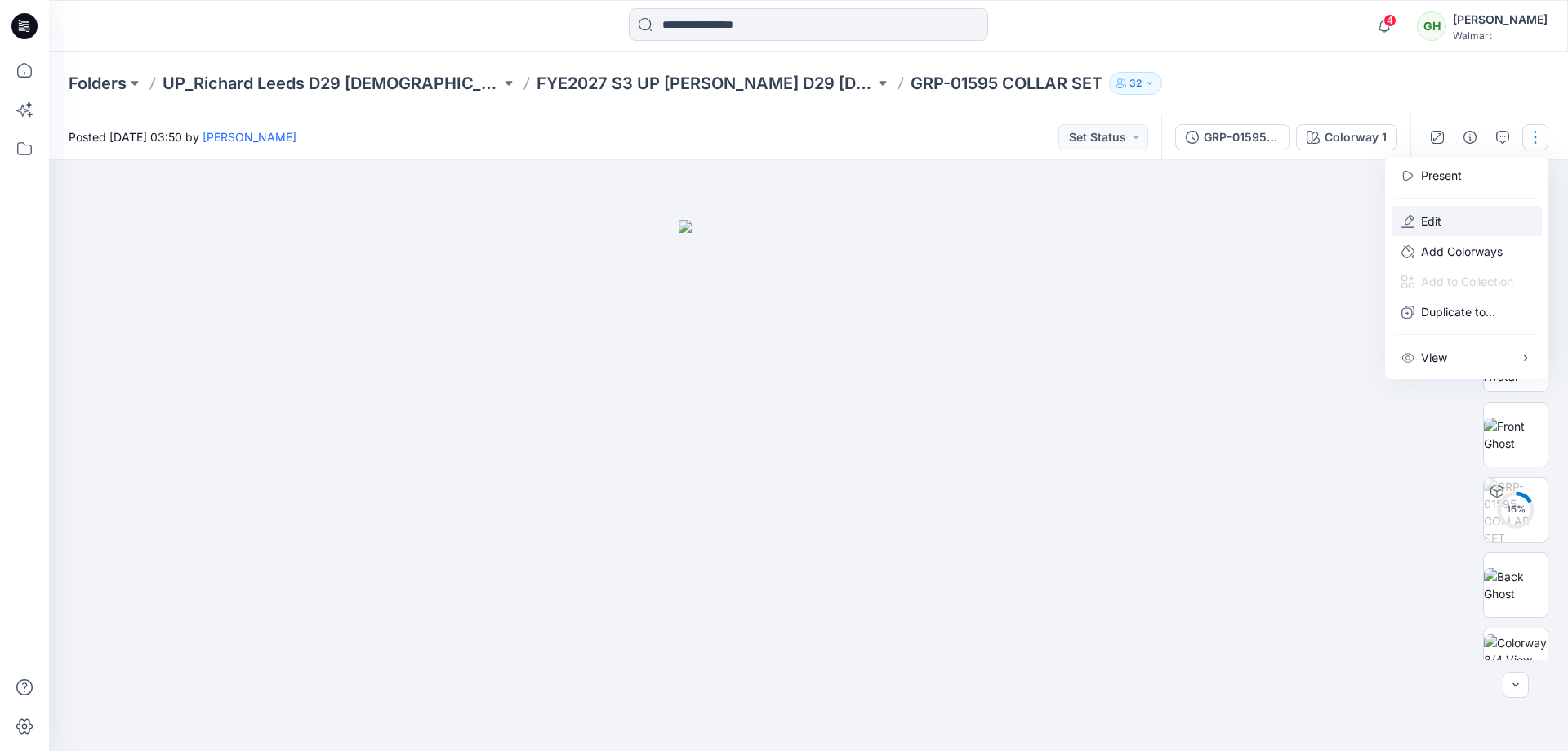
click at [1397, 220] on button "Edit" at bounding box center [1467, 221] width 150 height 30
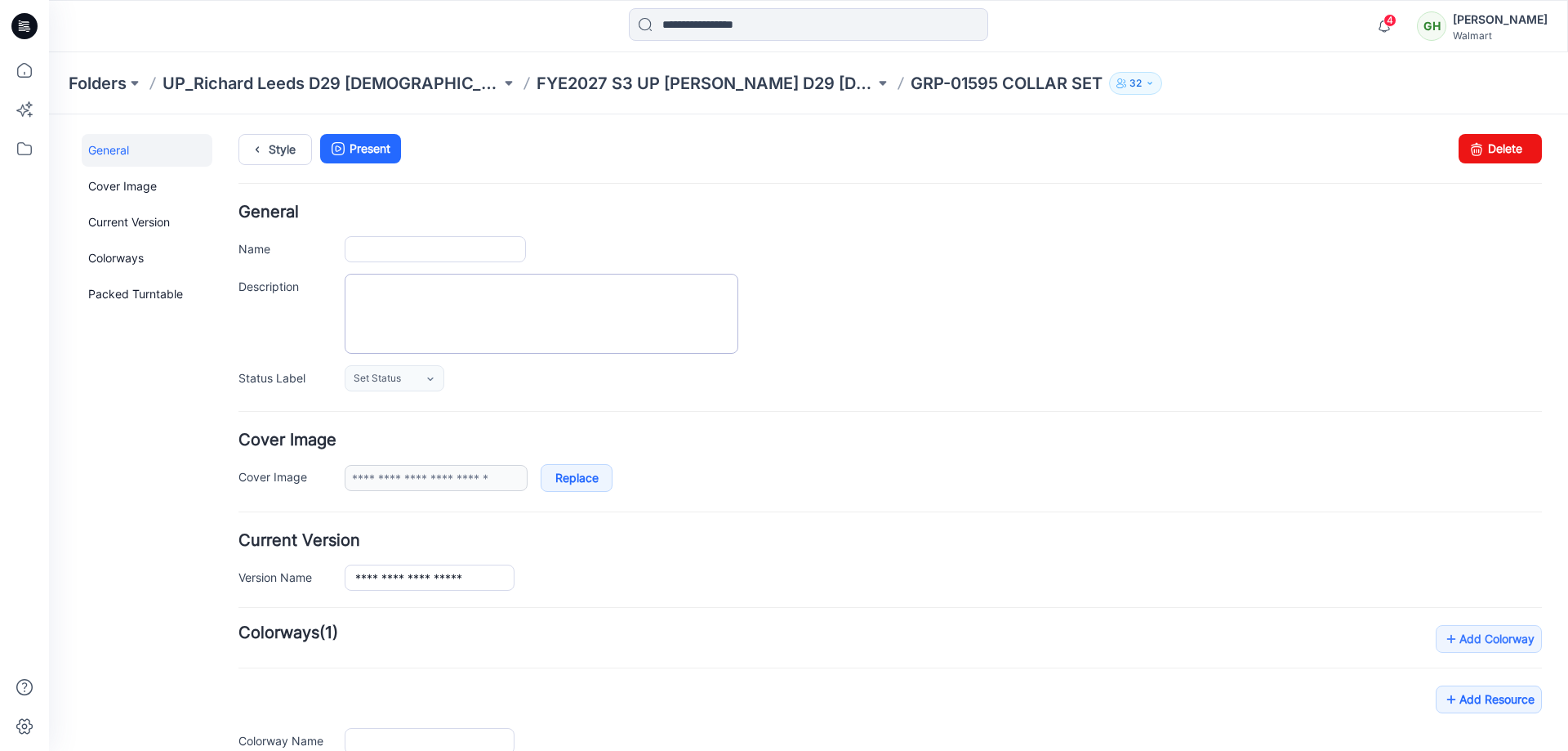
type input "**********"
click at [418, 252] on input "**********" at bounding box center [435, 248] width 182 height 26
type input "**********"
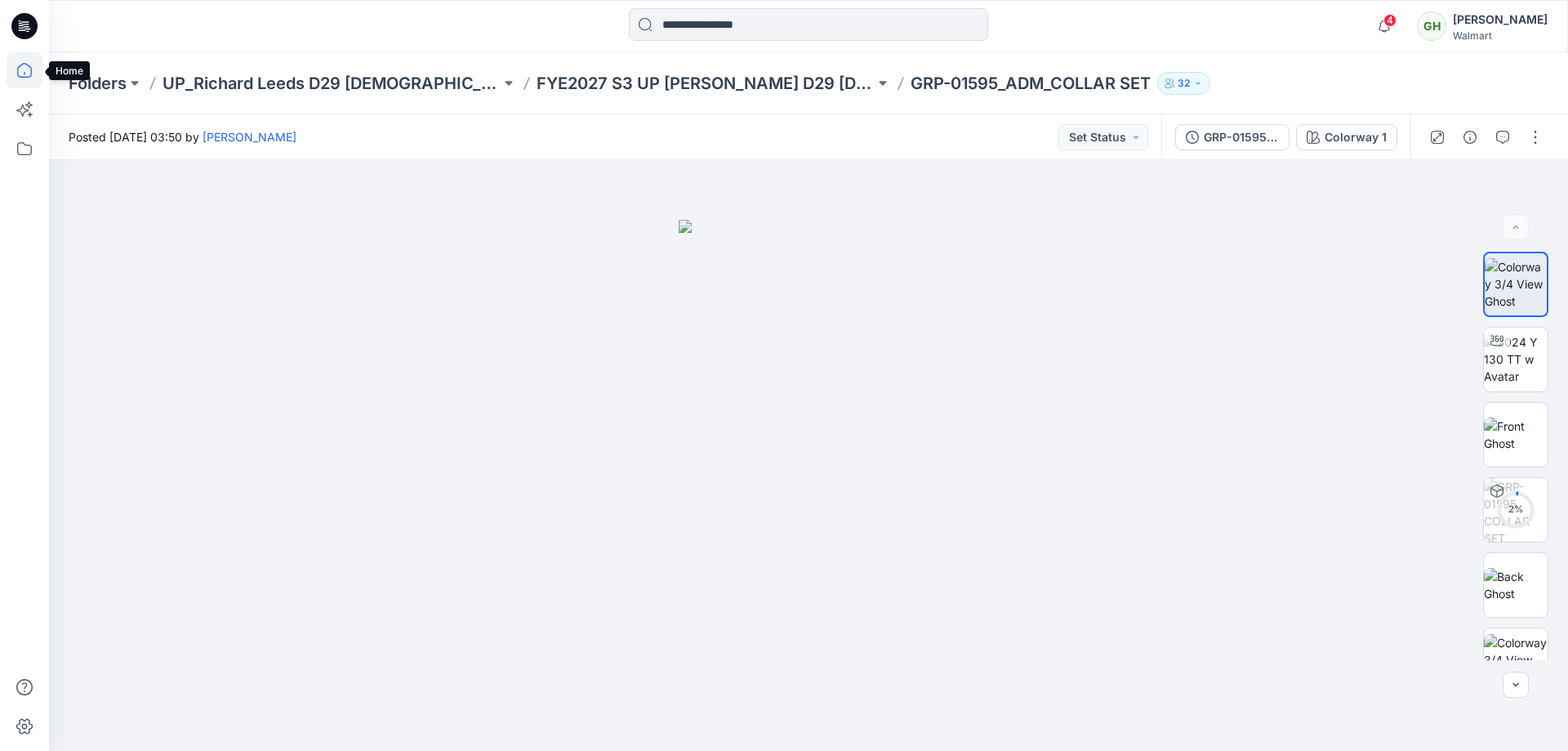
click at [25, 72] on icon at bounding box center [24, 70] width 36 height 36
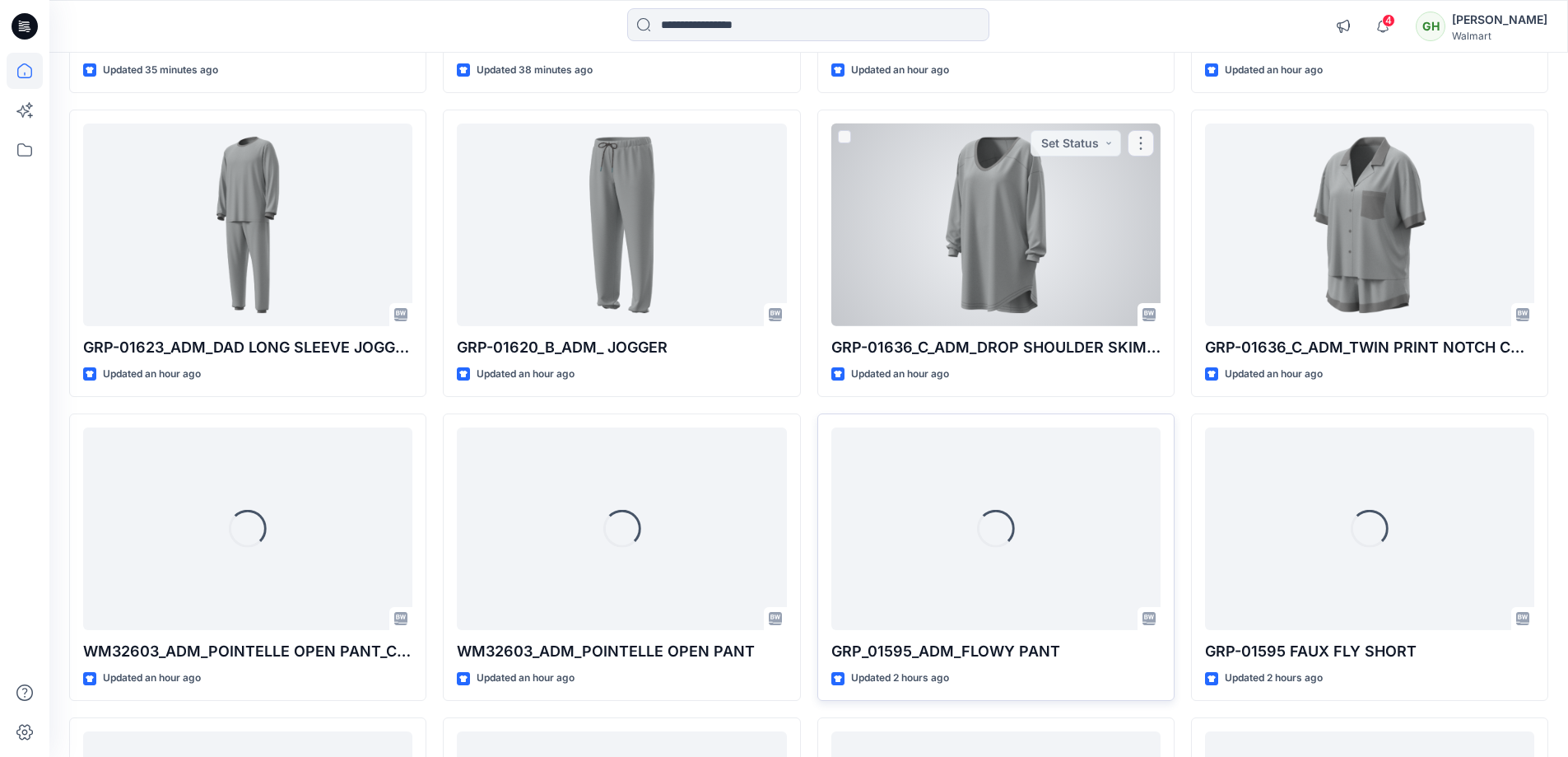
scroll to position [1800, 0]
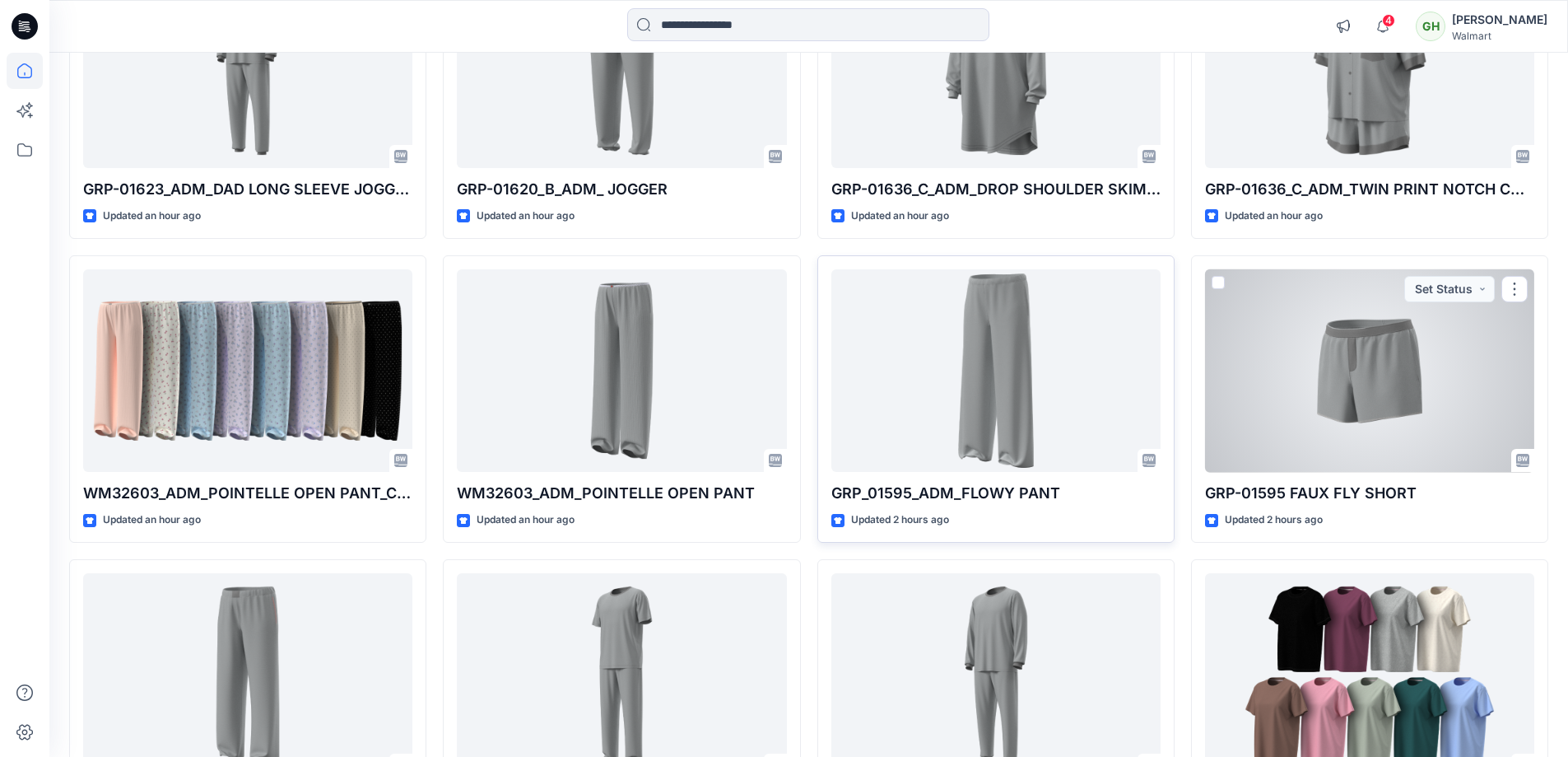
click at [1399, 387] on div at bounding box center [1370, 370] width 329 height 204
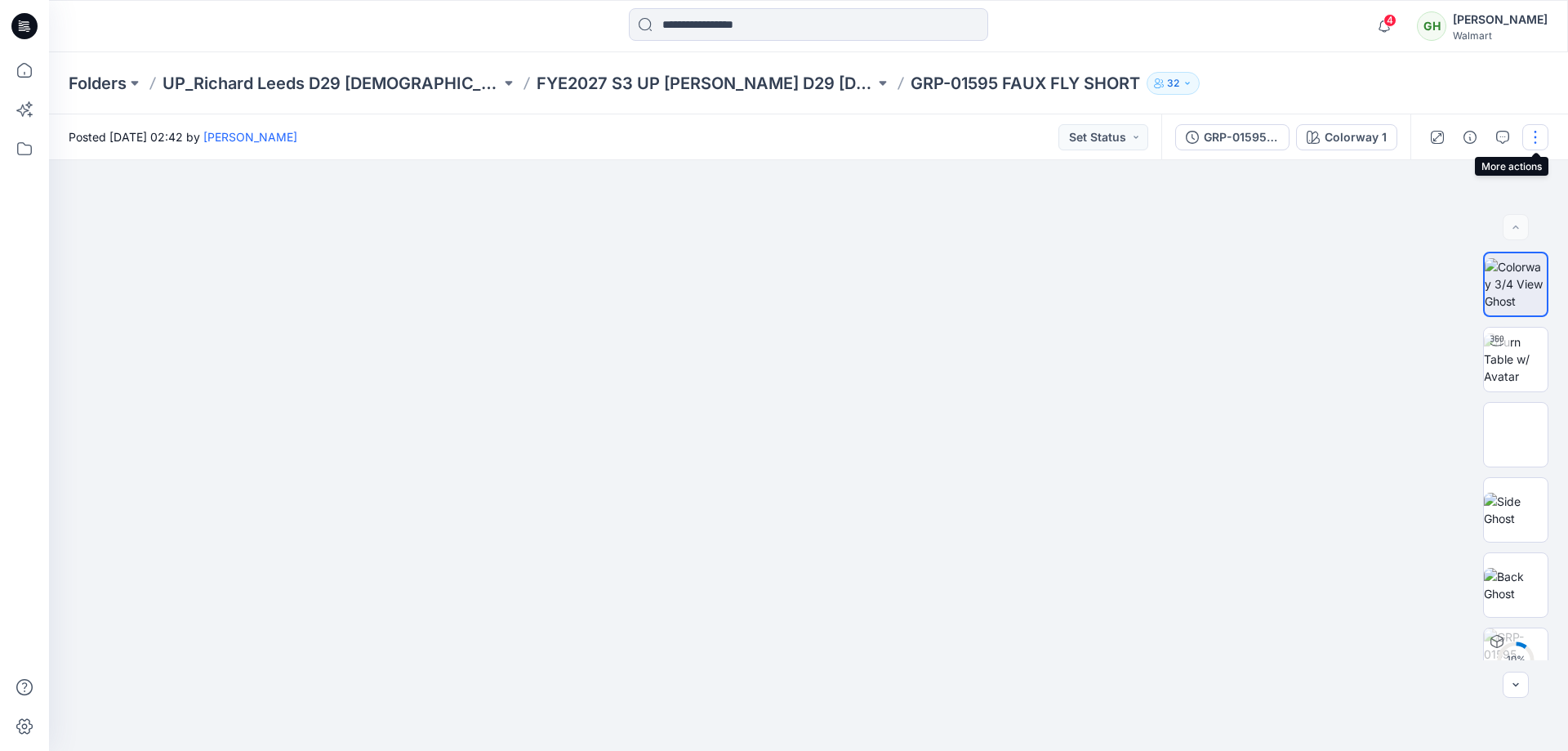
click at [1537, 137] on button "button" at bounding box center [1534, 137] width 26 height 26
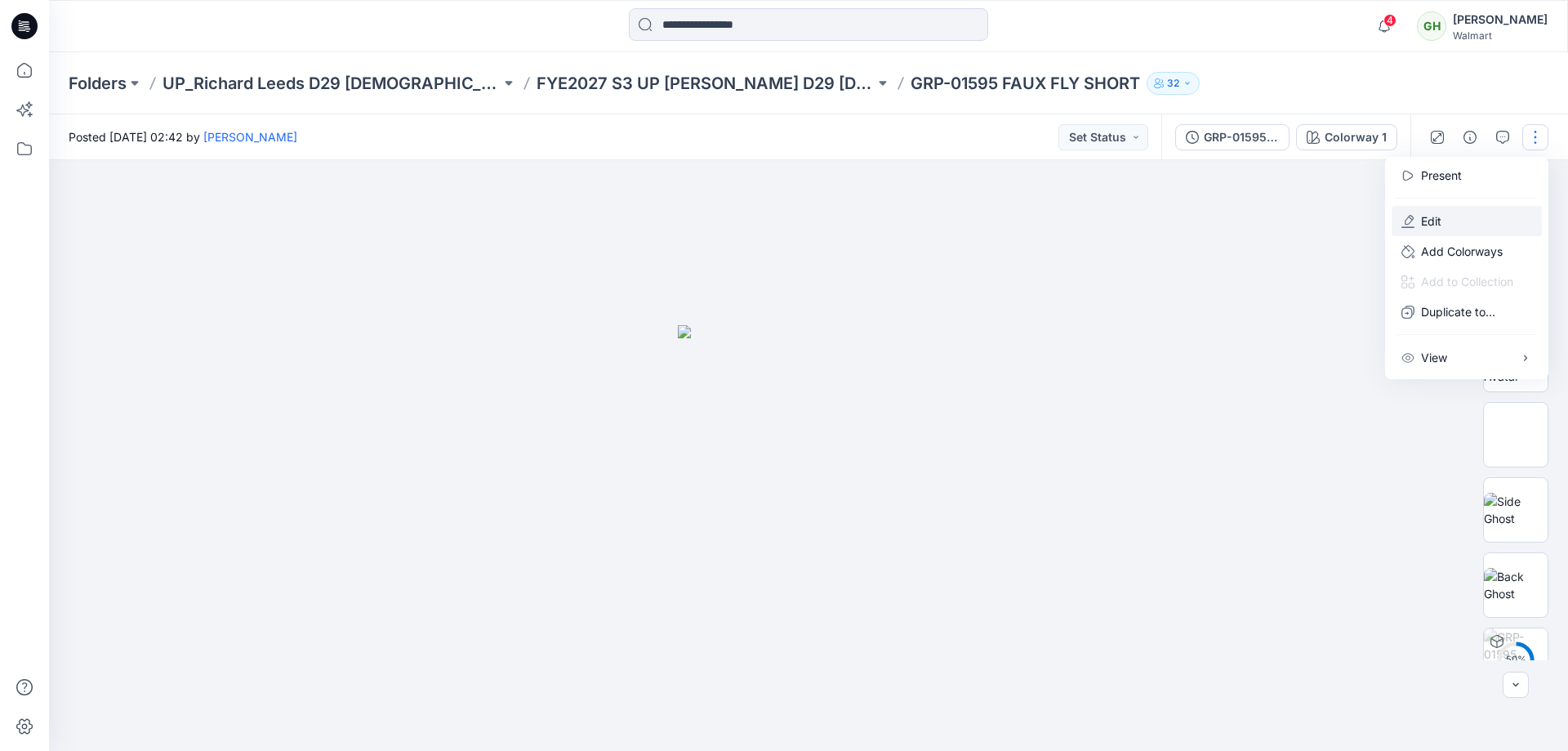
click at [1440, 219] on p "Edit" at bounding box center [1431, 220] width 20 height 17
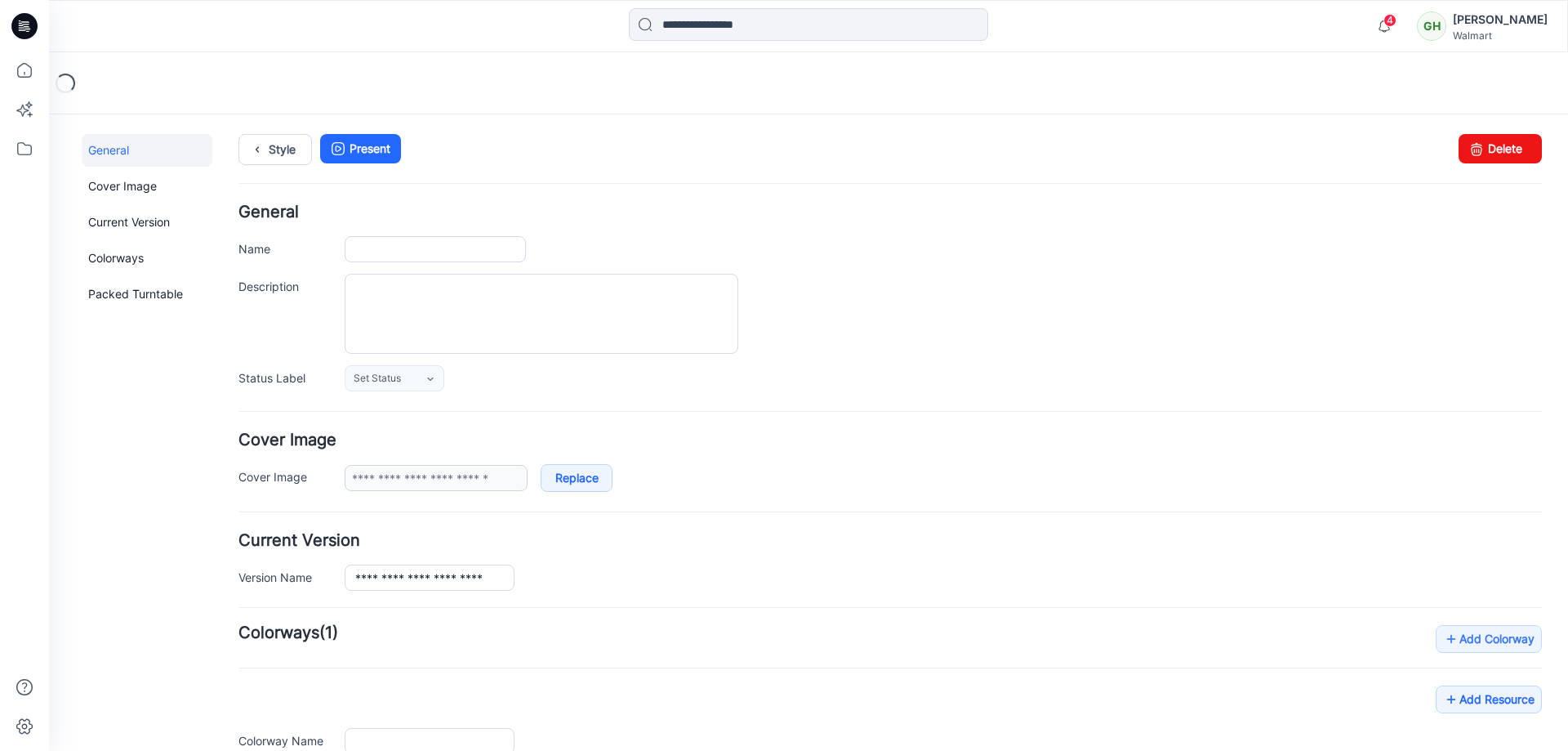
type input "**********"
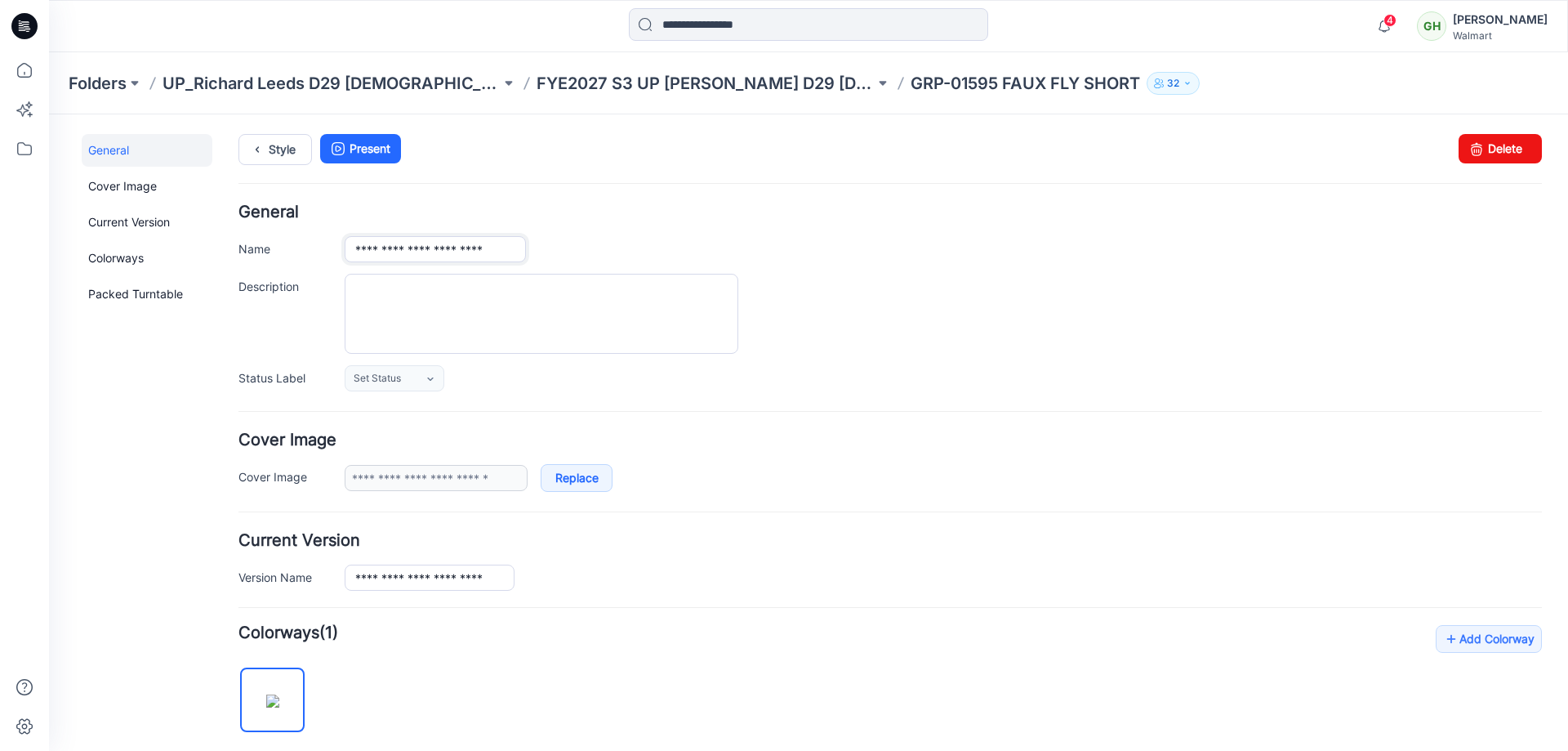
drag, startPoint x: 415, startPoint y: 250, endPoint x: 480, endPoint y: 258, distance: 65.5
click at [415, 250] on input "**********" at bounding box center [435, 248] width 182 height 26
type input "**********"
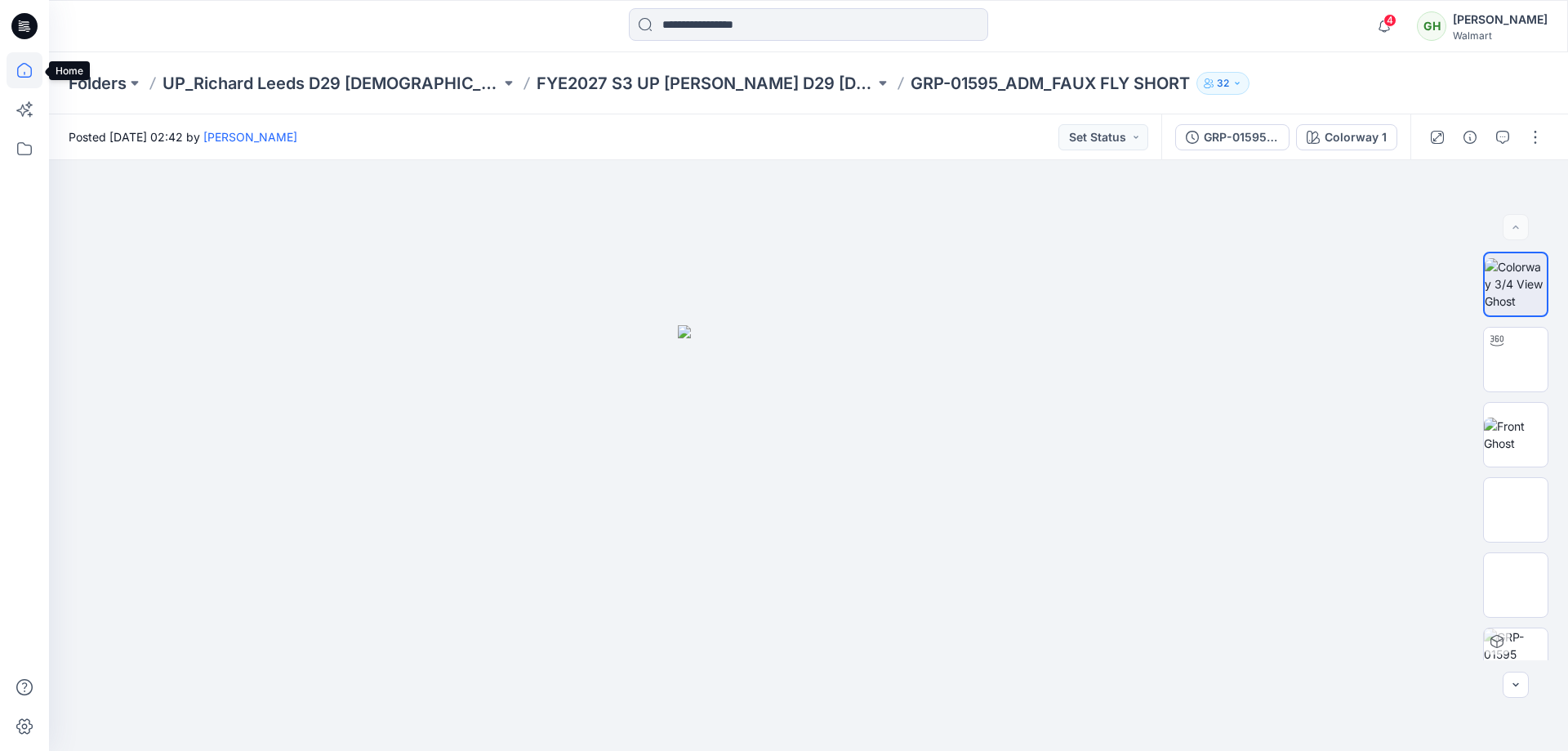
click at [16, 70] on icon at bounding box center [24, 70] width 36 height 36
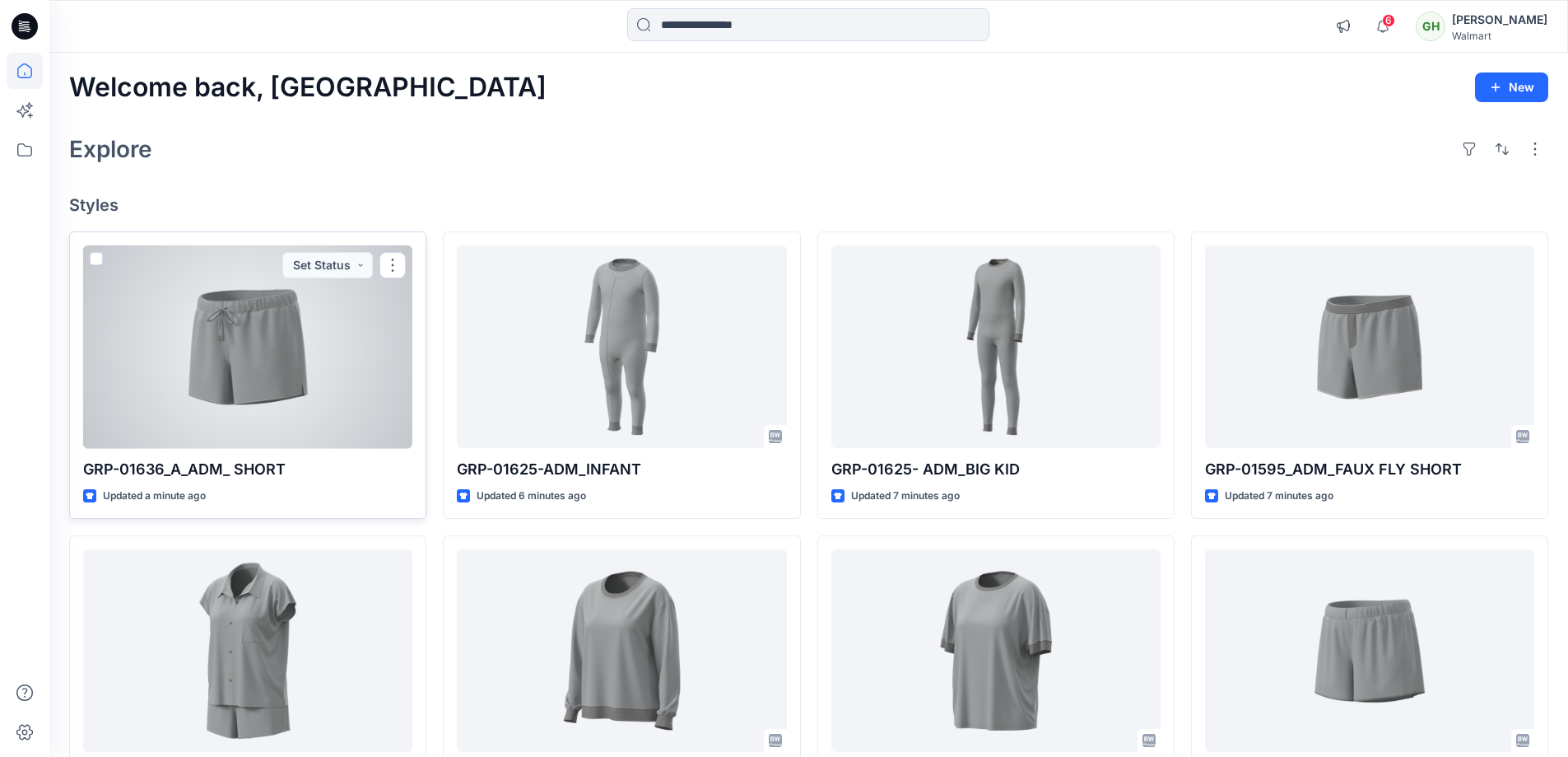
click at [249, 345] on div at bounding box center [248, 347] width 329 height 204
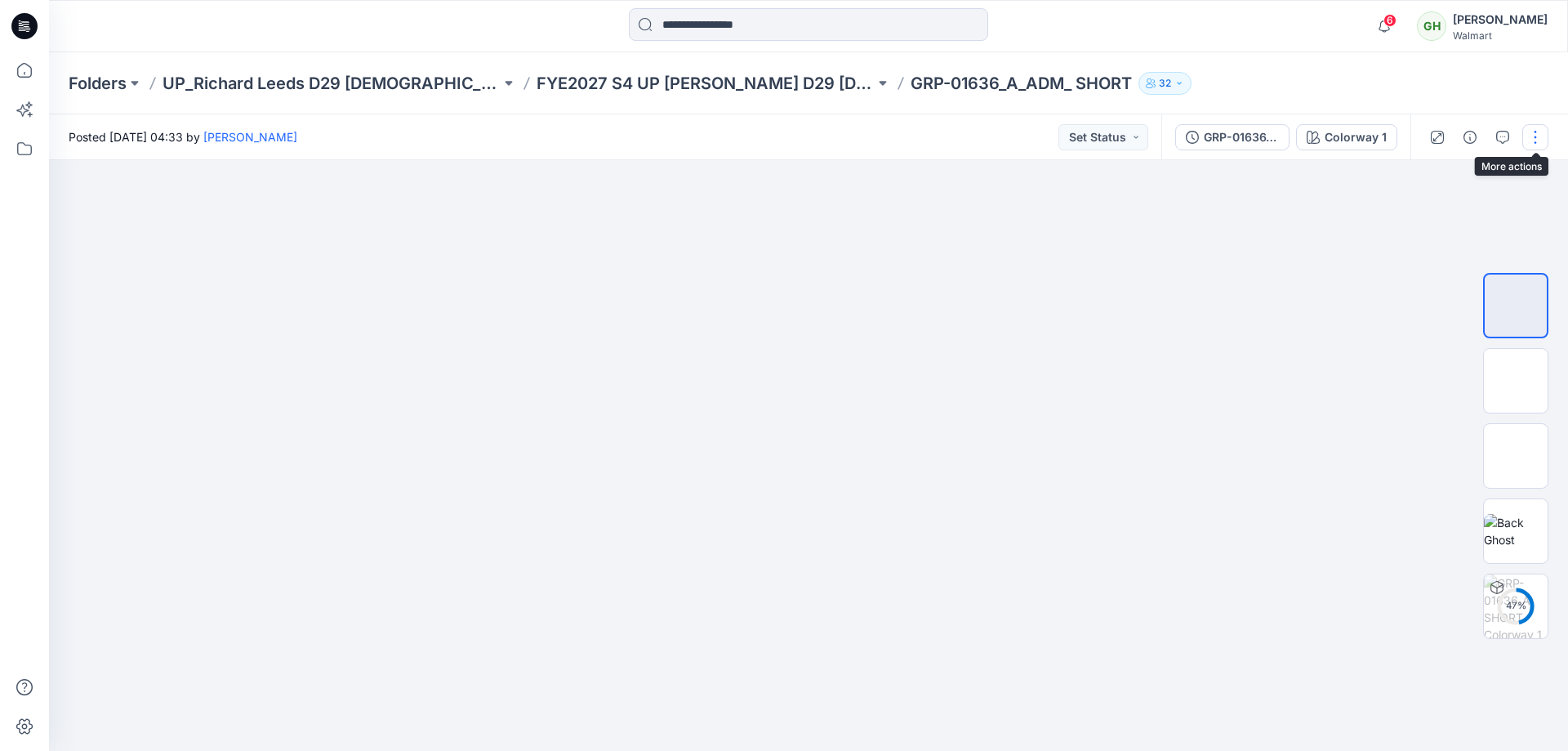
click at [1535, 136] on button "button" at bounding box center [1534, 137] width 26 height 26
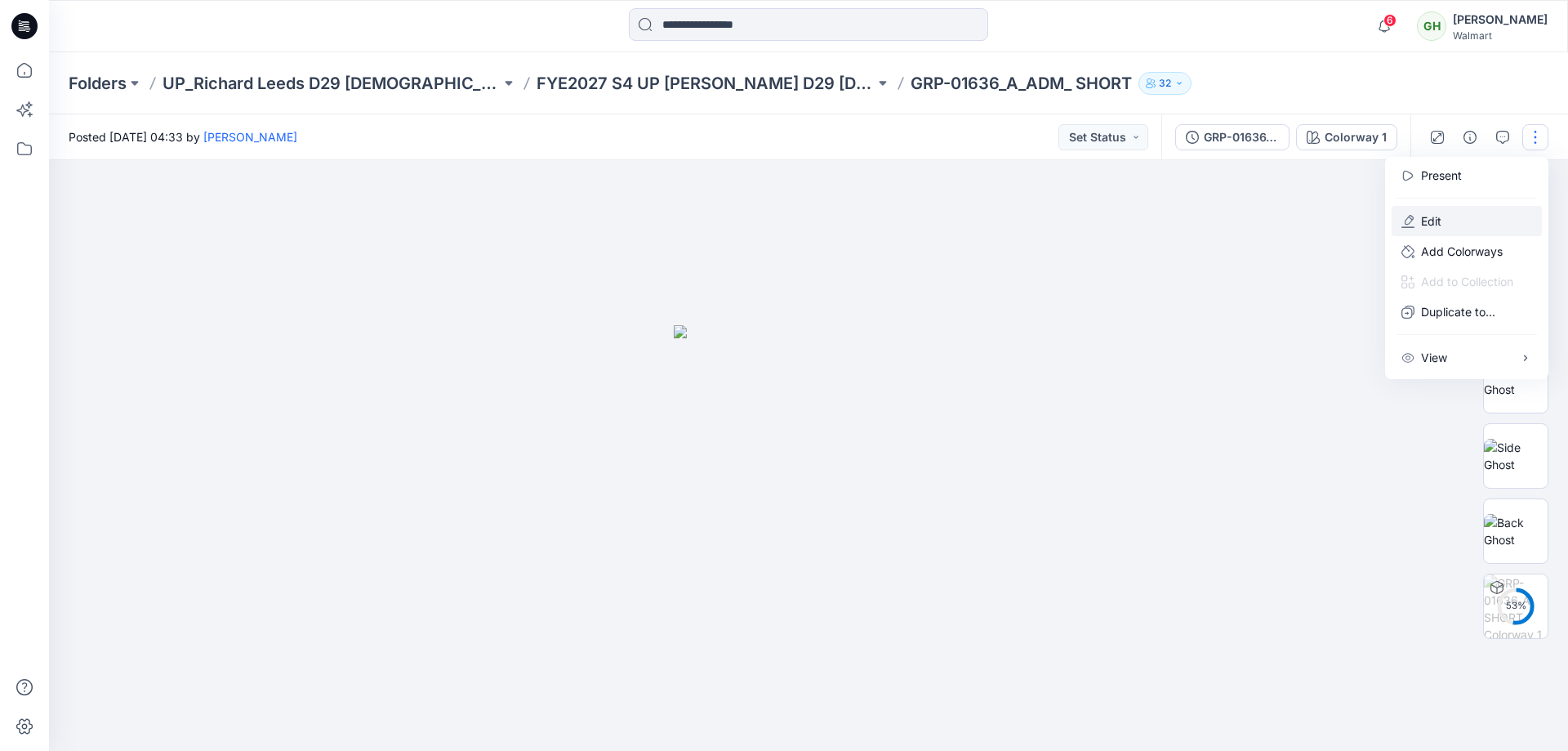
click at [1435, 226] on p "Edit" at bounding box center [1431, 220] width 20 height 17
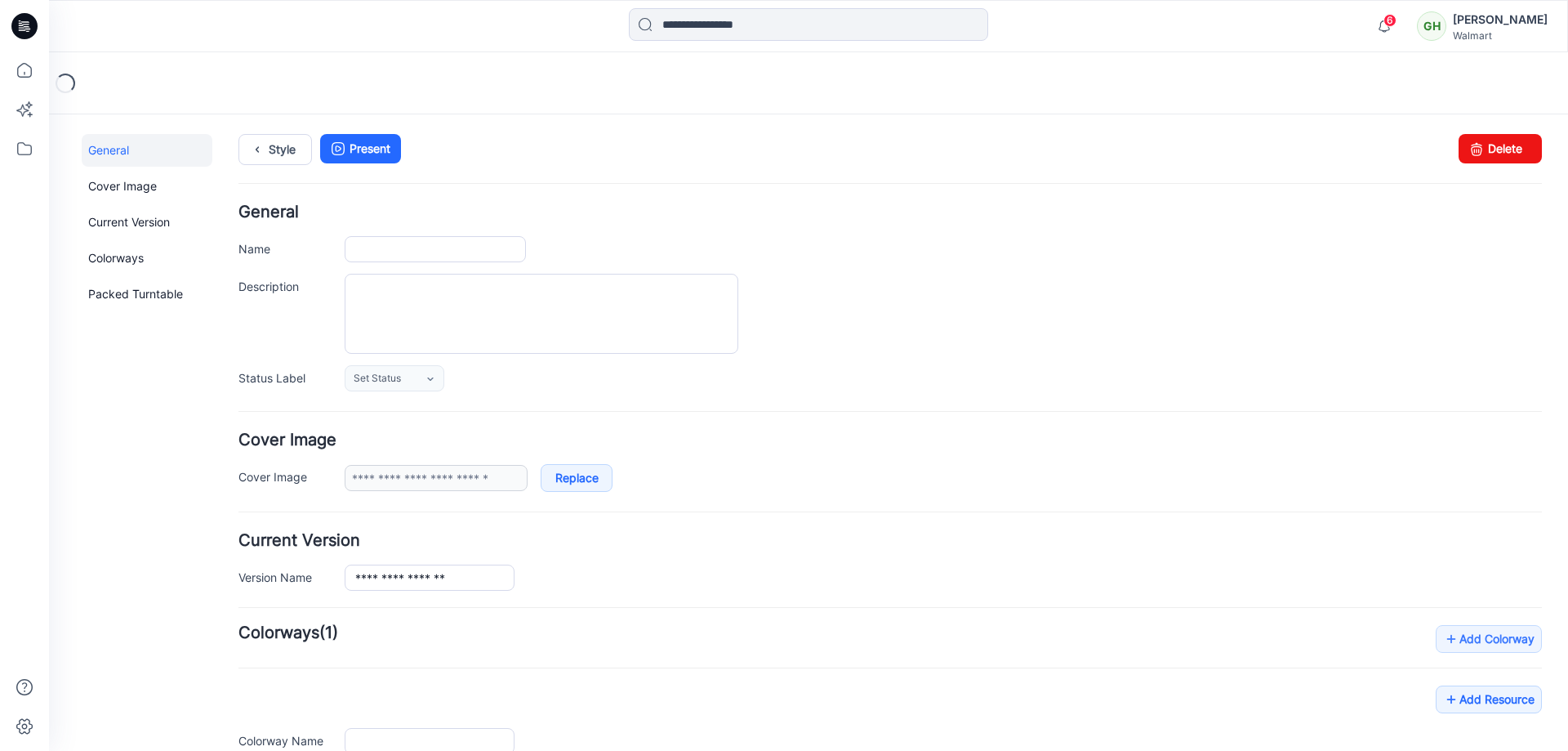
type input "**********"
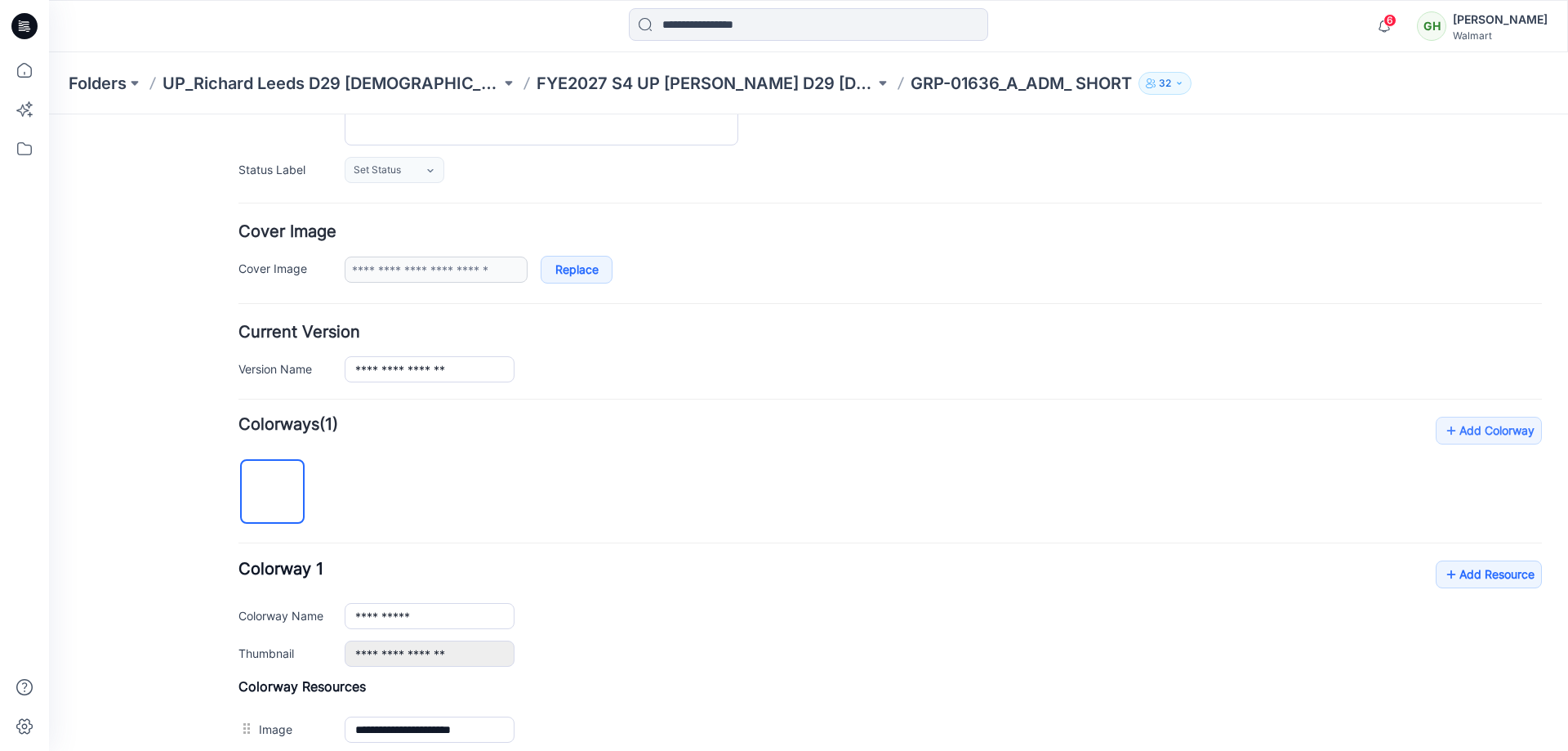
scroll to position [218, 0]
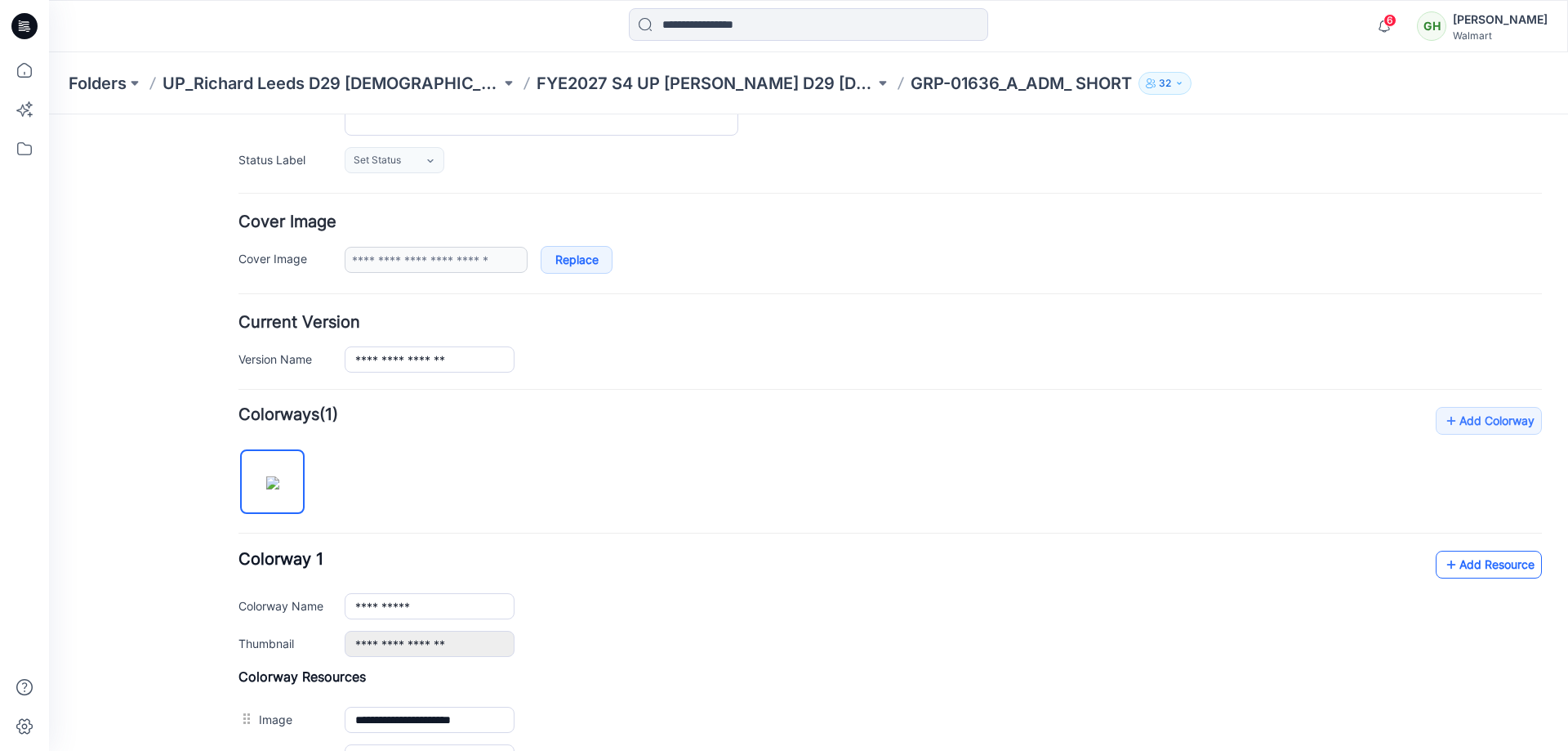
click at [1446, 563] on icon at bounding box center [1451, 564] width 16 height 26
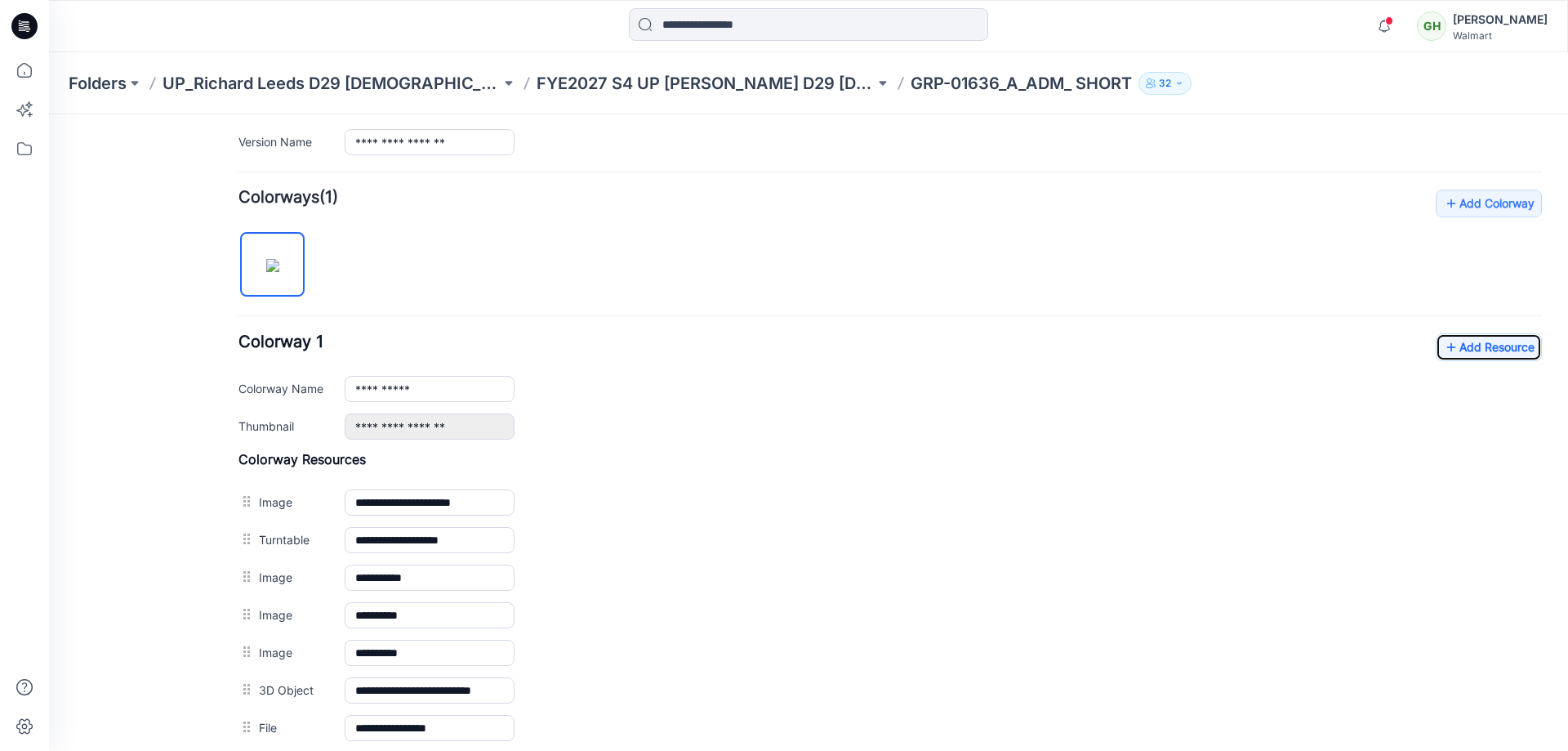
scroll to position [0, 0]
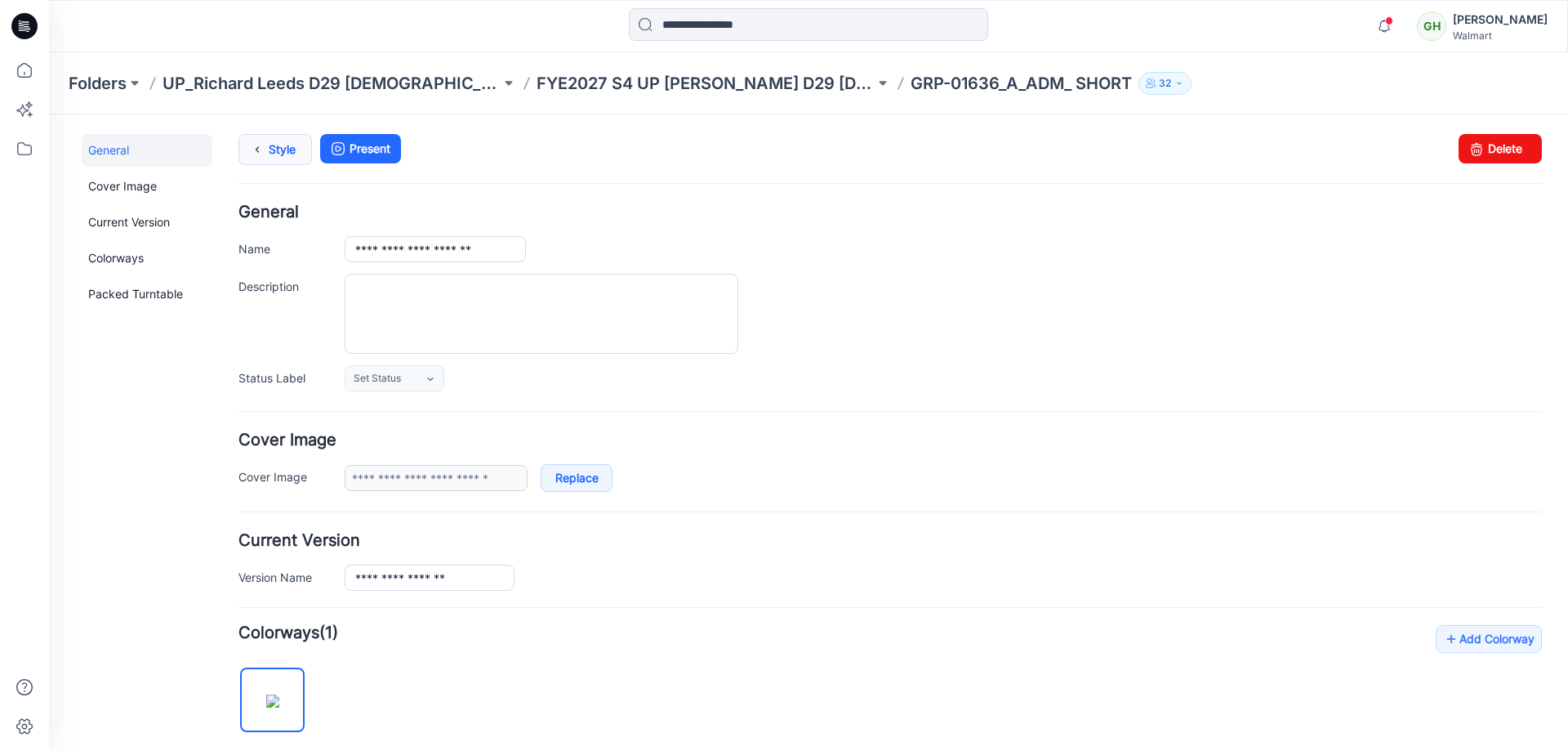
click at [269, 144] on link "Style" at bounding box center [274, 150] width 73 height 31
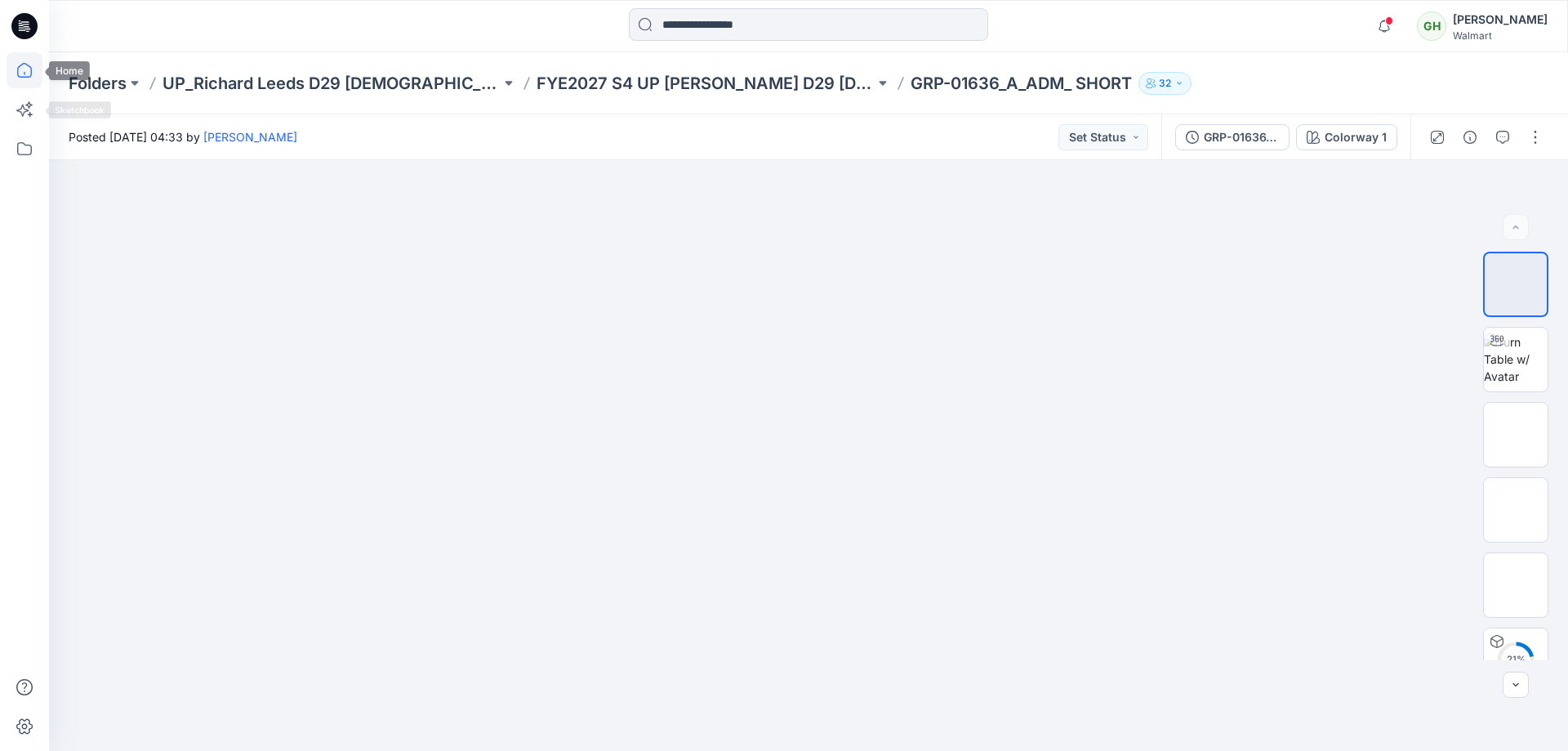
click at [22, 70] on icon at bounding box center [24, 70] width 36 height 36
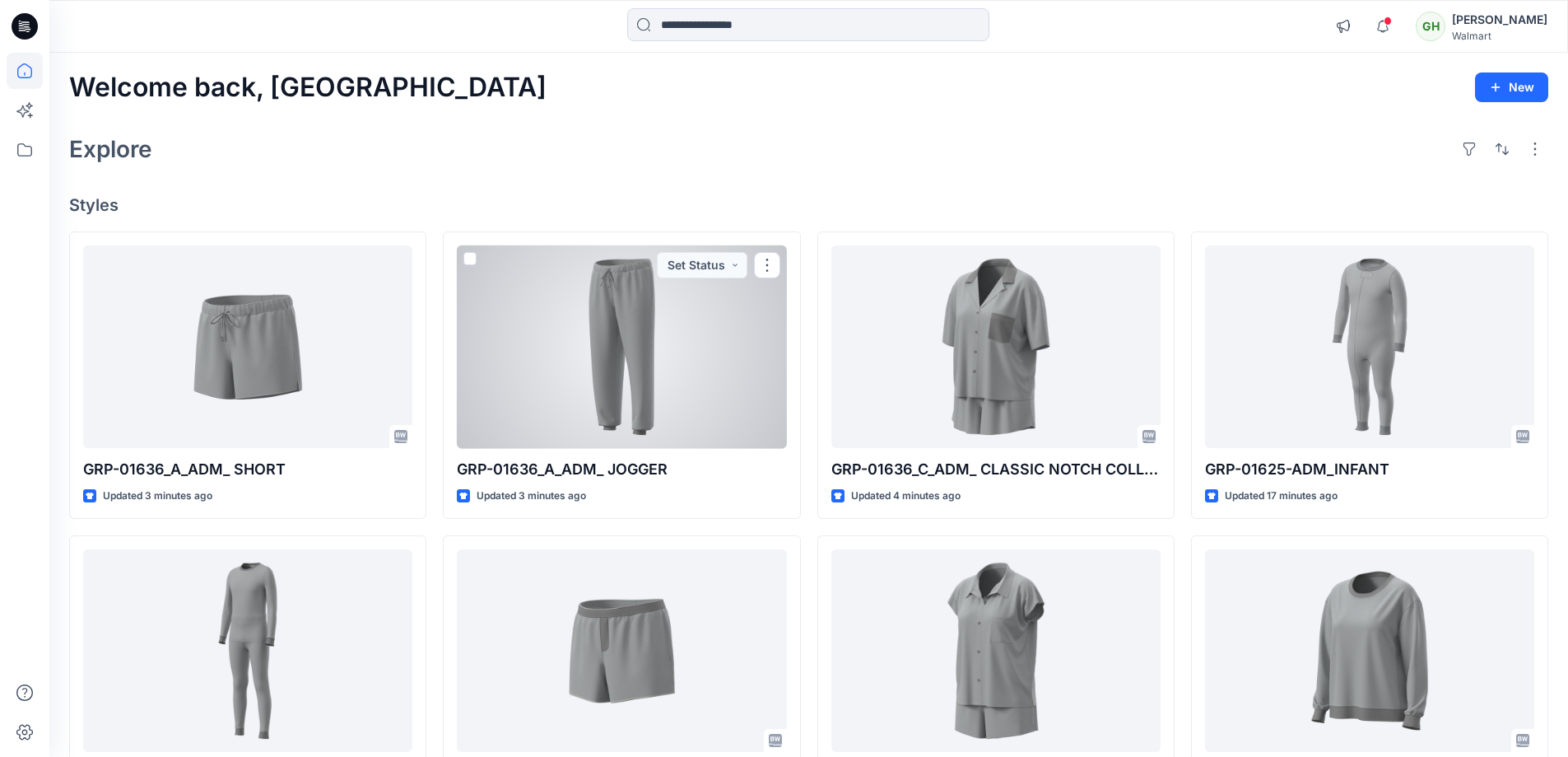
click at [612, 337] on div at bounding box center [621, 347] width 329 height 204
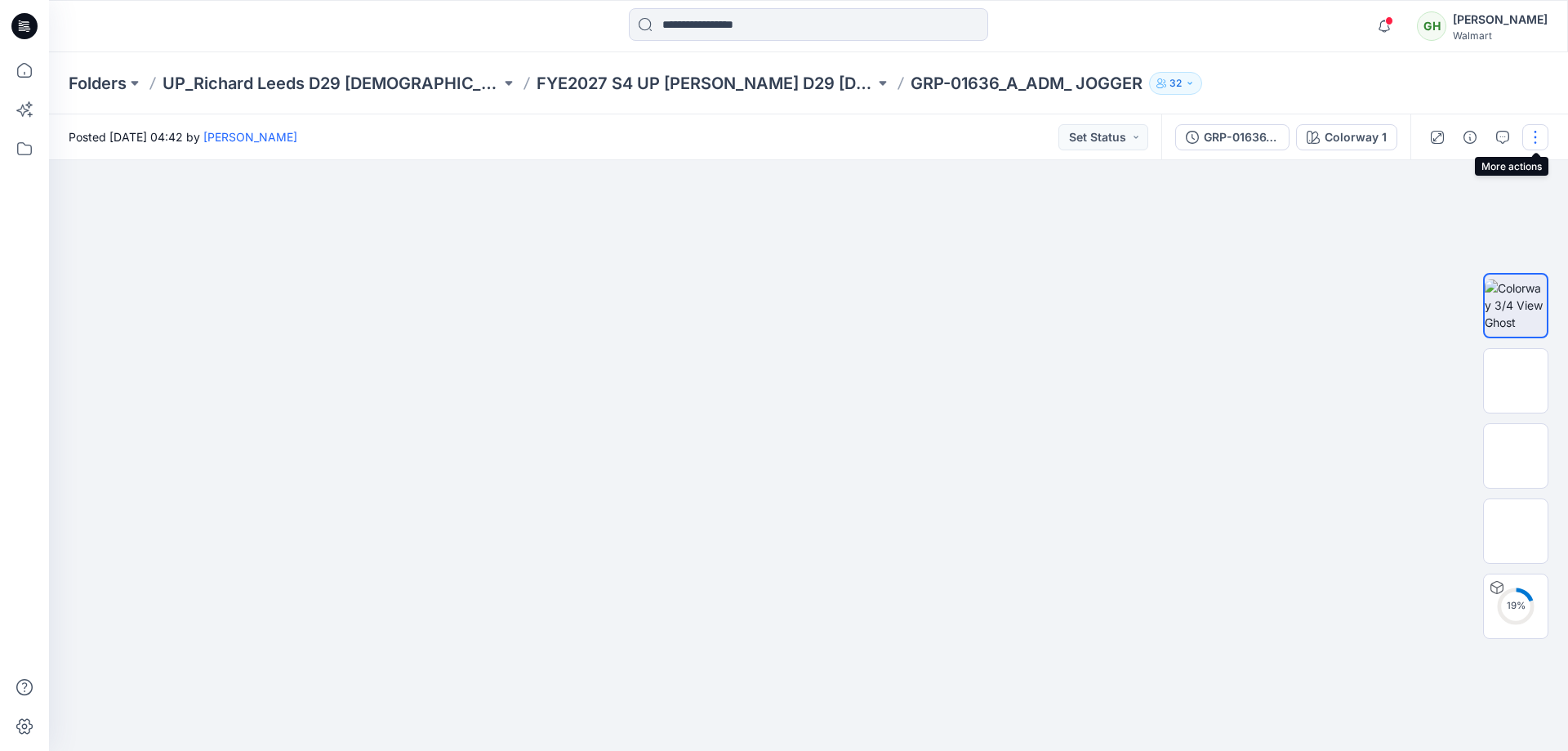
click at [1538, 135] on button "button" at bounding box center [1534, 137] width 26 height 26
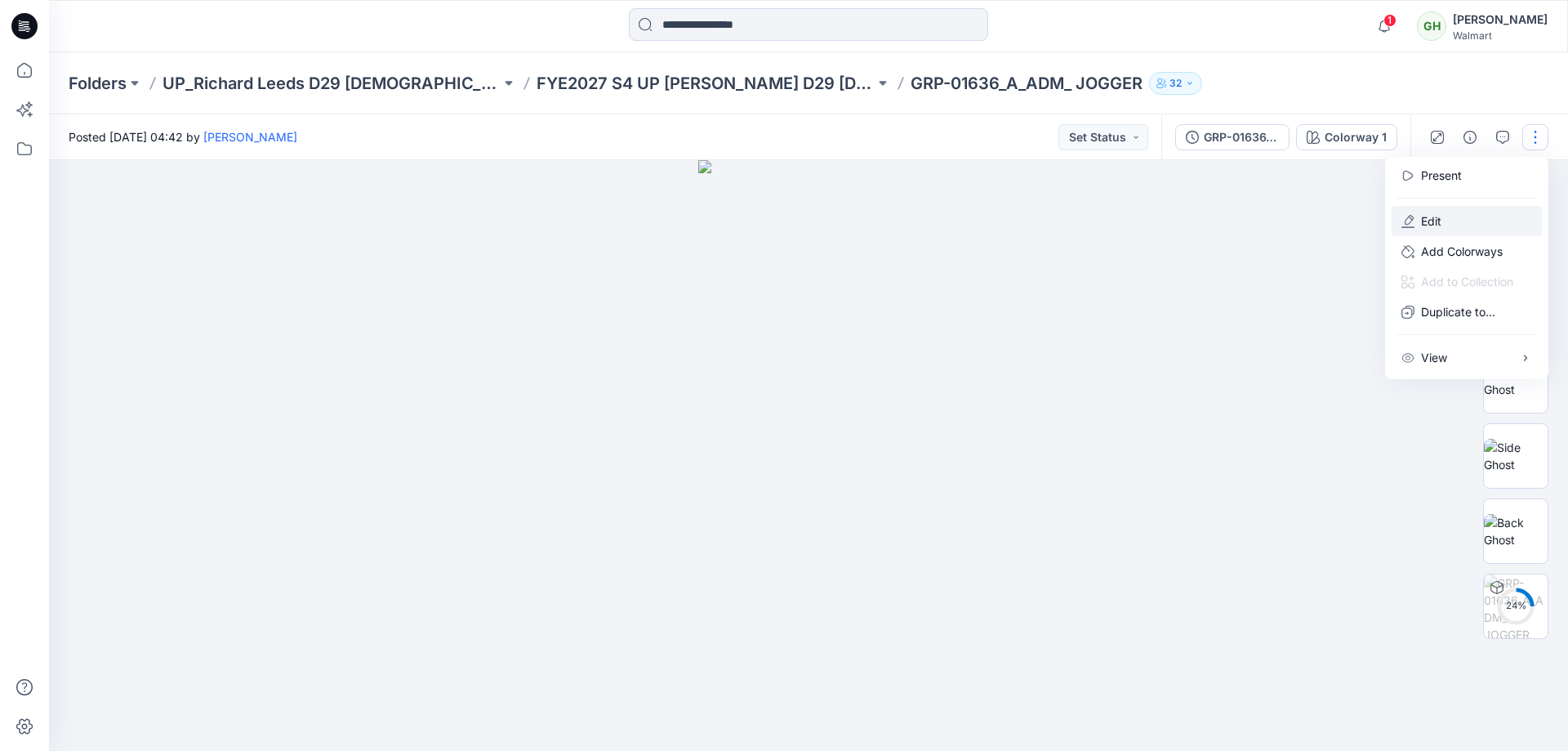
click at [1461, 220] on button "Edit" at bounding box center [1467, 221] width 150 height 30
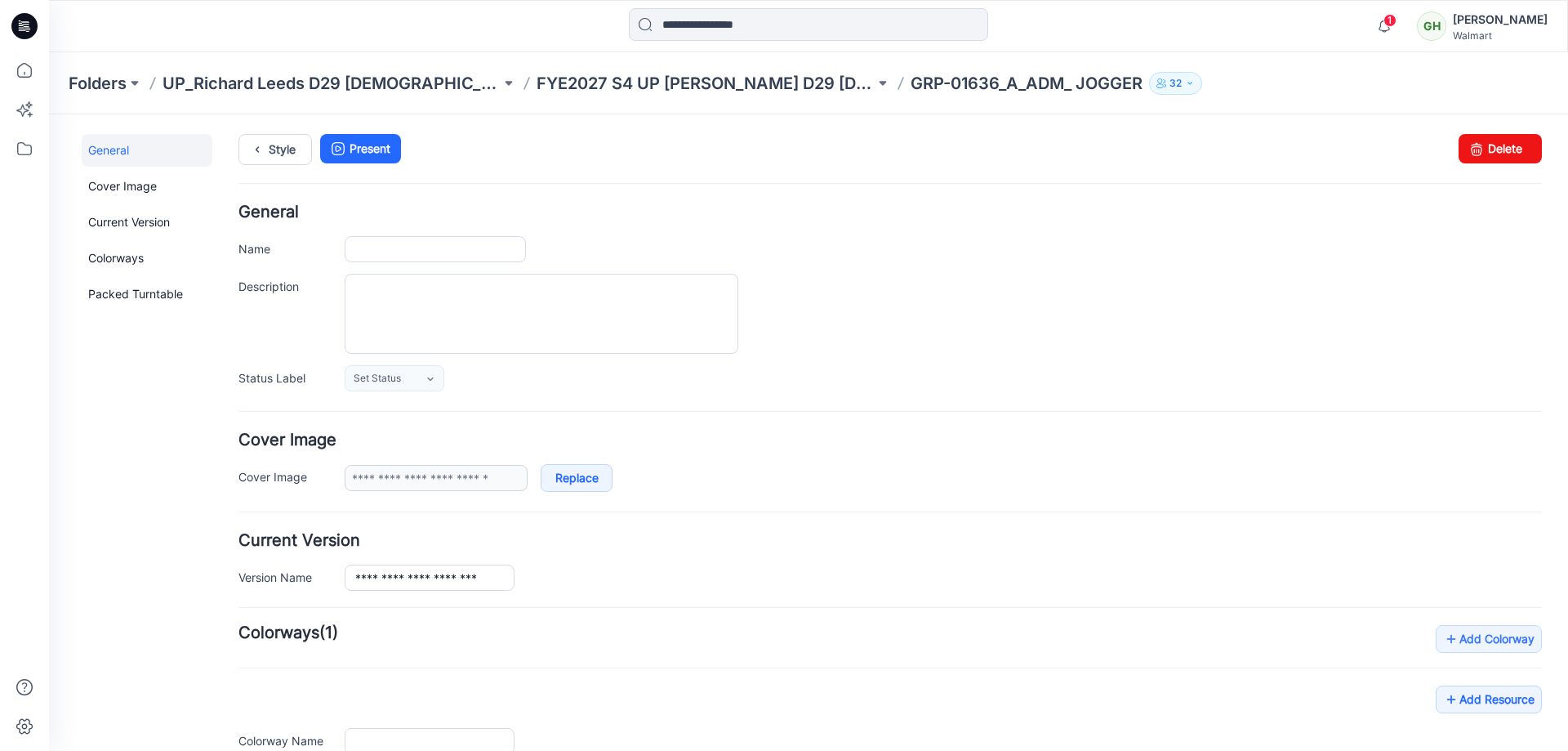
type input "**********"
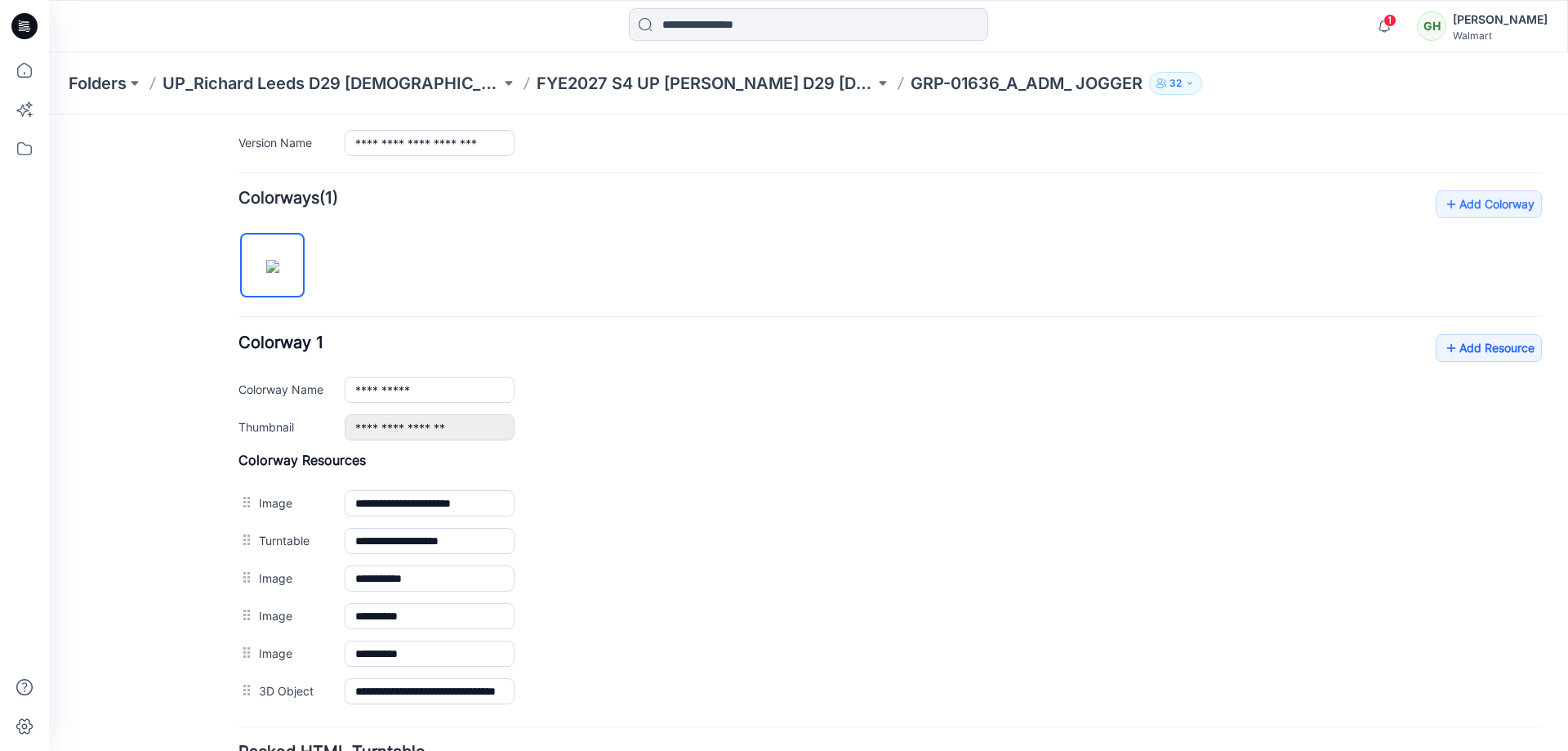
scroll to position [435, 0]
click at [1468, 351] on link "Add Resource" at bounding box center [1489, 347] width 106 height 28
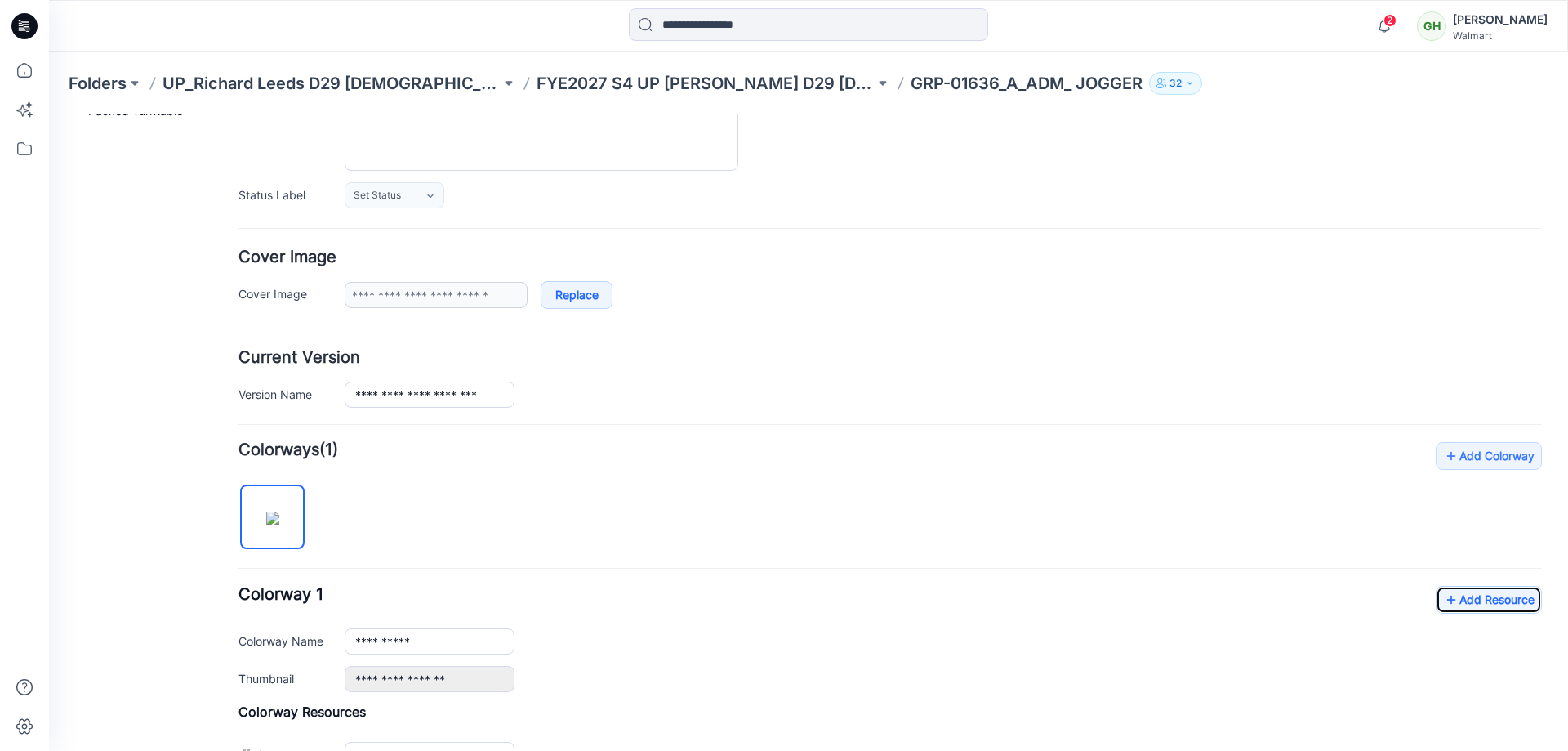
scroll to position [0, 0]
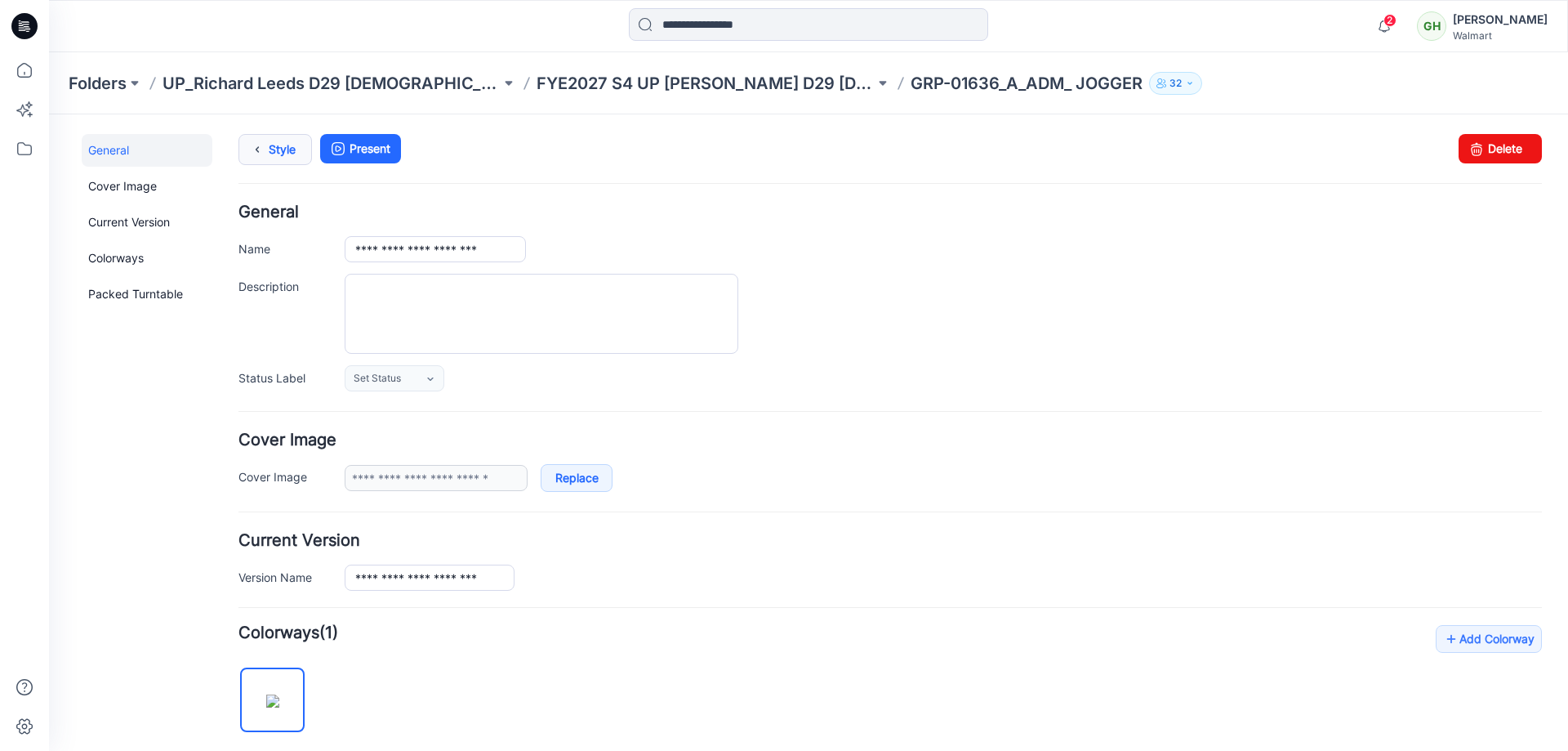
click at [282, 151] on link "Style" at bounding box center [274, 150] width 73 height 31
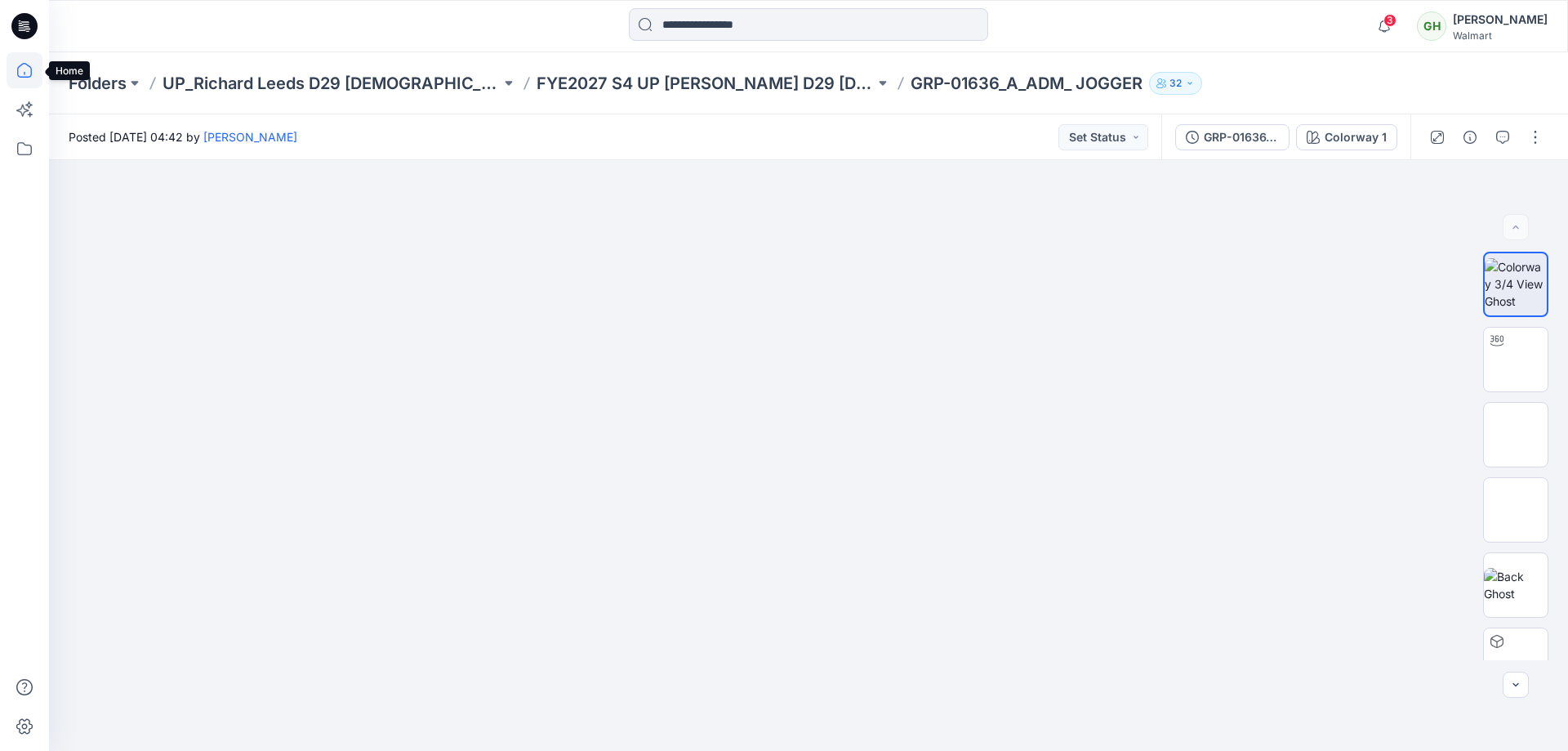
click at [18, 68] on icon at bounding box center [24, 69] width 14 height 14
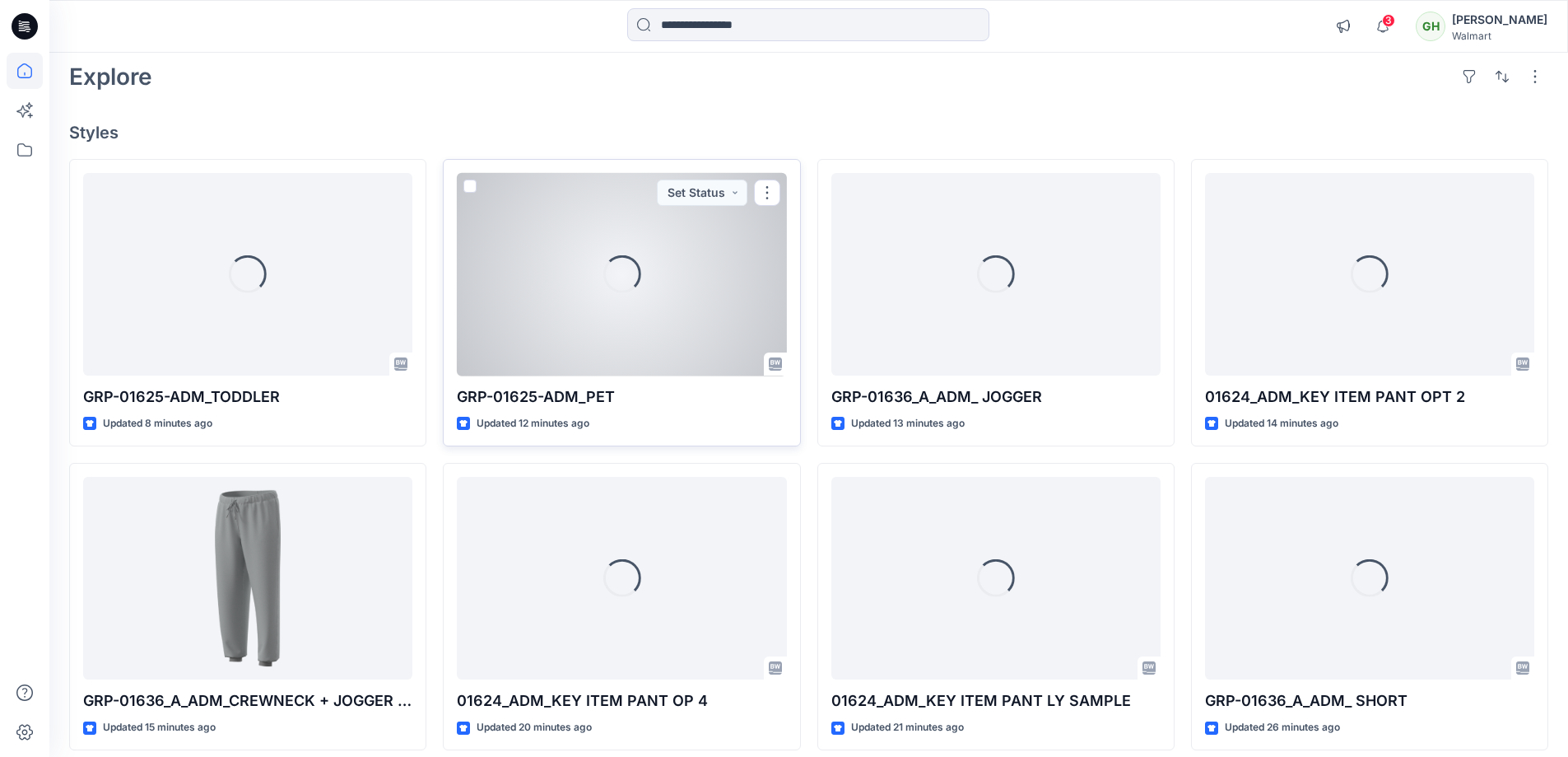
scroll to position [110, 0]
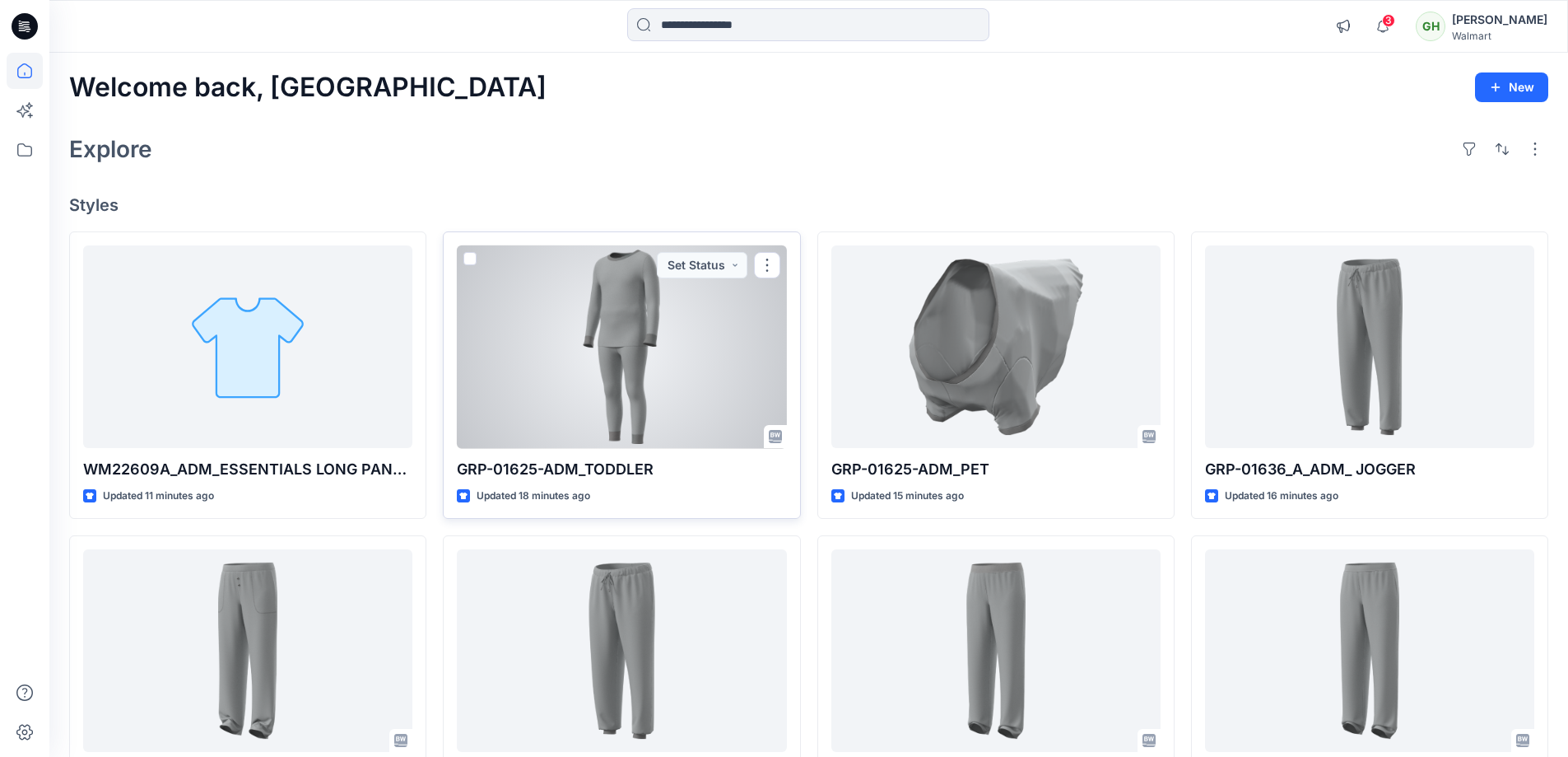
scroll to position [110, 0]
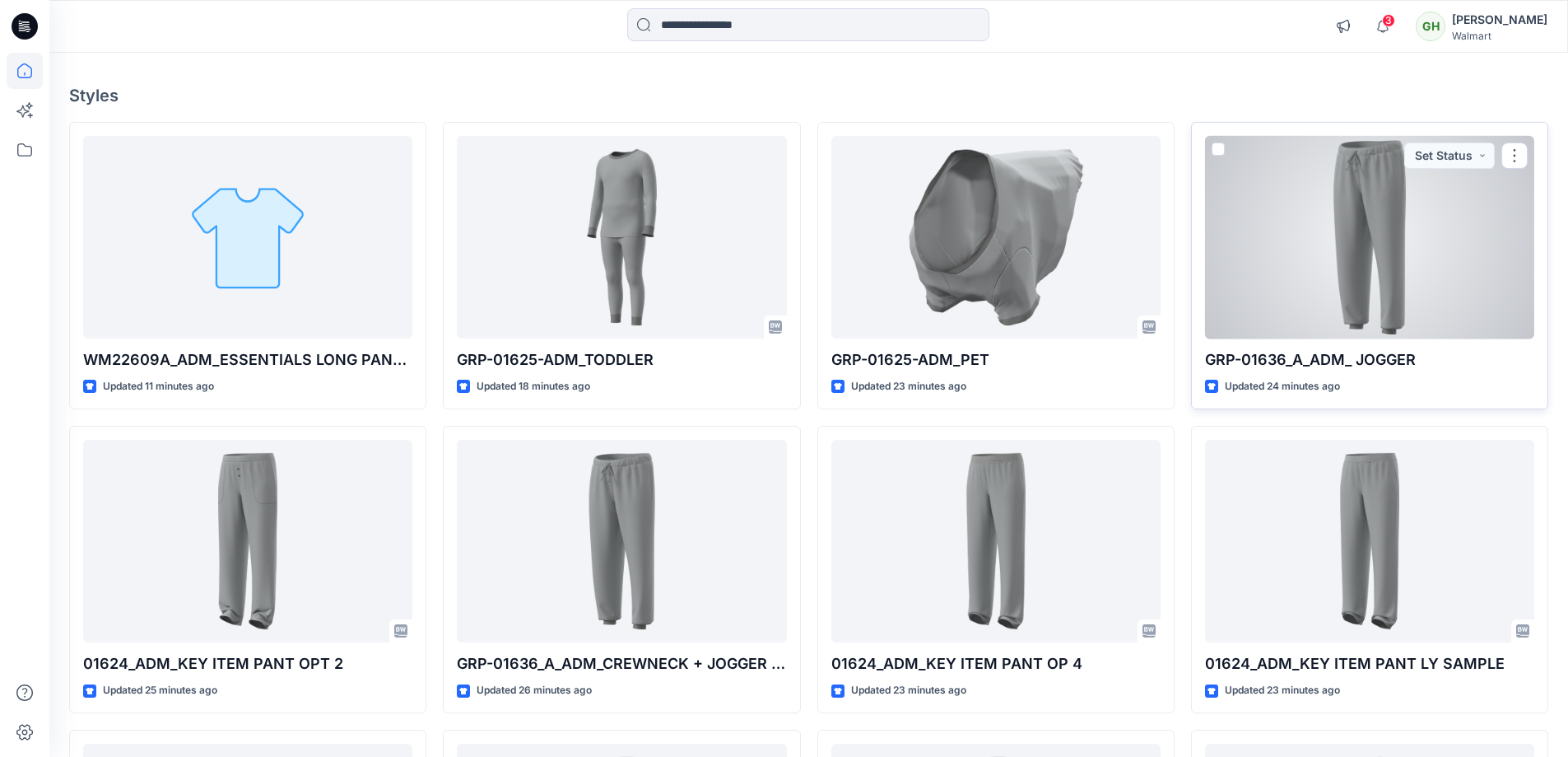
click at [1359, 279] on div at bounding box center [1370, 238] width 329 height 204
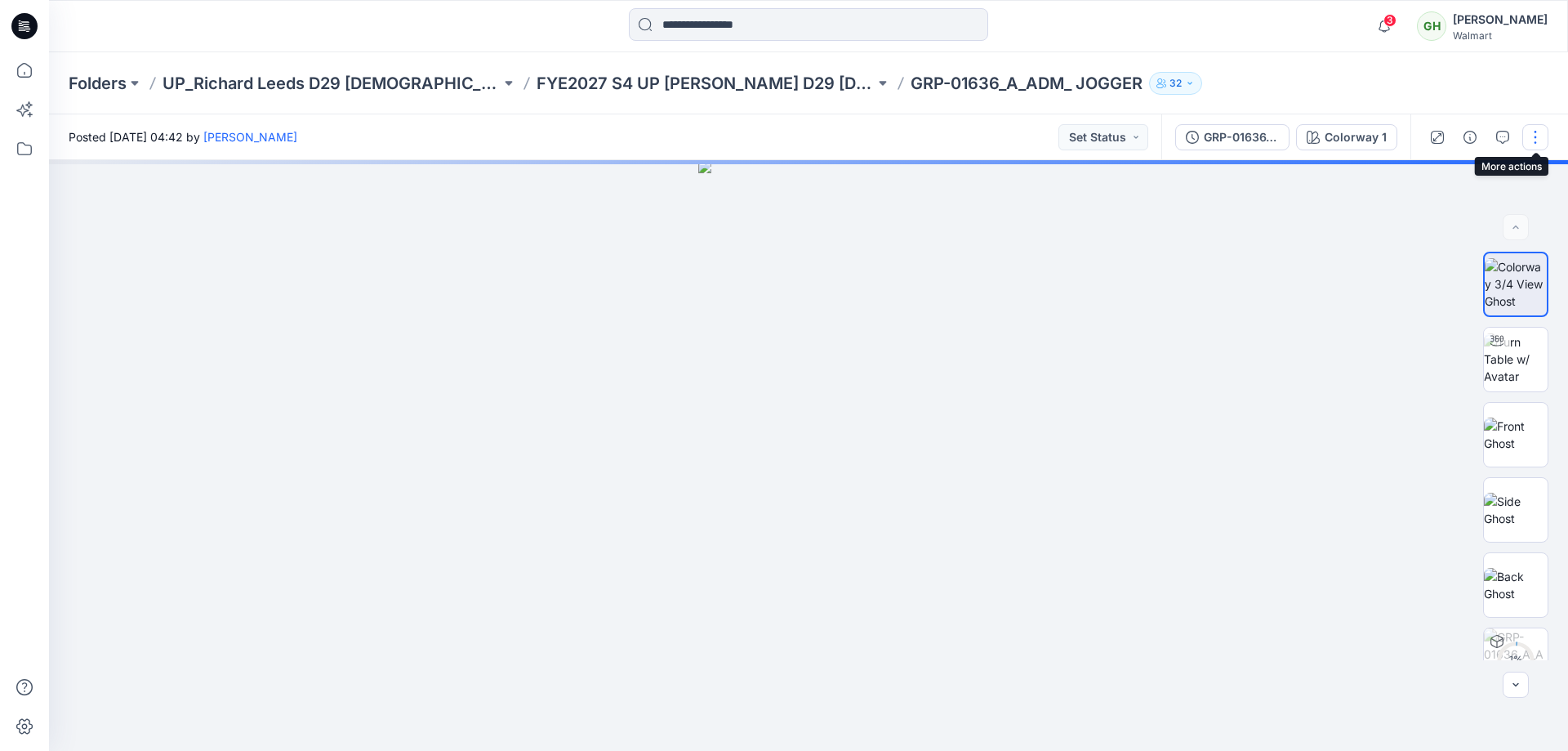
click at [1536, 139] on button "button" at bounding box center [1534, 137] width 26 height 26
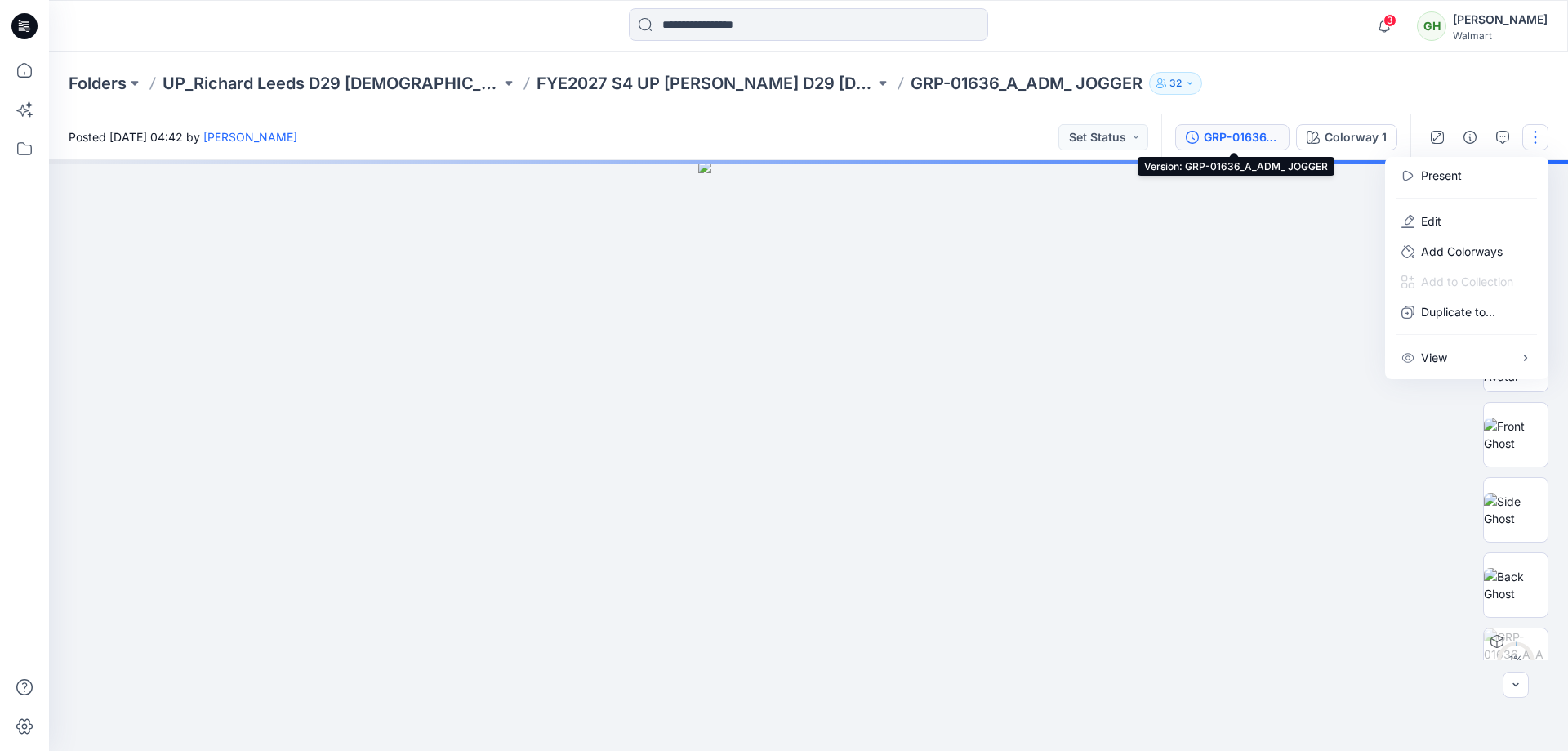
click at [1257, 136] on div "GRP-01636_A_ADM_ JOGGER" at bounding box center [1240, 137] width 75 height 18
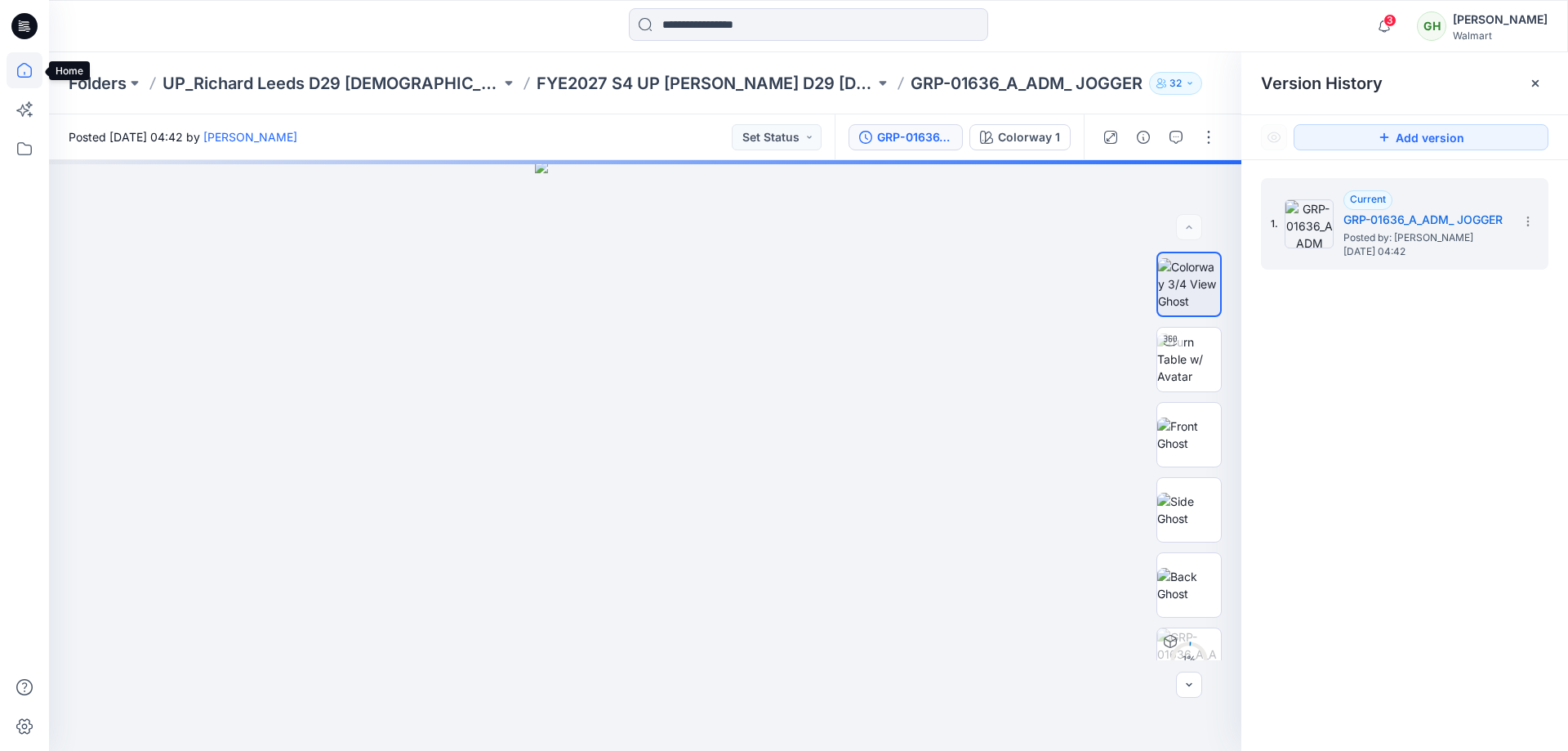
click at [24, 67] on icon at bounding box center [24, 70] width 36 height 36
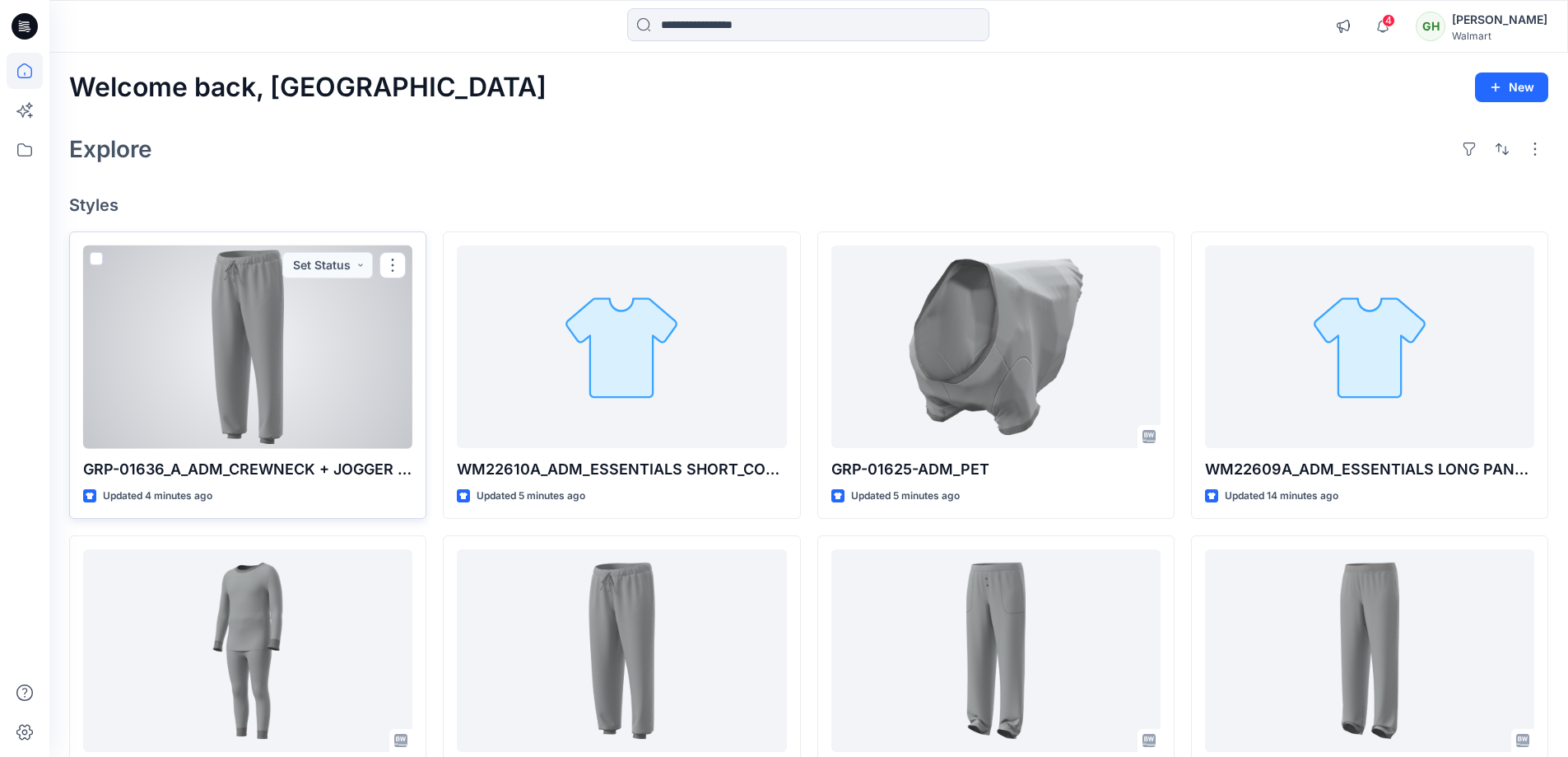
click at [304, 365] on div at bounding box center [248, 347] width 329 height 204
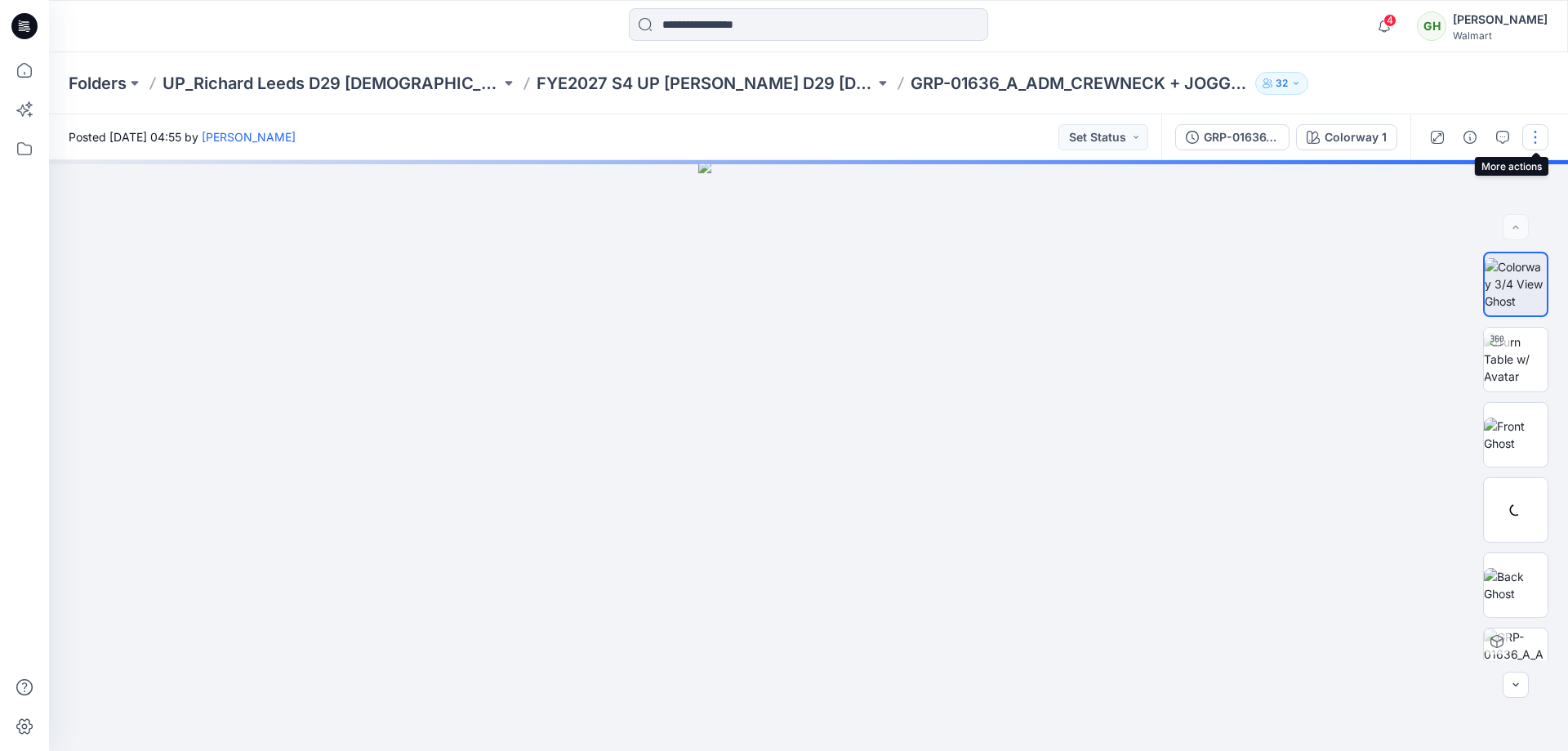
click at [1536, 136] on button "button" at bounding box center [1534, 137] width 26 height 26
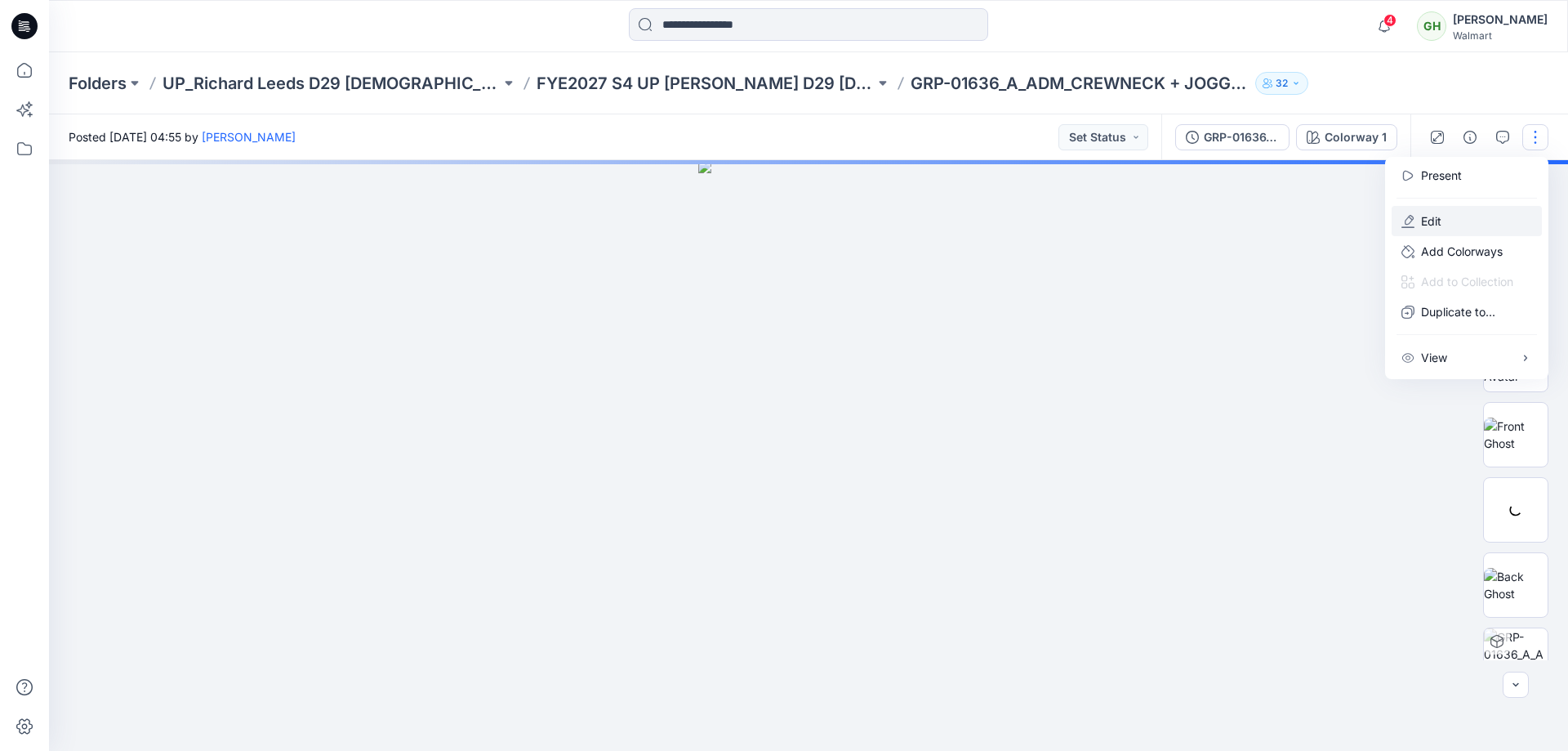
click at [1433, 225] on p "Edit" at bounding box center [1431, 220] width 20 height 17
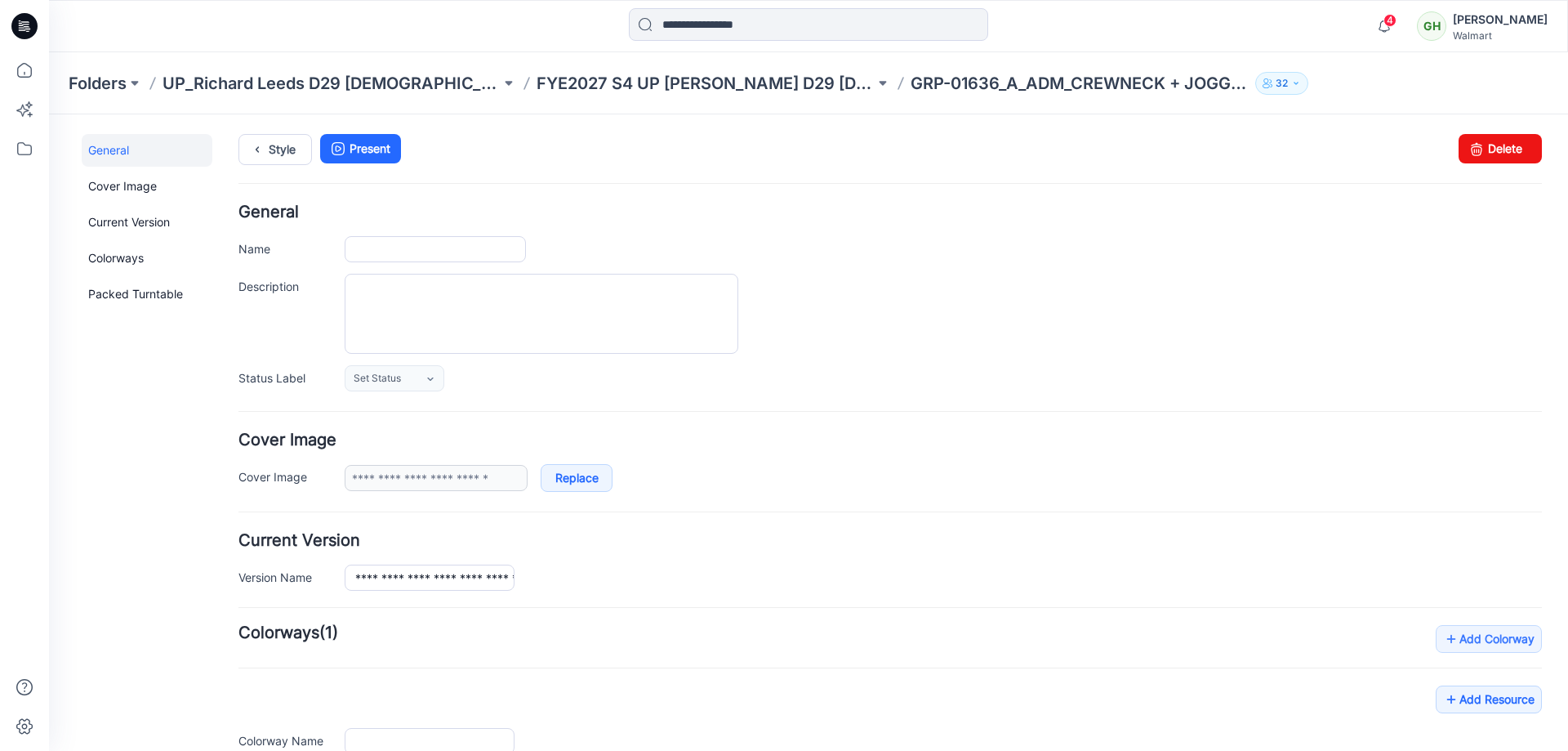
type input "**********"
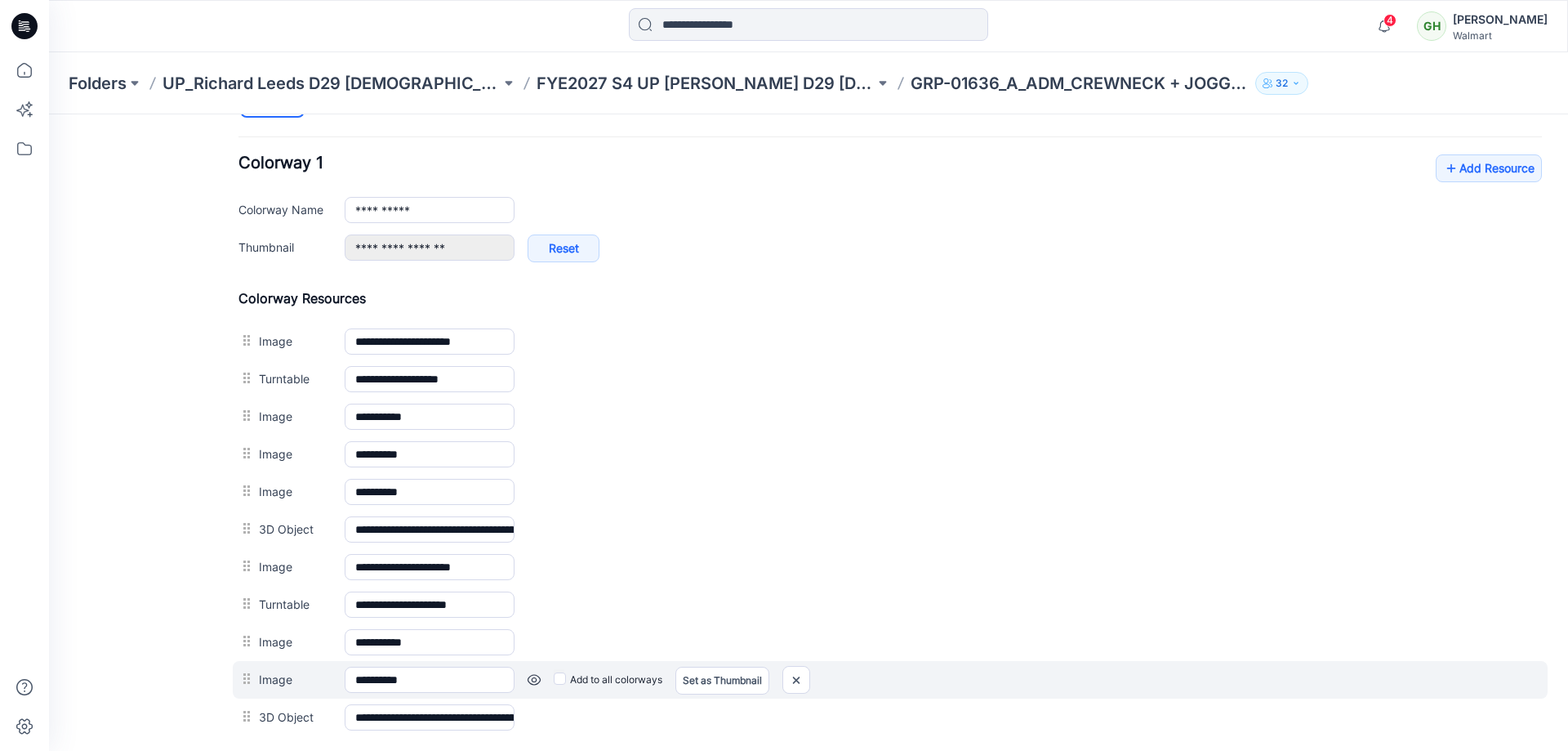
scroll to position [786, 0]
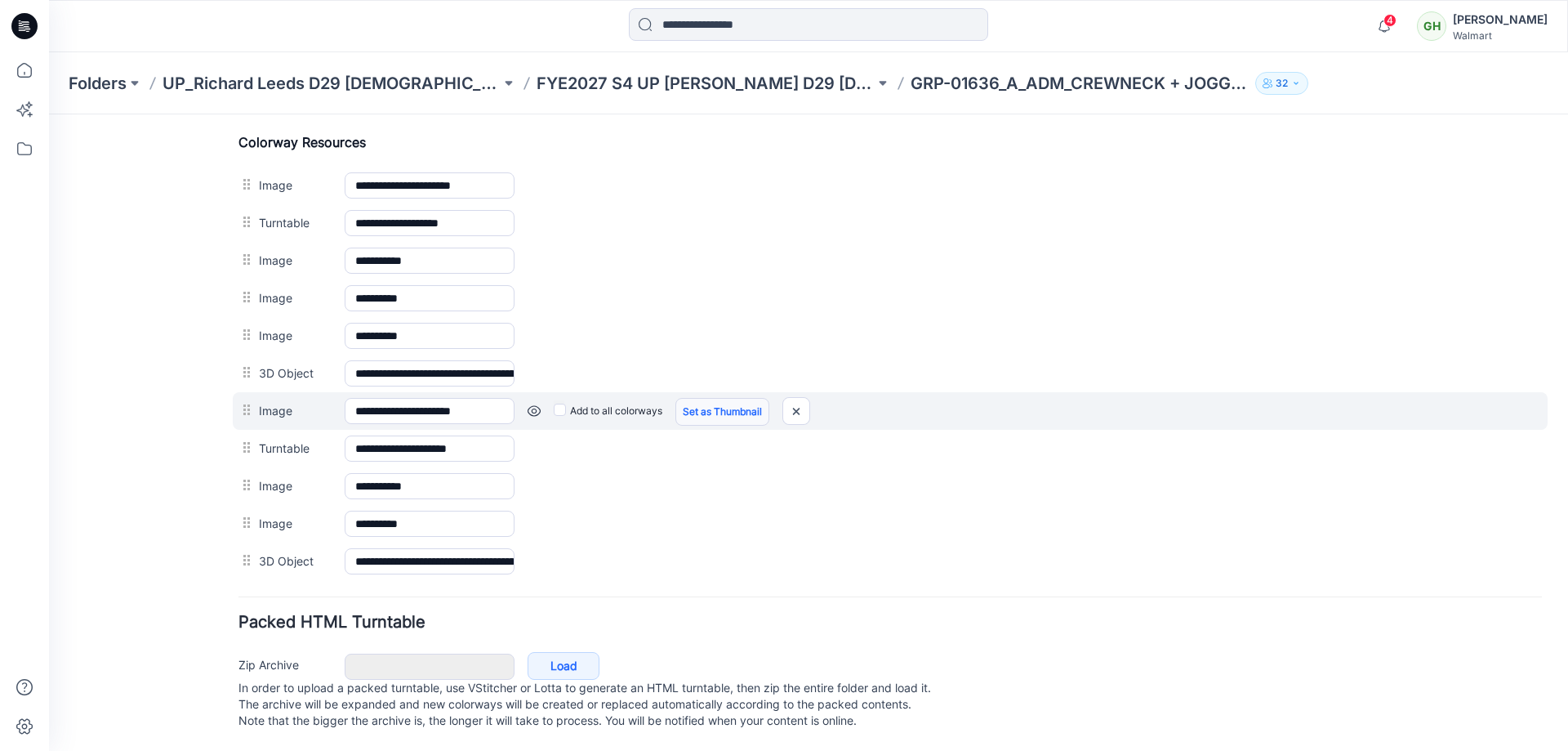
click at [716, 398] on link "Set as Thumbnail" at bounding box center [722, 411] width 94 height 28
drag, startPoint x: 806, startPoint y: 395, endPoint x: 899, endPoint y: 168, distance: 245.3
click at [806, 398] on img at bounding box center [807, 411] width 26 height 27
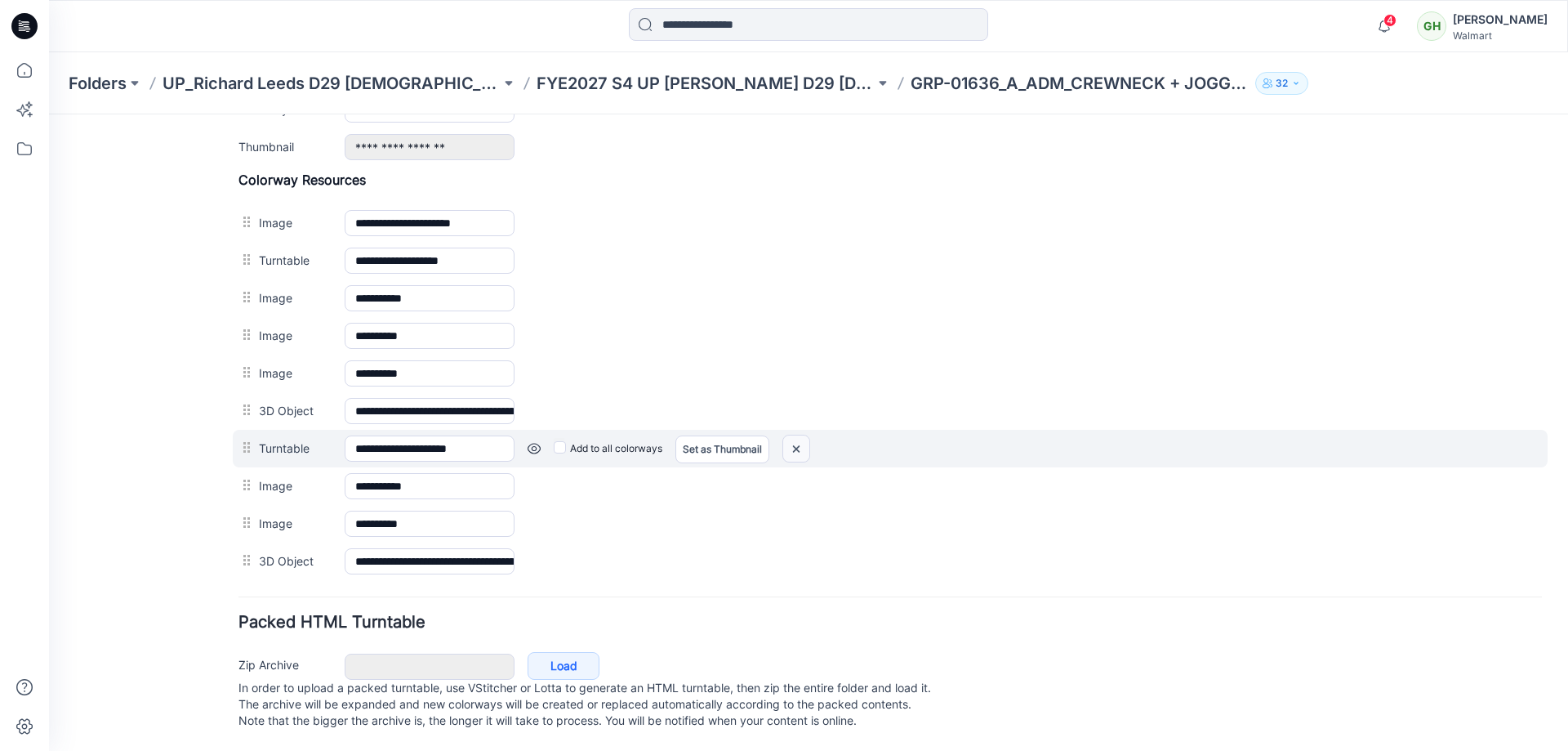
click at [799, 435] on img at bounding box center [795, 449] width 26 height 27
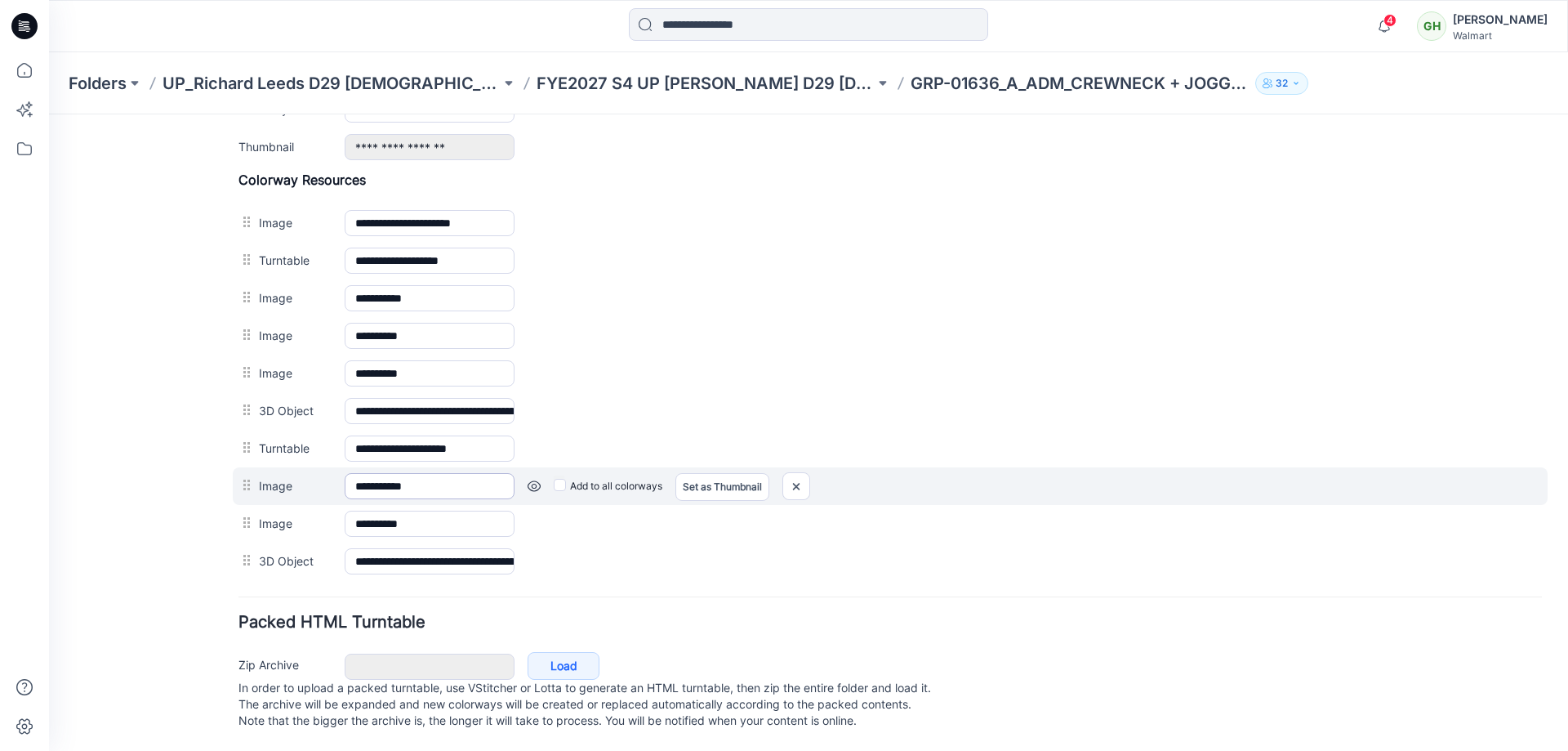
scroll to position [694, 0]
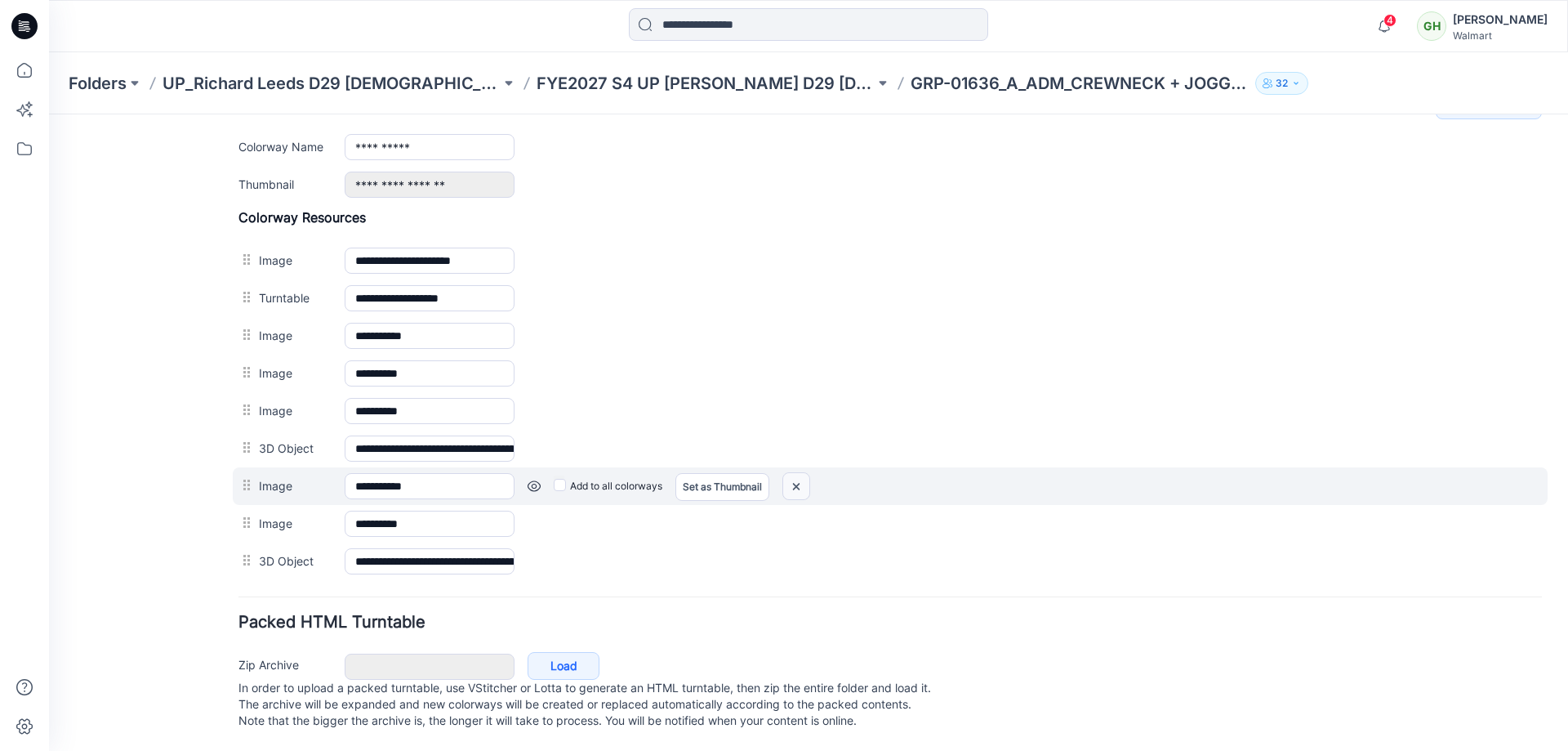
drag, startPoint x: 795, startPoint y: 470, endPoint x: 903, endPoint y: 169, distance: 319.8
click at [795, 473] on img at bounding box center [795, 487] width 26 height 27
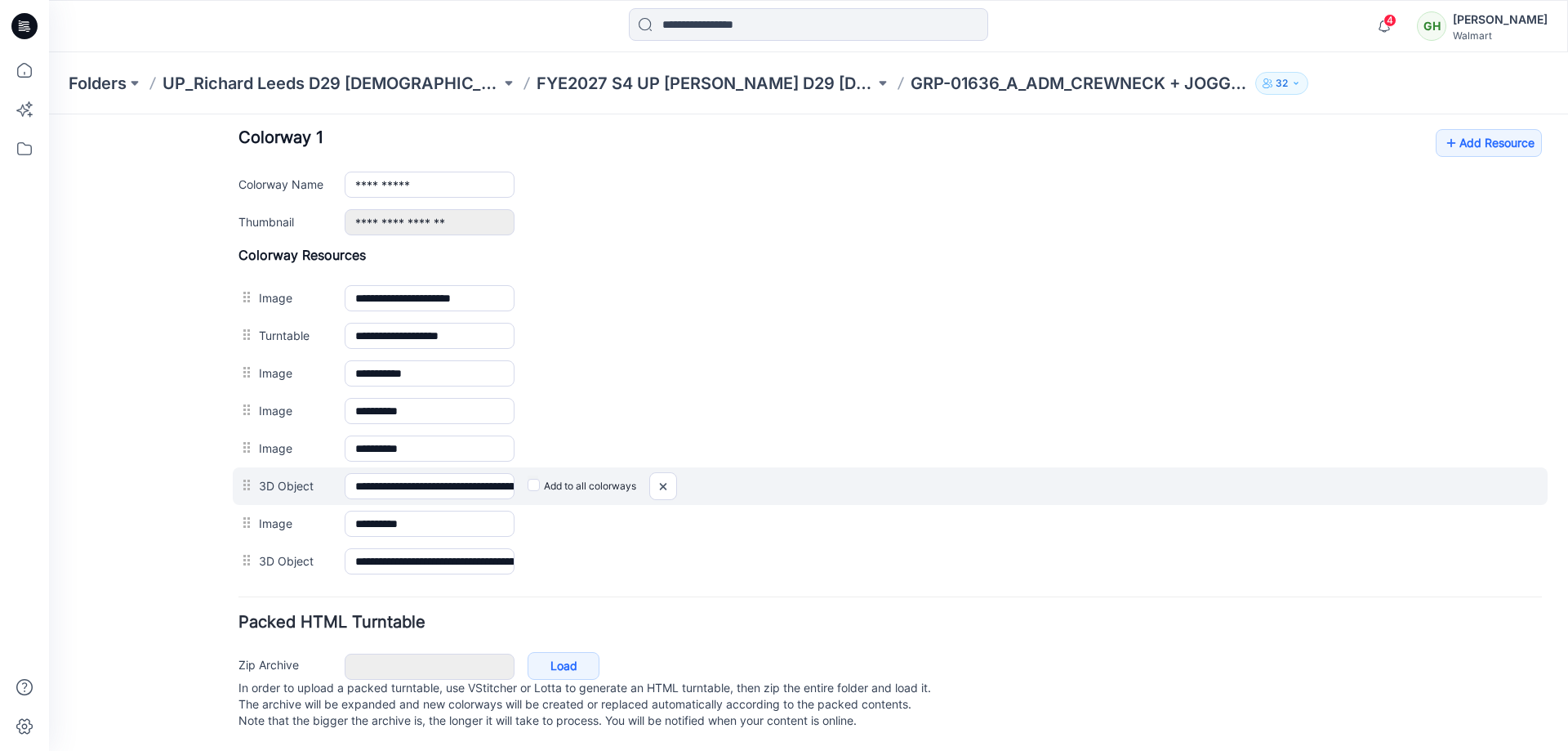
scroll to position [656, 0]
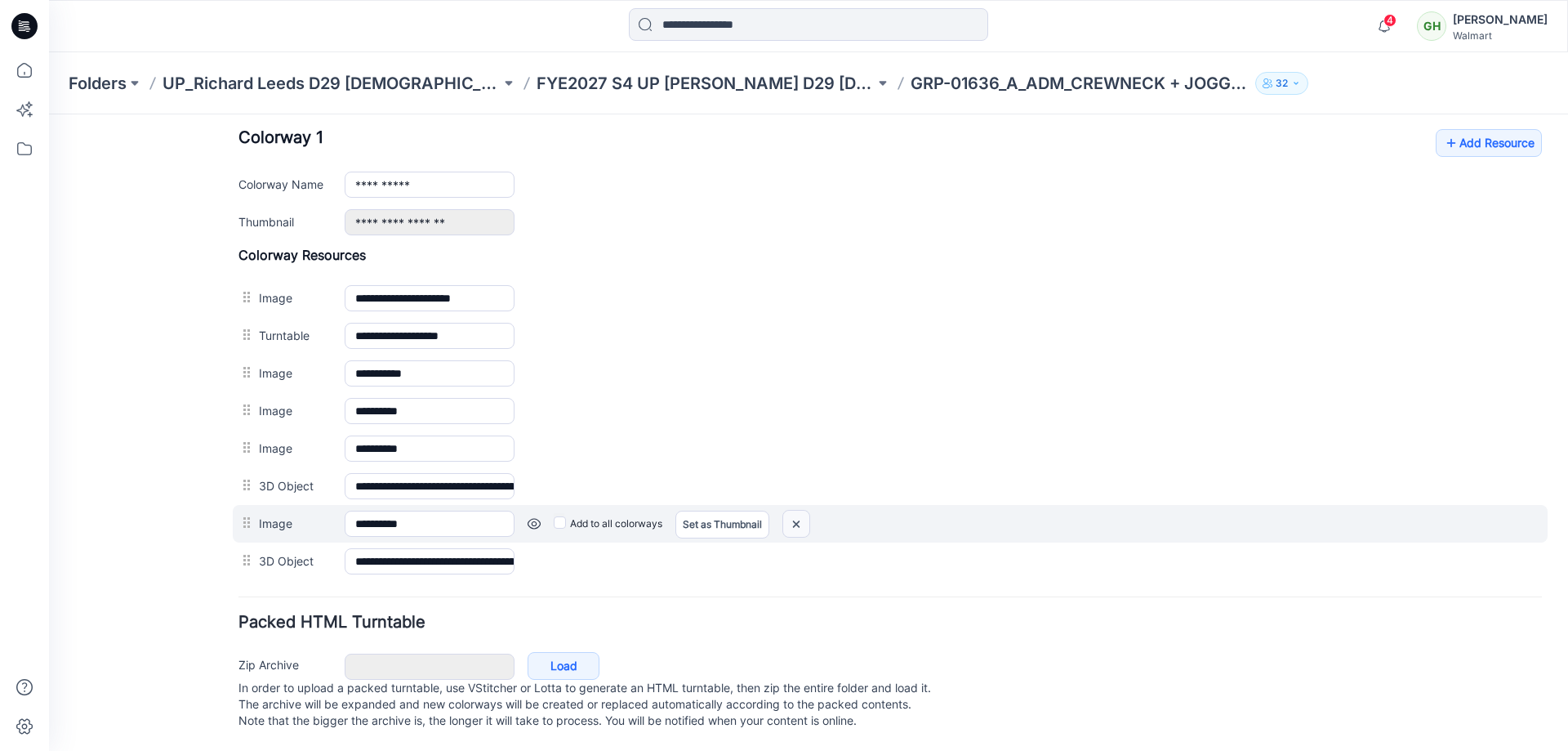
drag, startPoint x: 800, startPoint y: 503, endPoint x: 907, endPoint y: 174, distance: 346.0
click at [800, 510] on img at bounding box center [795, 524] width 26 height 27
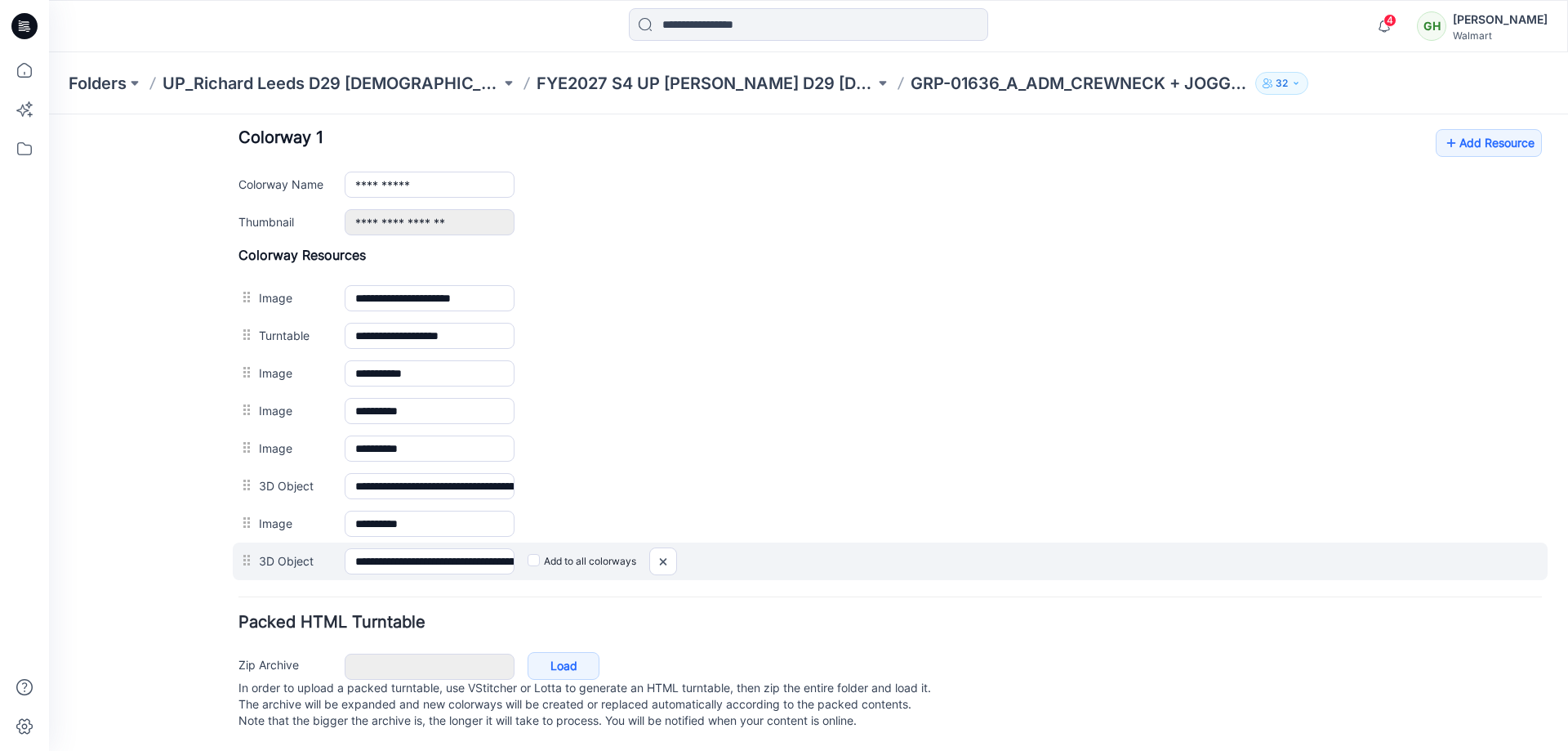
scroll to position [618, 0]
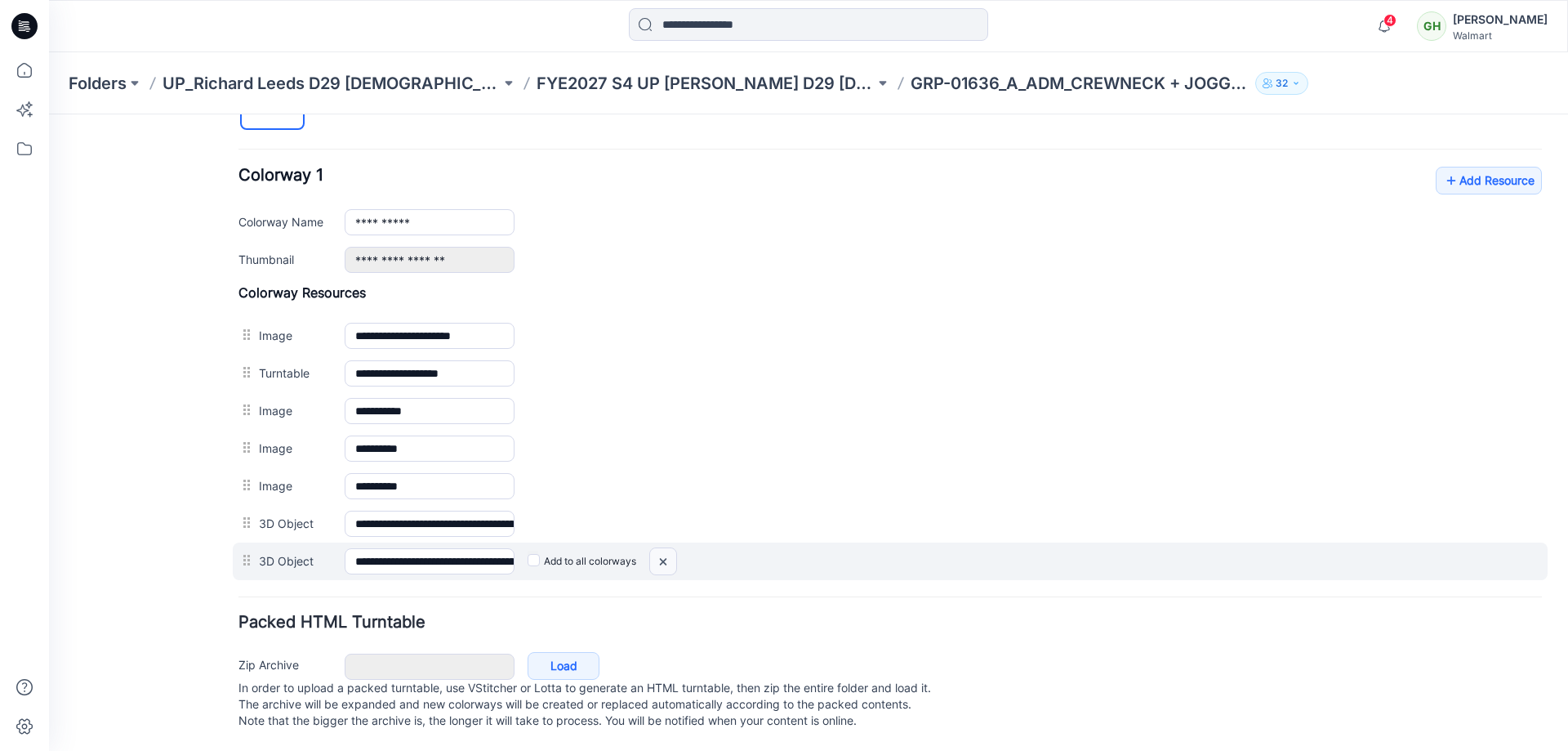
click at [668, 548] on img at bounding box center [663, 562] width 26 height 27
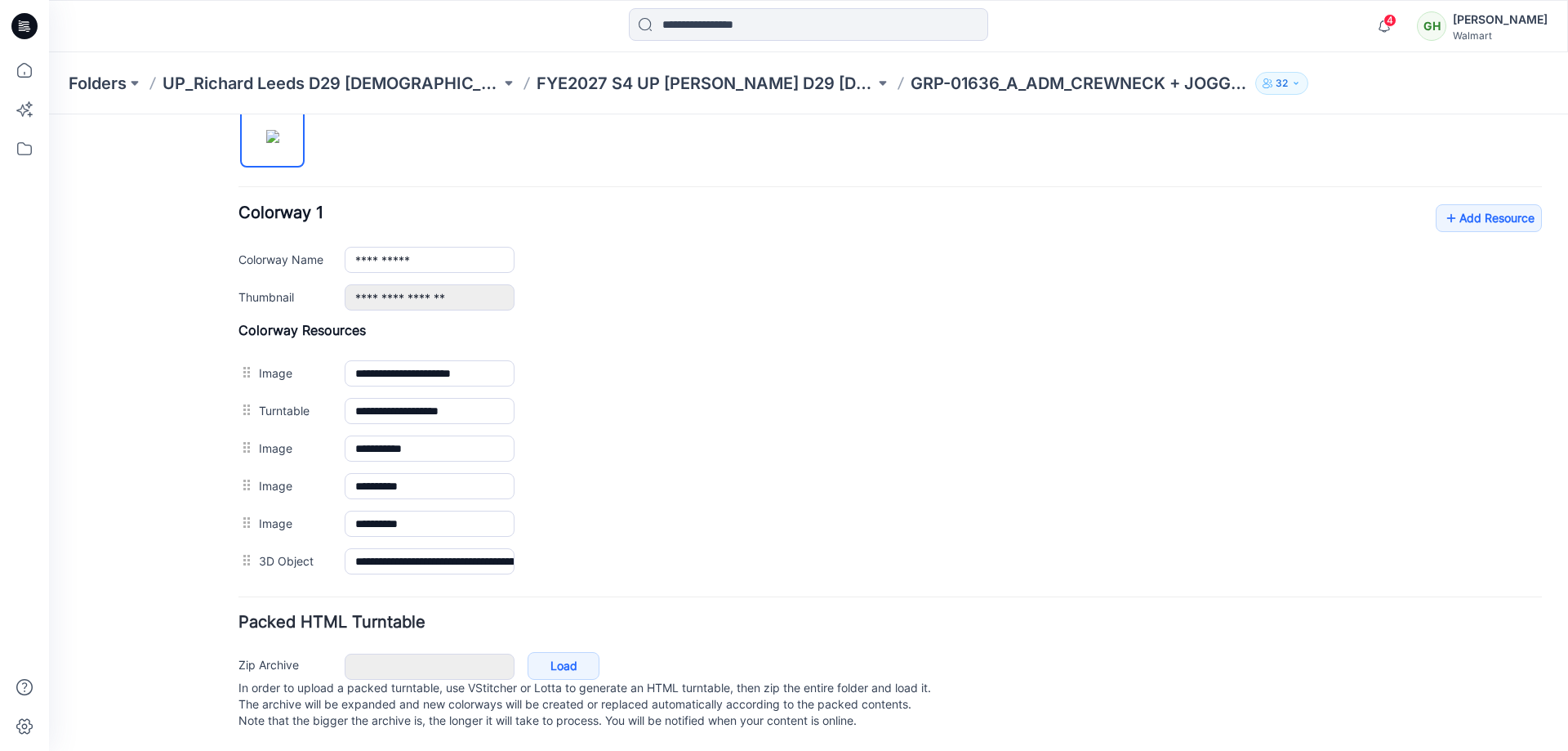
scroll to position [581, 0]
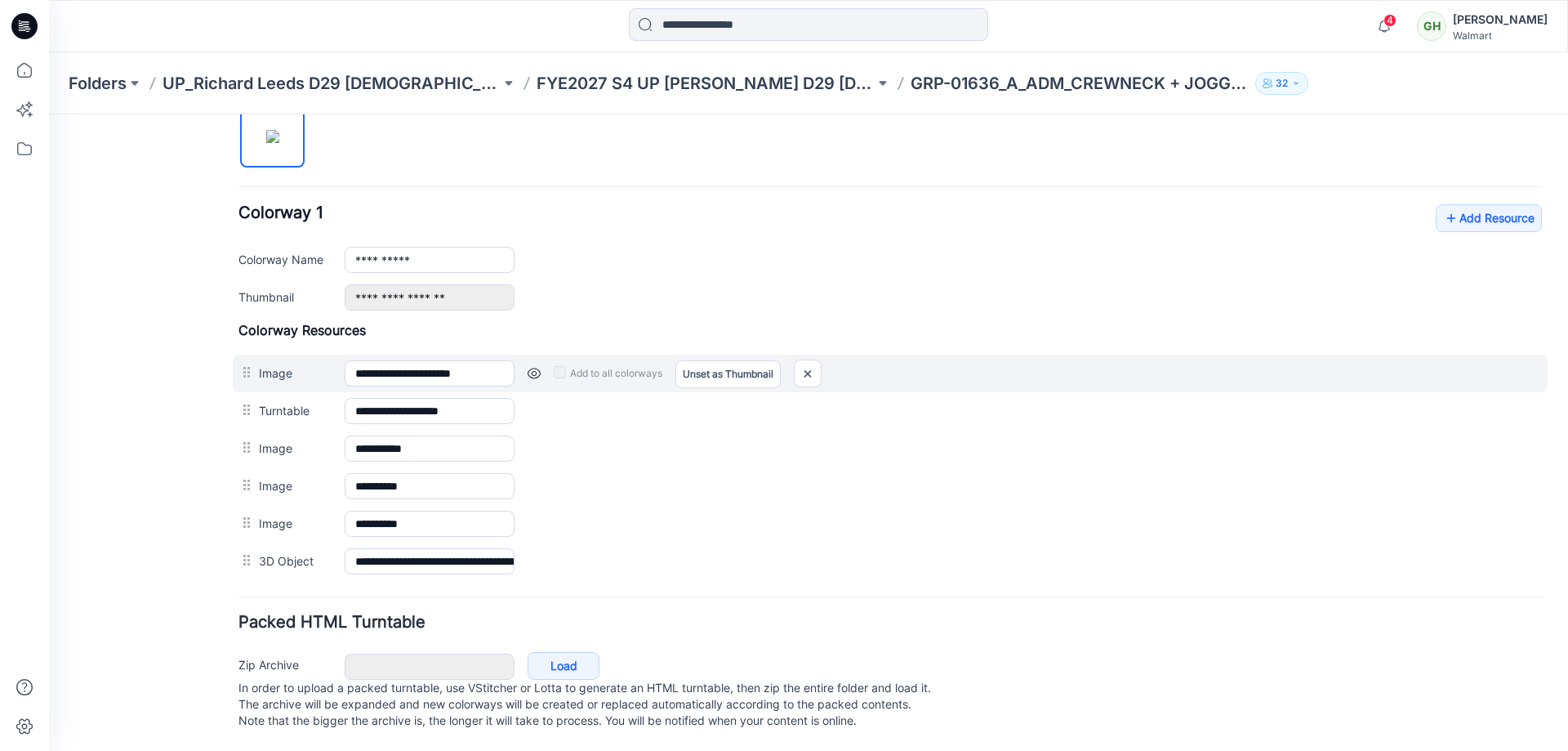
click at [536, 367] on link at bounding box center [534, 373] width 13 height 13
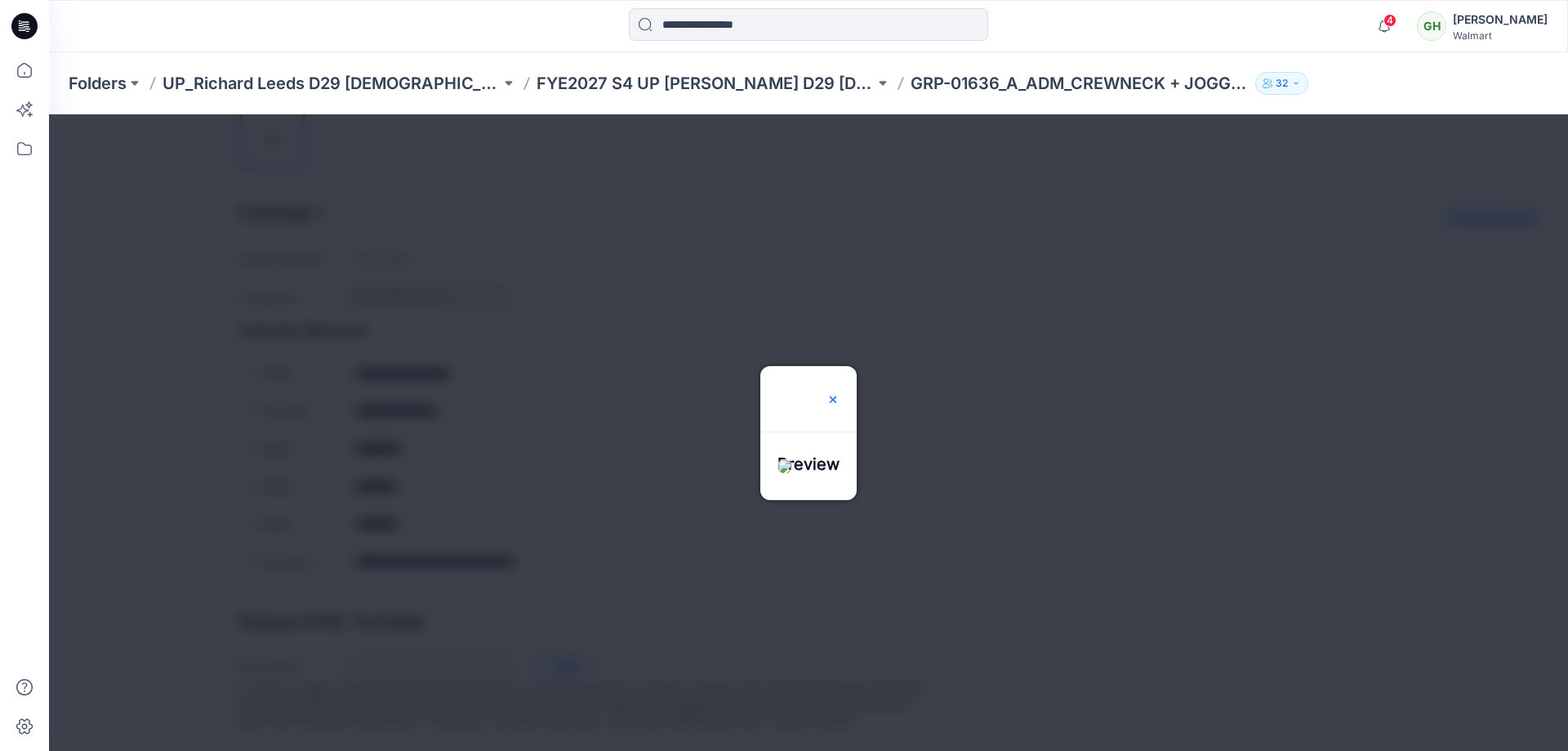
click at [839, 393] on img at bounding box center [833, 399] width 13 height 13
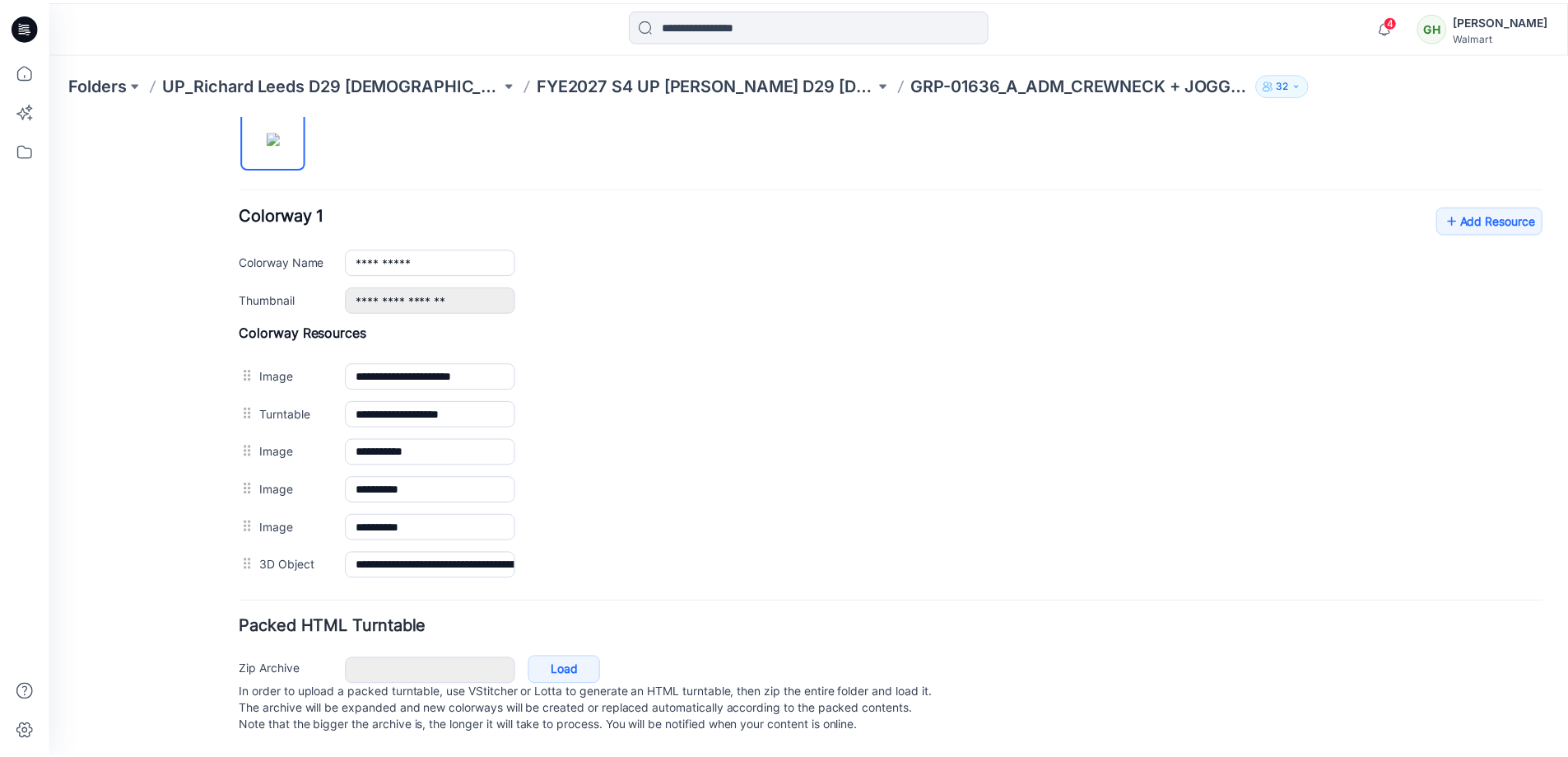
scroll to position [0, 0]
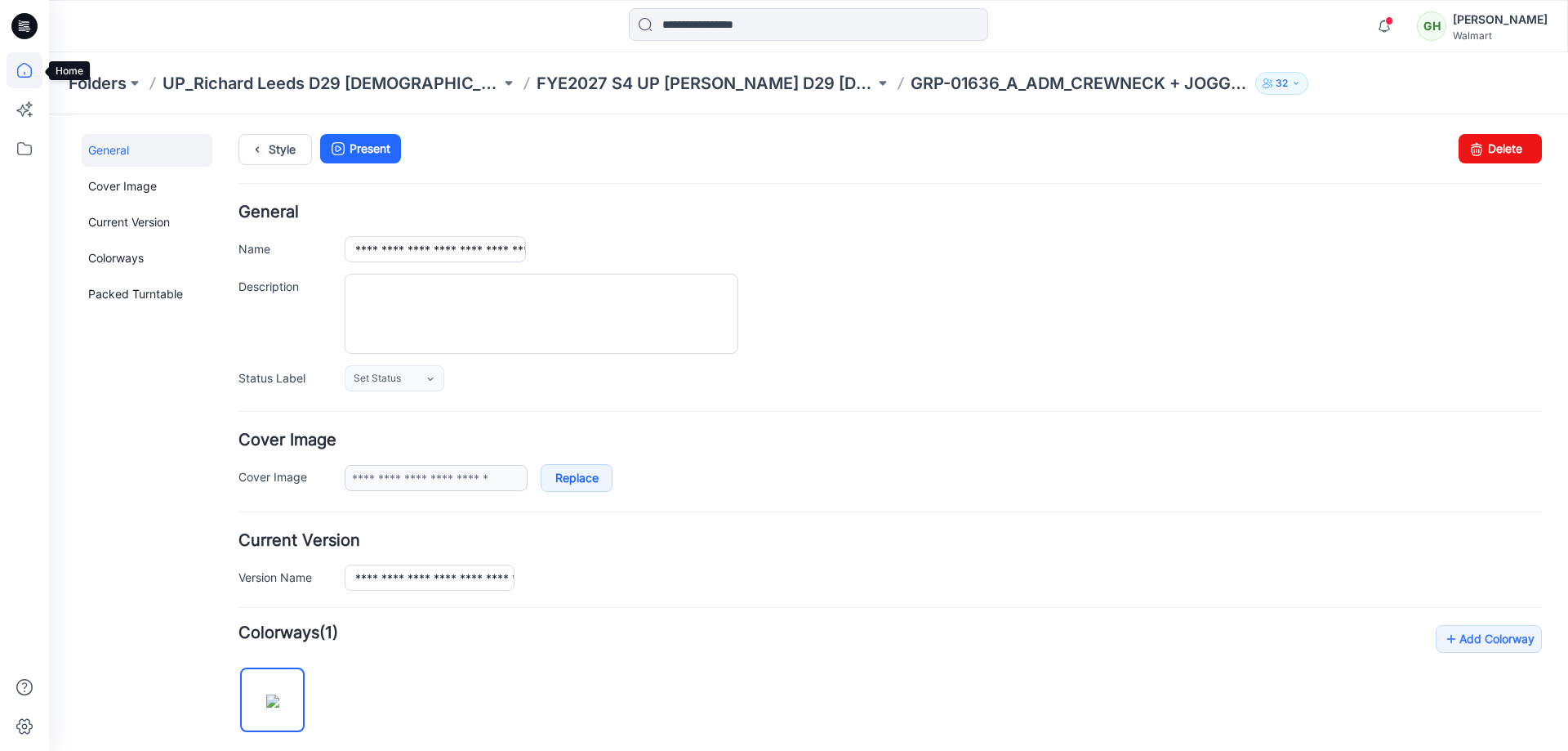
click at [13, 56] on icon at bounding box center [24, 70] width 36 height 36
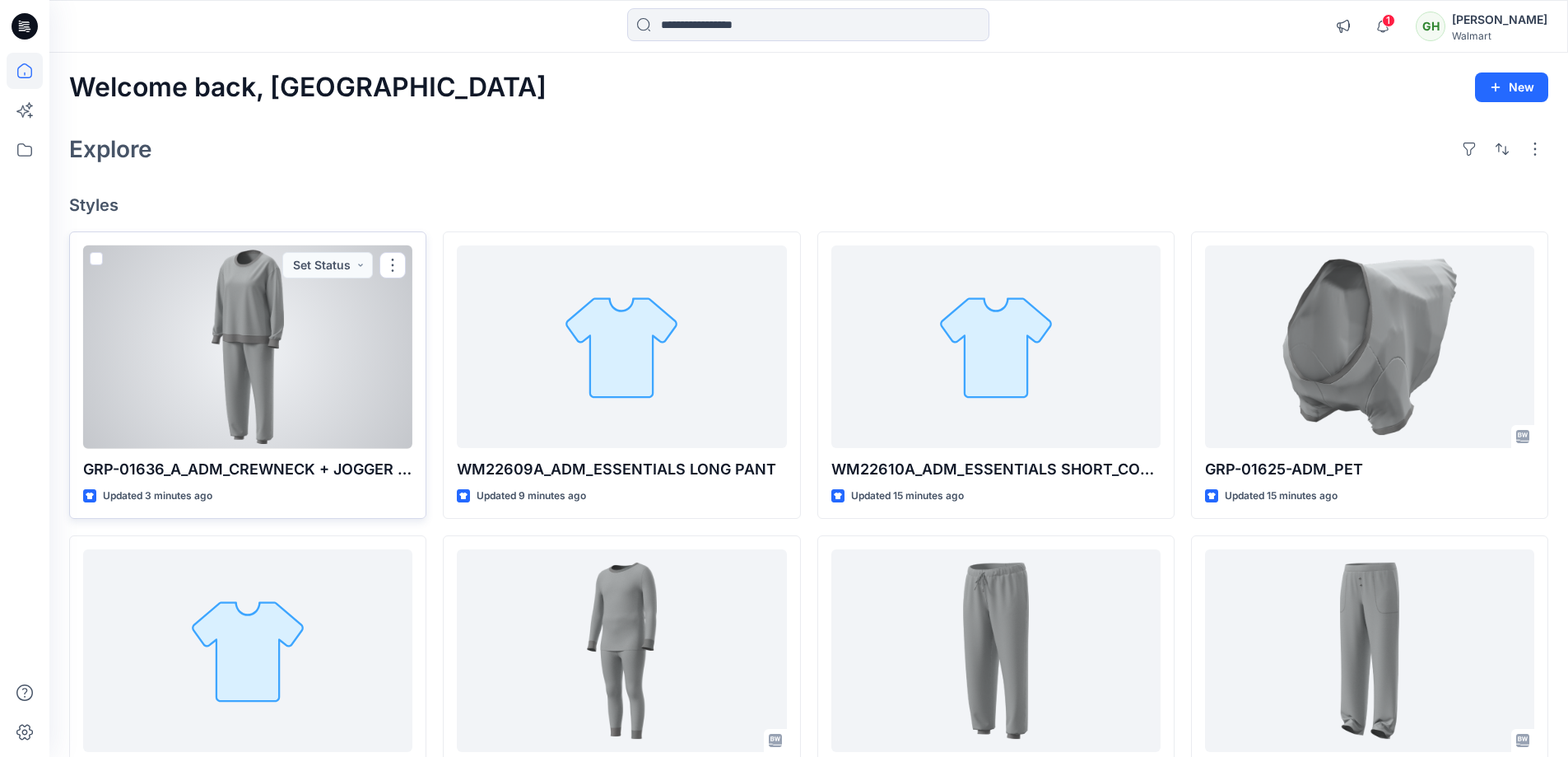
click at [251, 316] on div at bounding box center [248, 347] width 329 height 204
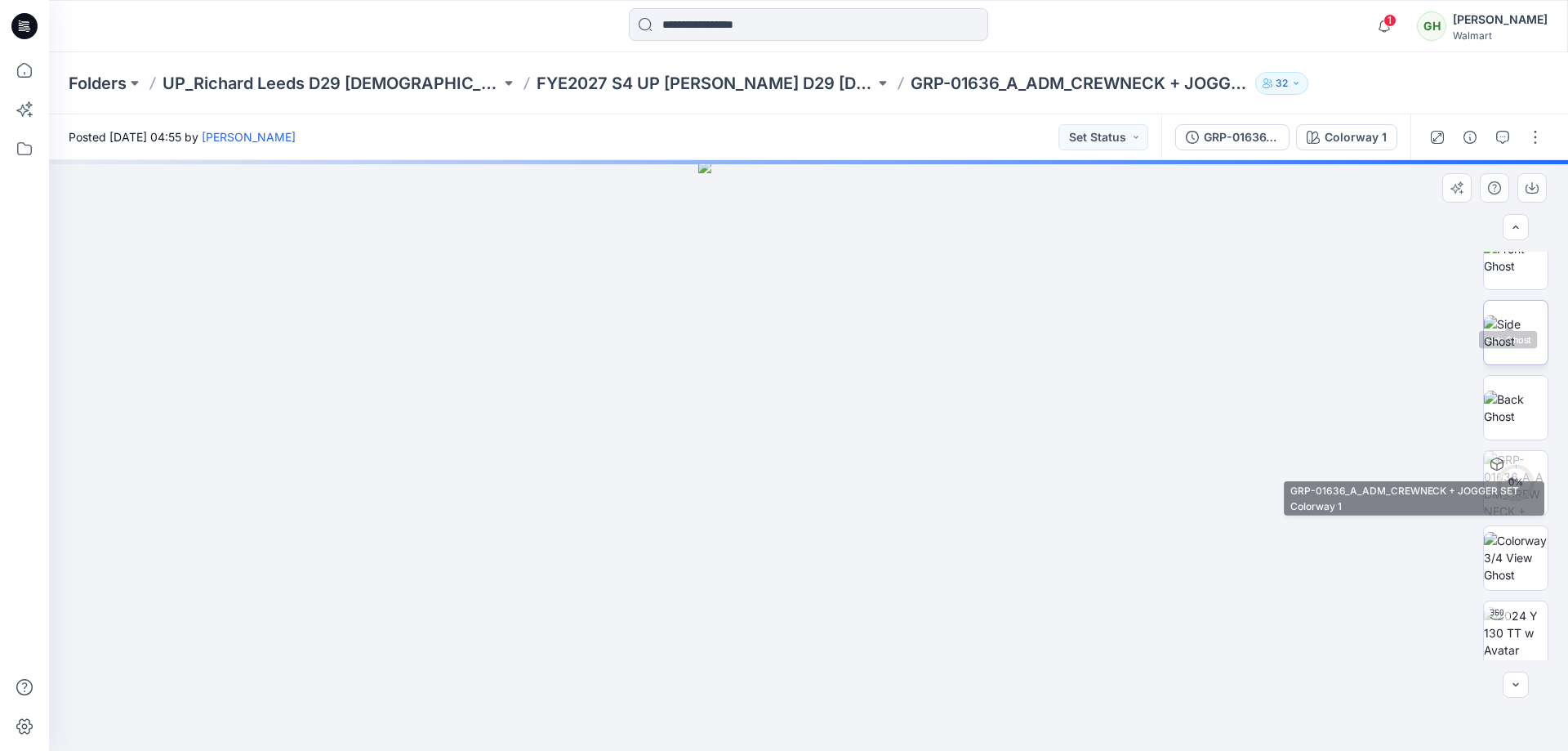
scroll to position [218, 0]
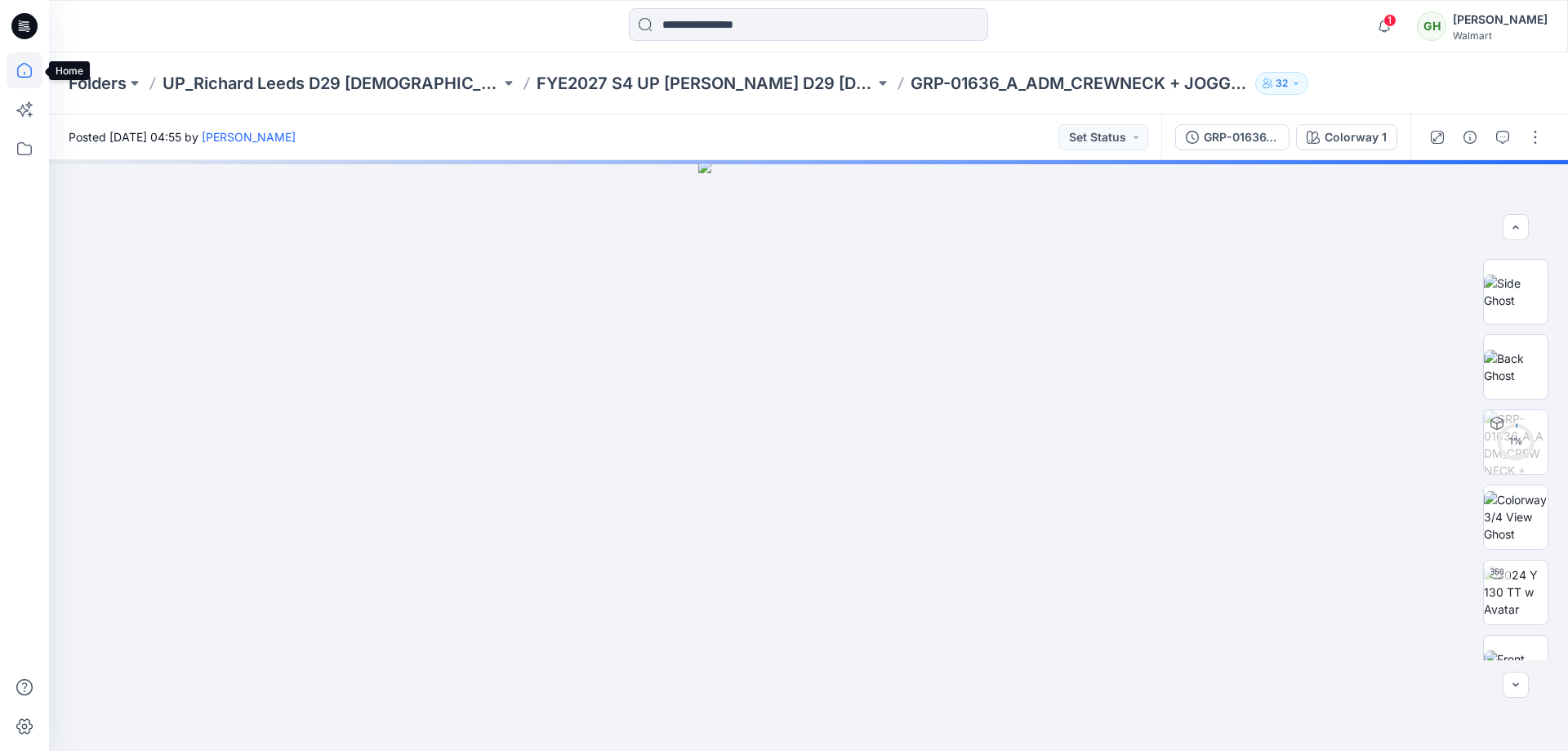
click at [27, 67] on icon at bounding box center [24, 70] width 36 height 36
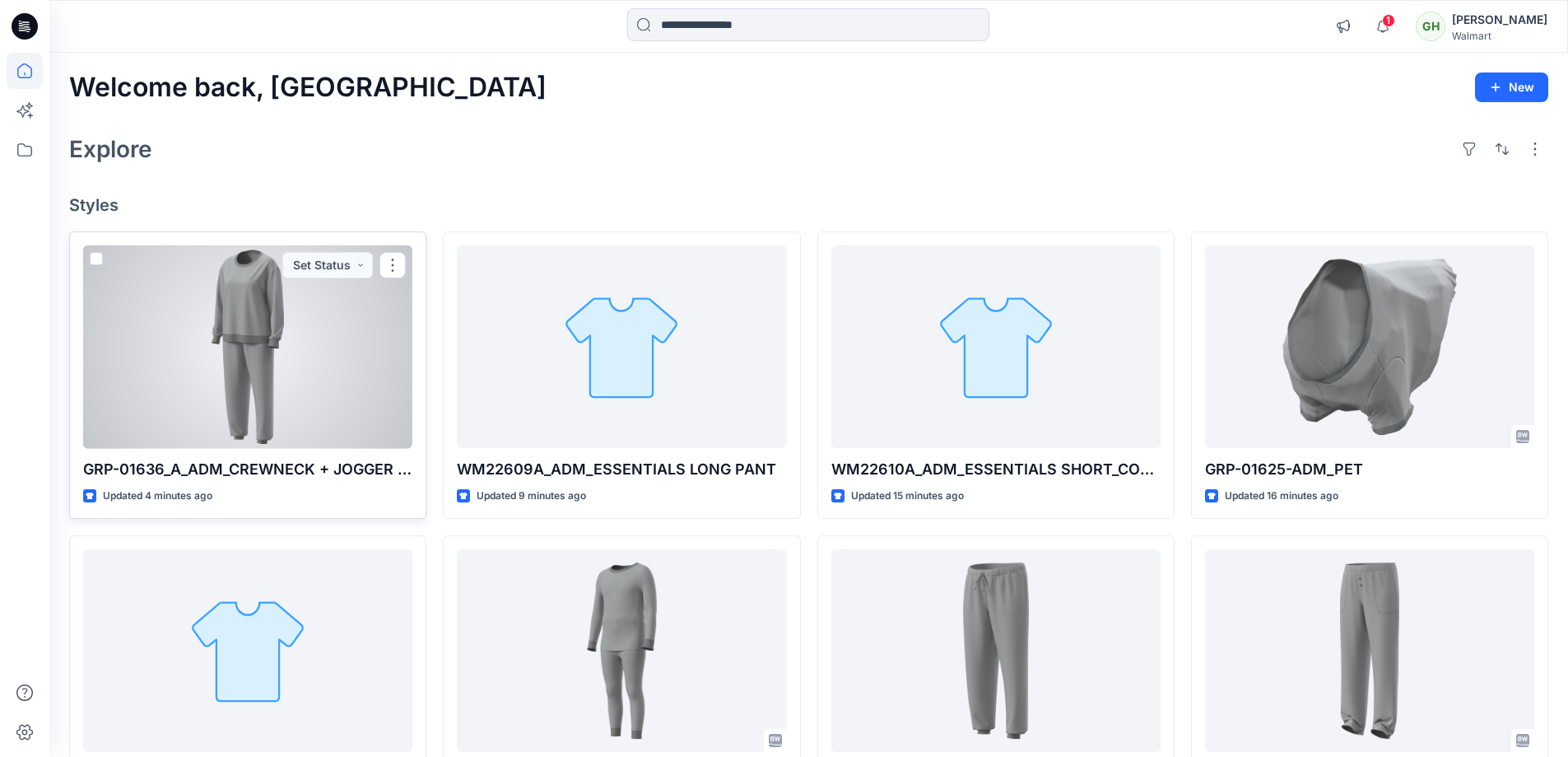
click at [300, 355] on div at bounding box center [248, 347] width 329 height 204
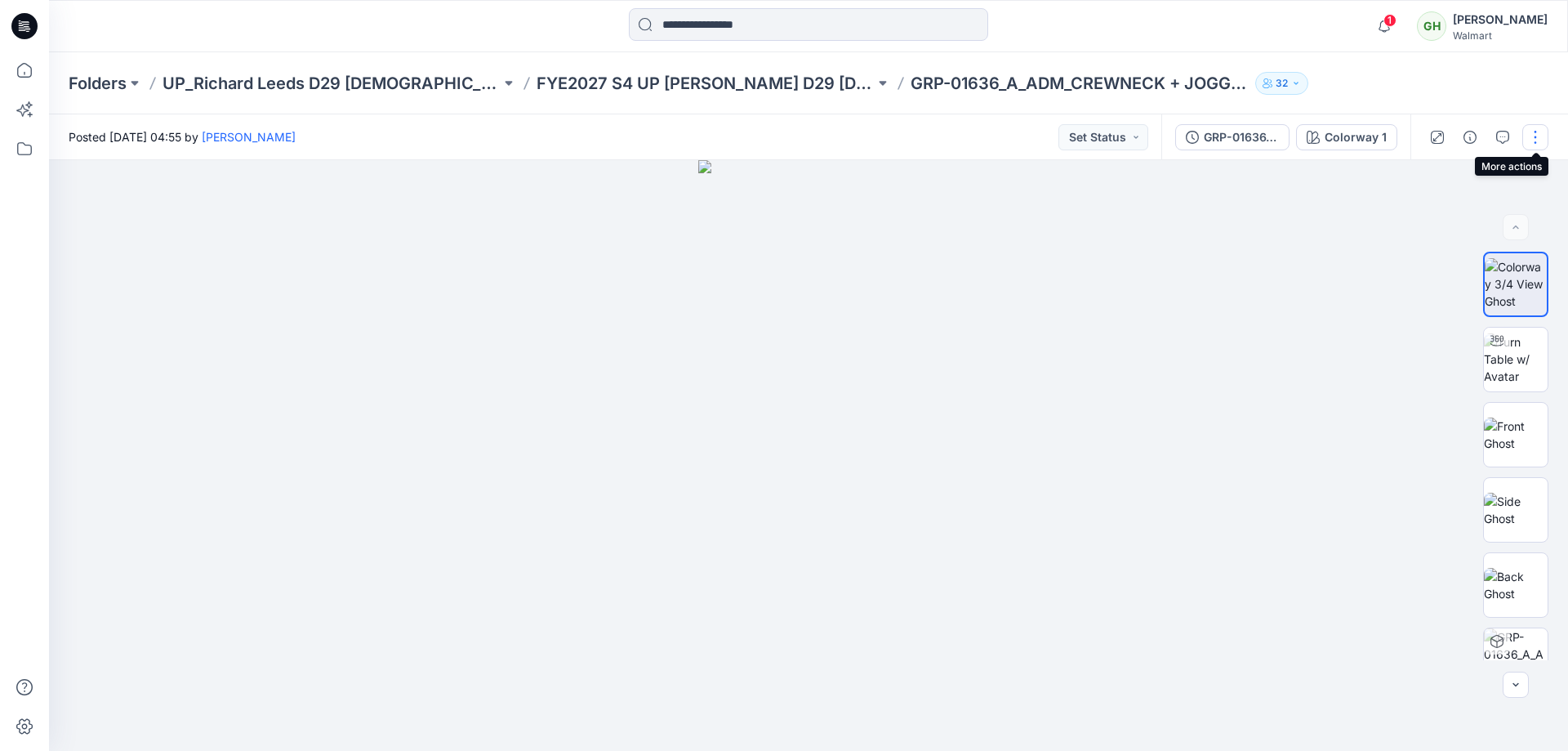
click at [1528, 136] on button "button" at bounding box center [1534, 137] width 26 height 26
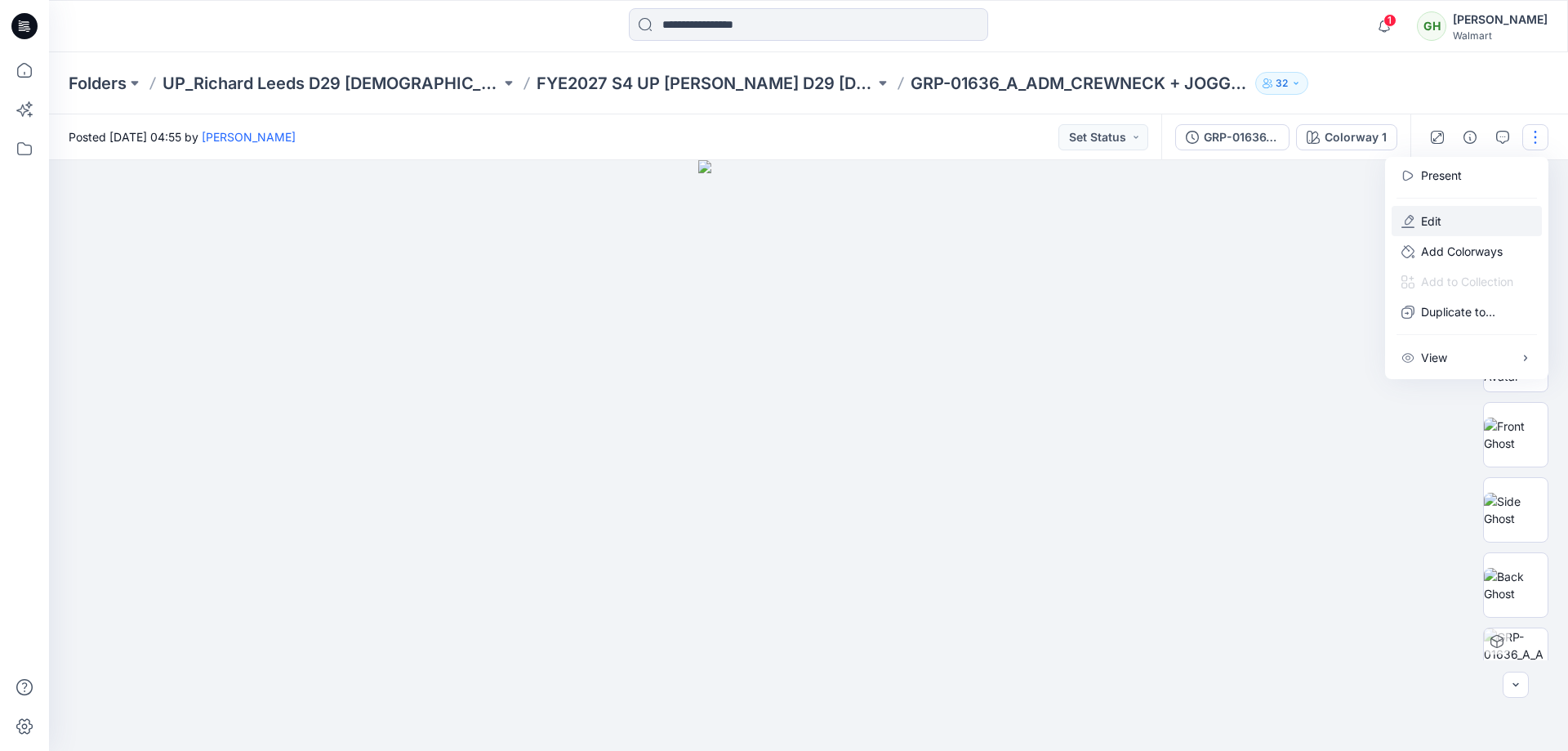
click at [1461, 213] on button "Edit" at bounding box center [1467, 221] width 150 height 30
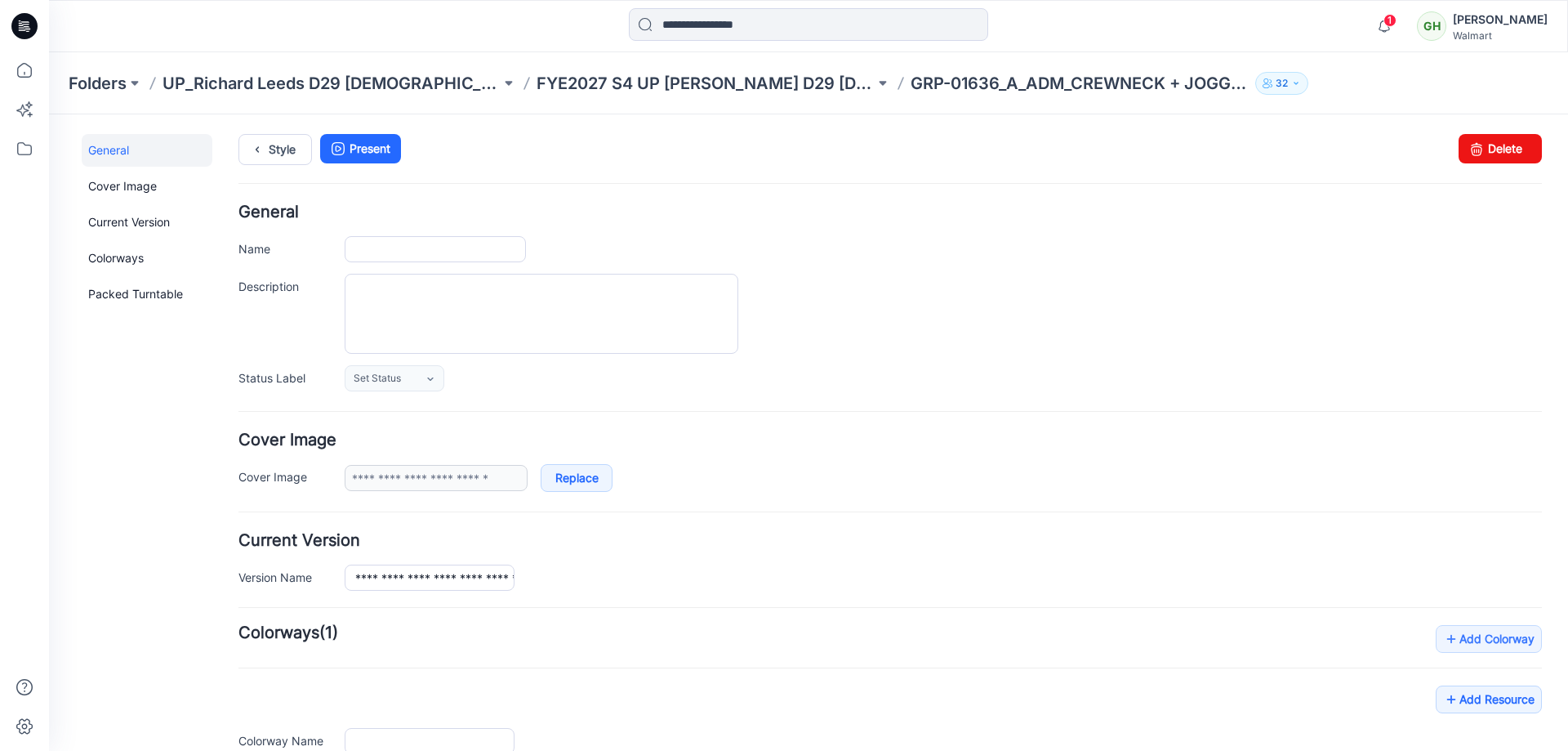
type input "**********"
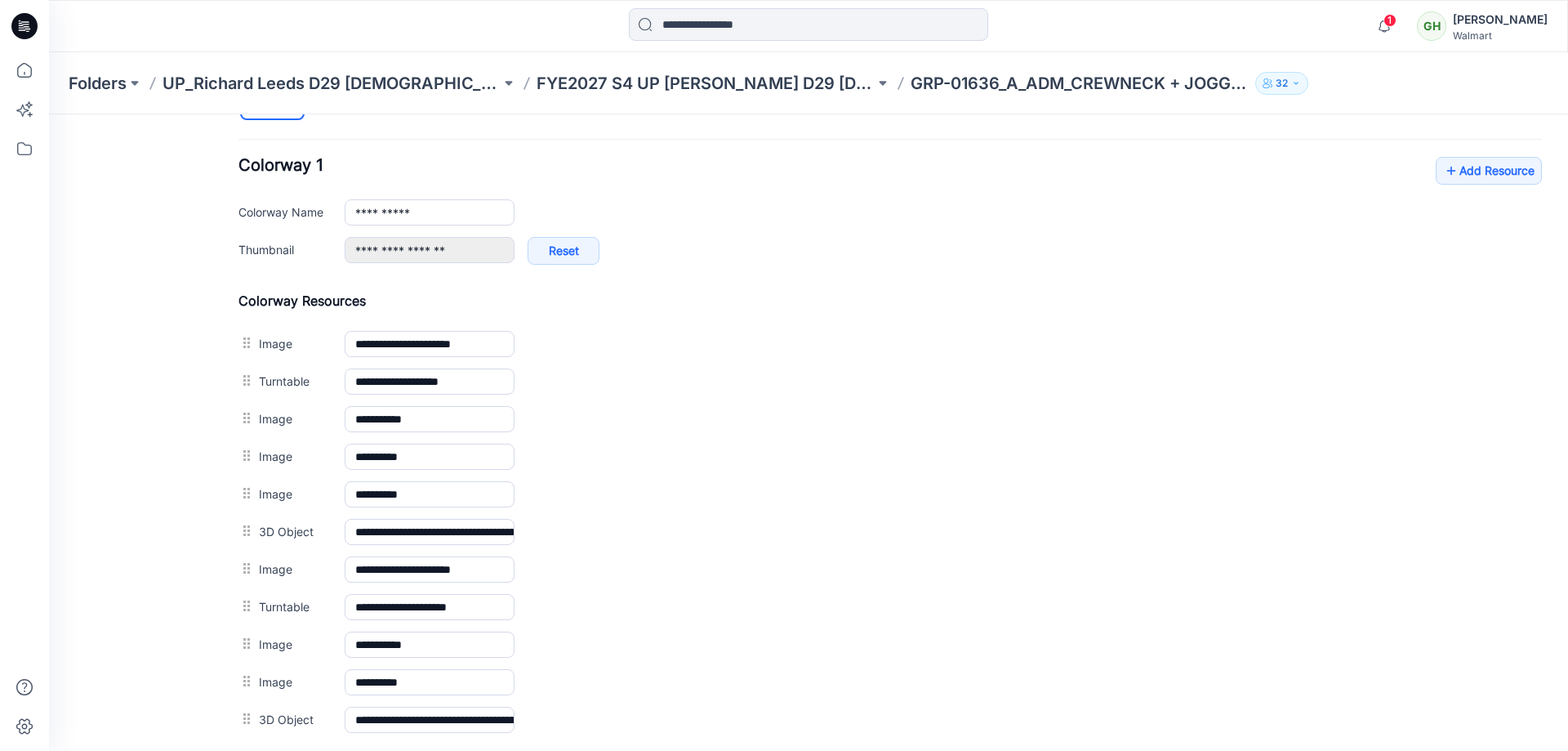
scroll to position [545, 0]
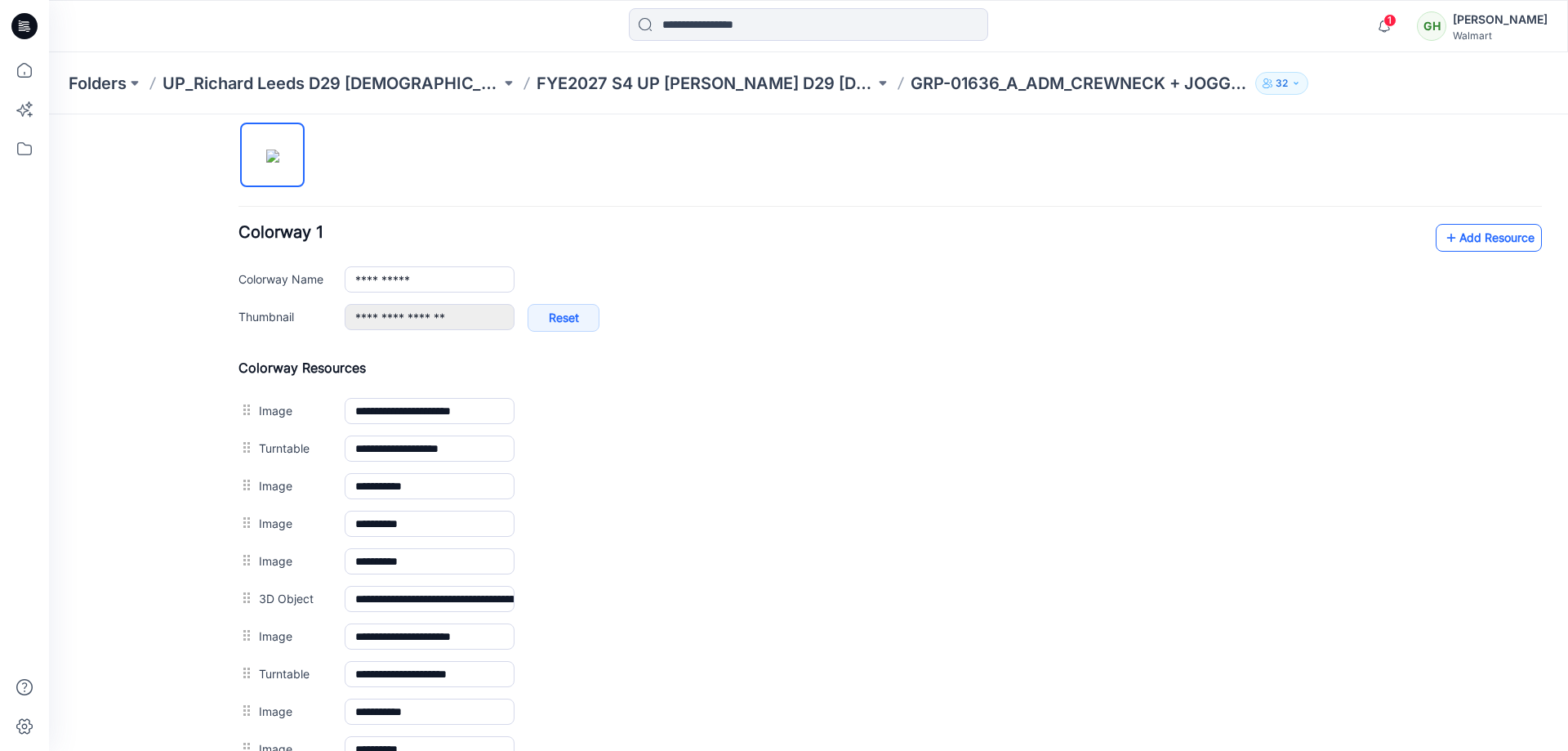
click at [1473, 240] on link "Add Resource" at bounding box center [1489, 237] width 106 height 28
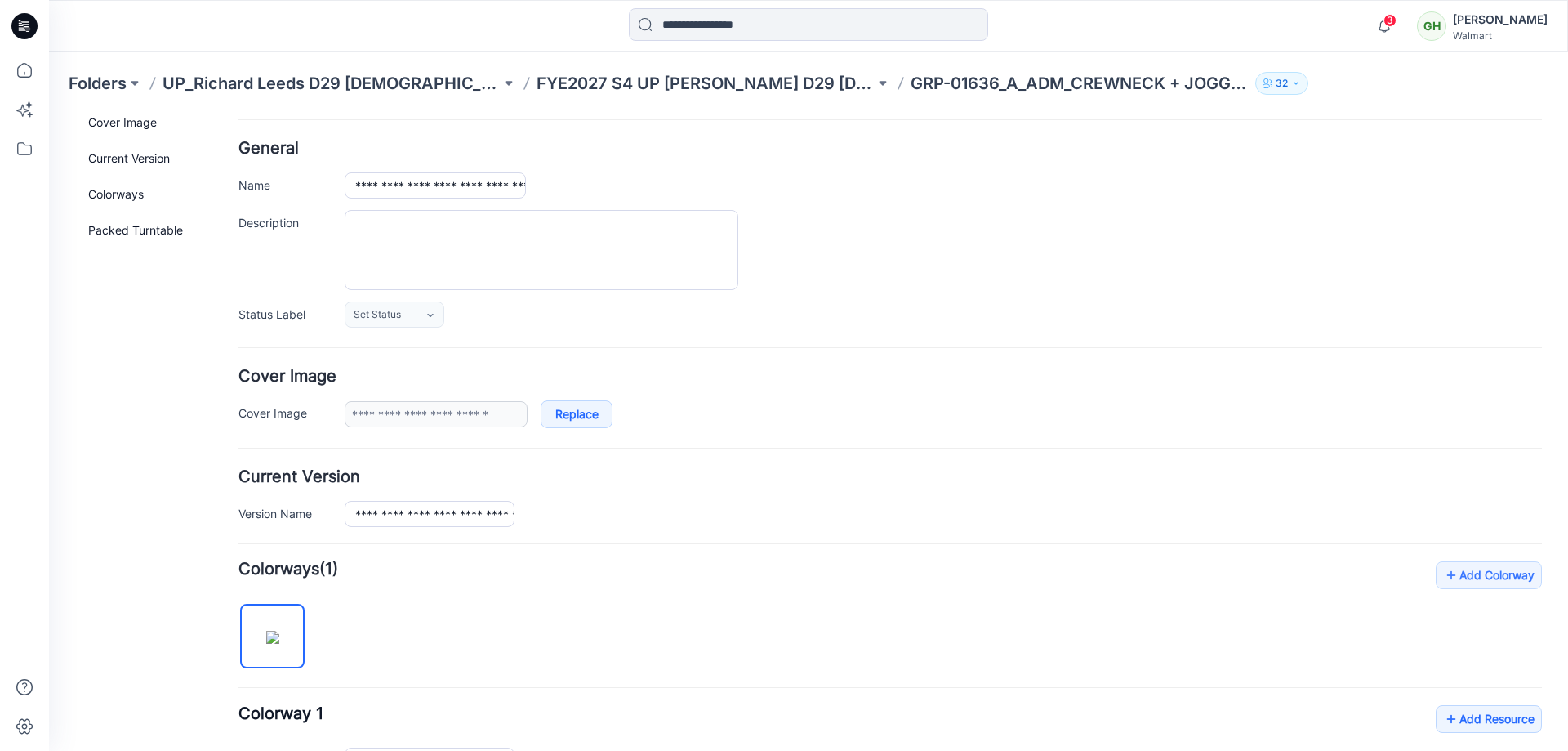
scroll to position [0, 0]
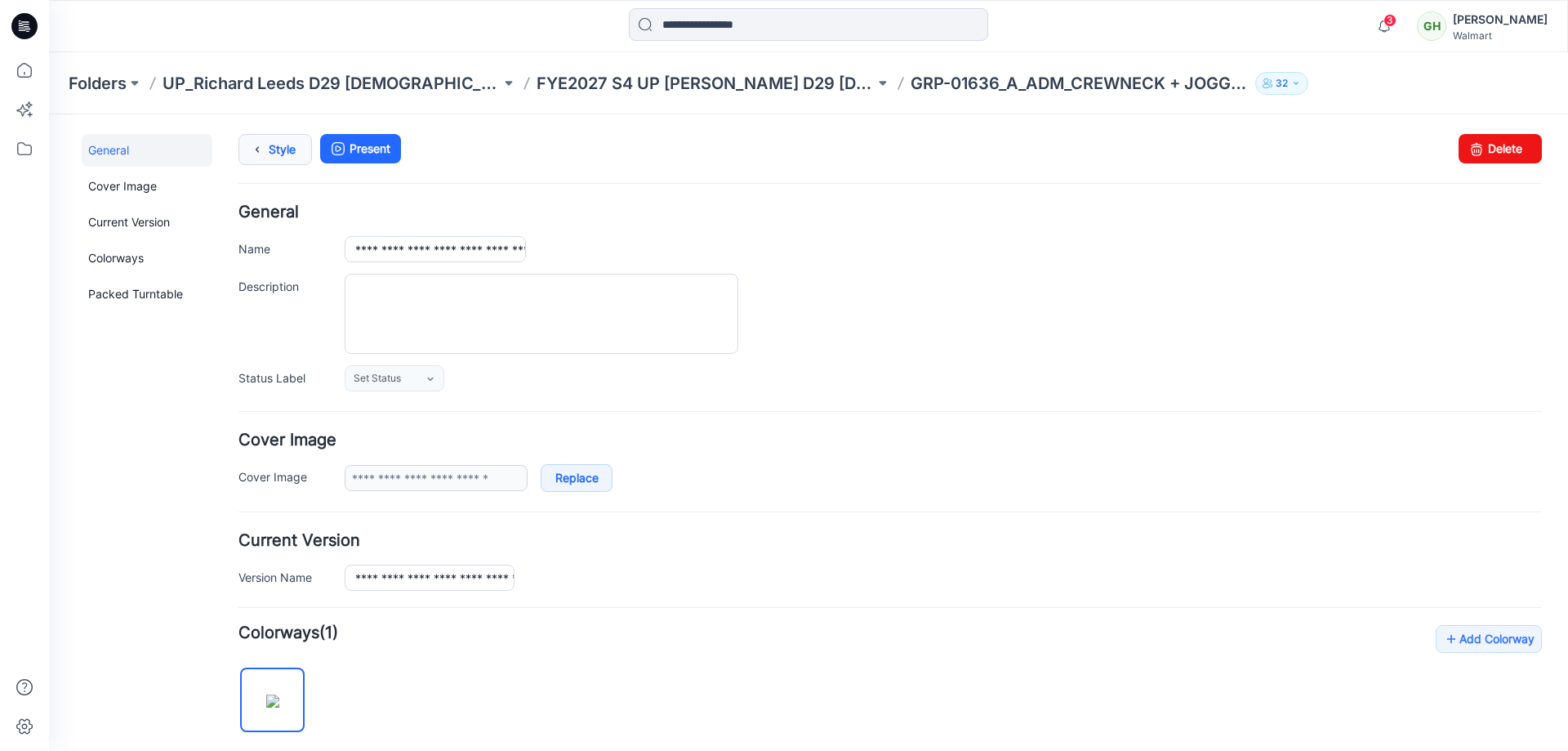
click at [279, 153] on link "Style" at bounding box center [274, 150] width 73 height 31
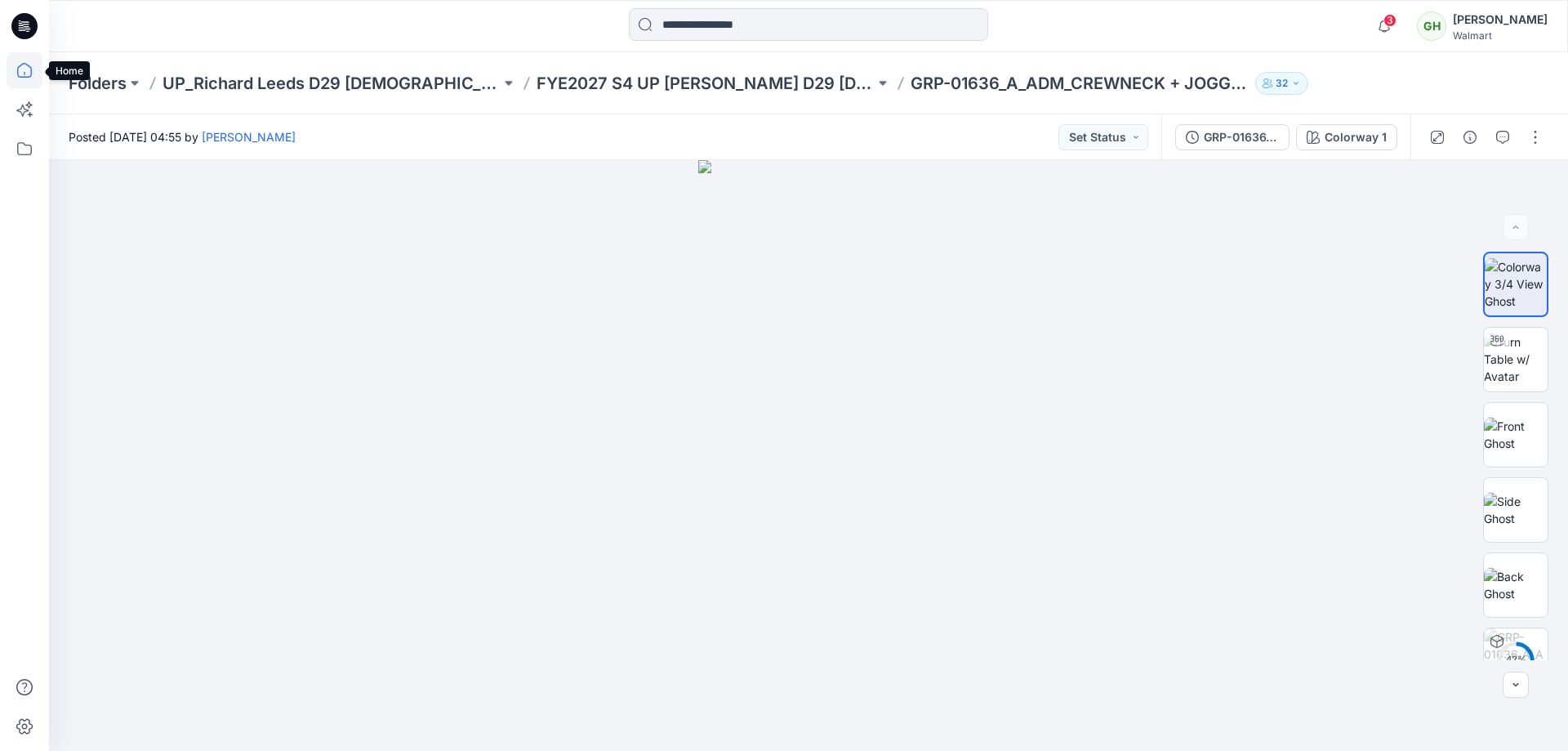
click at [18, 63] on icon at bounding box center [24, 70] width 36 height 36
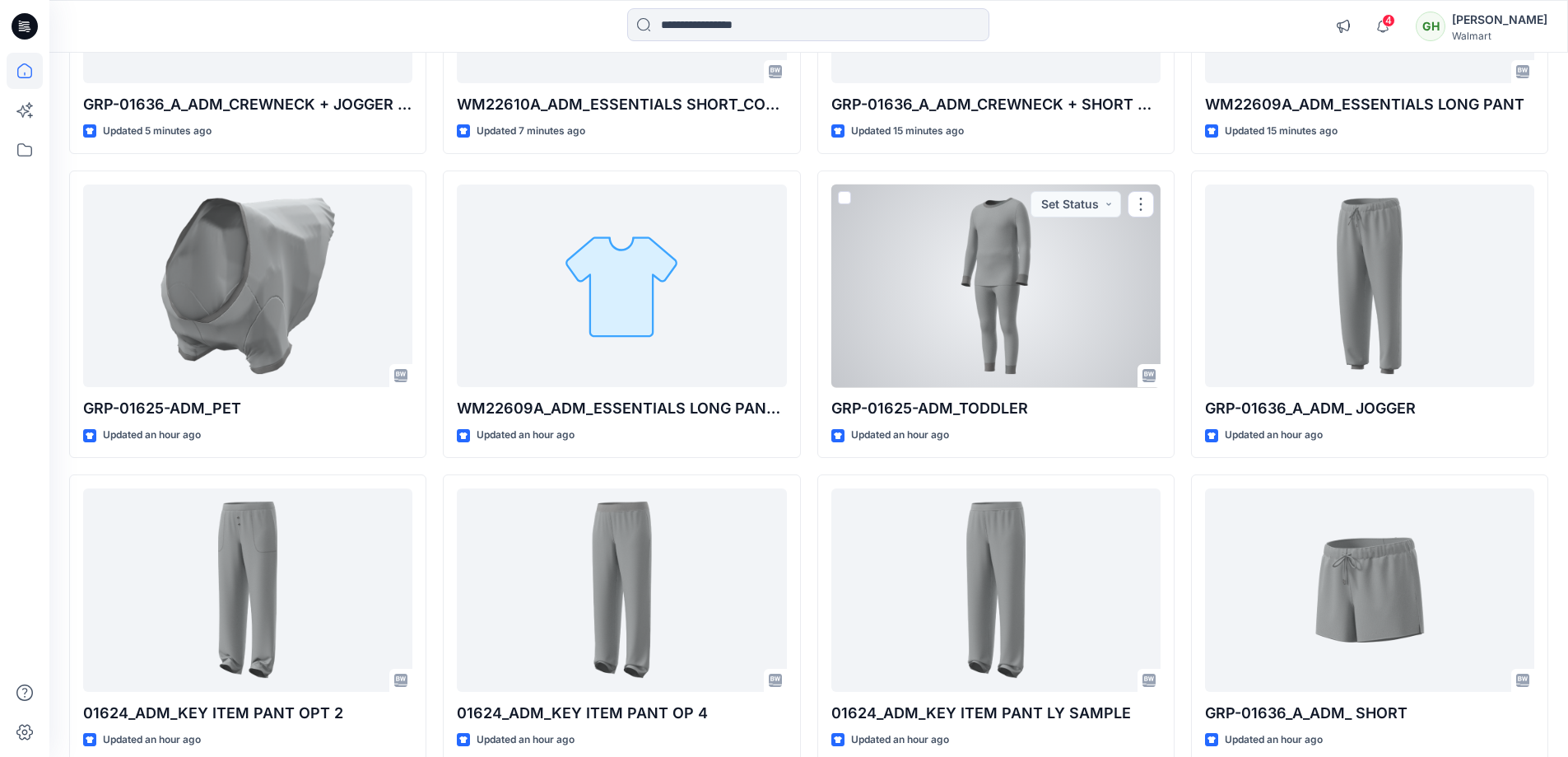
scroll to position [449, 0]
